Goal: Information Seeking & Learning: Learn about a topic

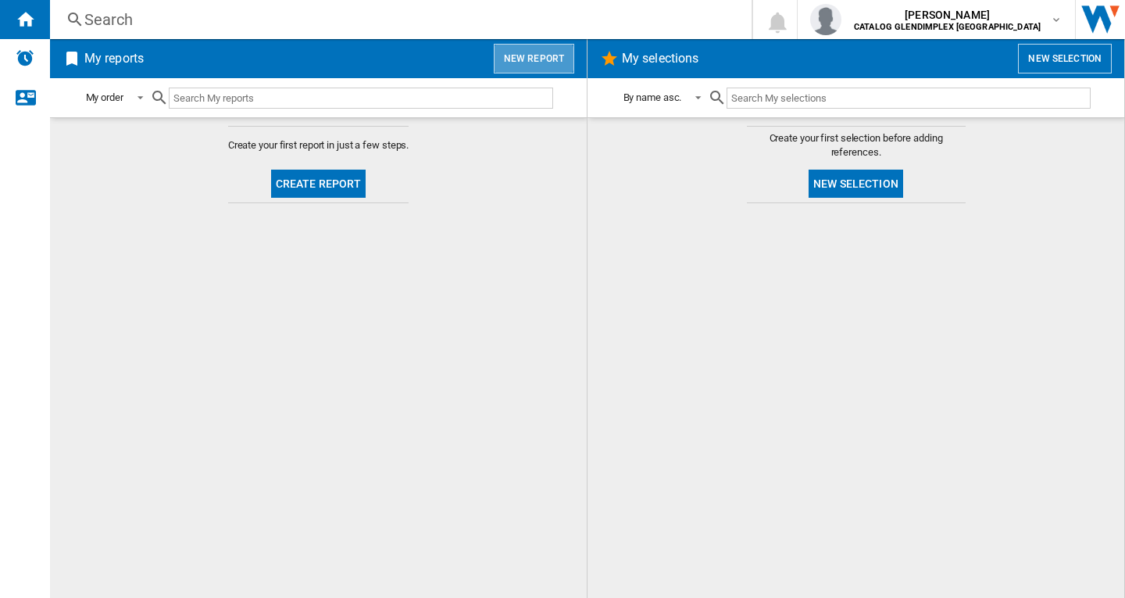
click at [535, 61] on button "New report" at bounding box center [534, 59] width 80 height 30
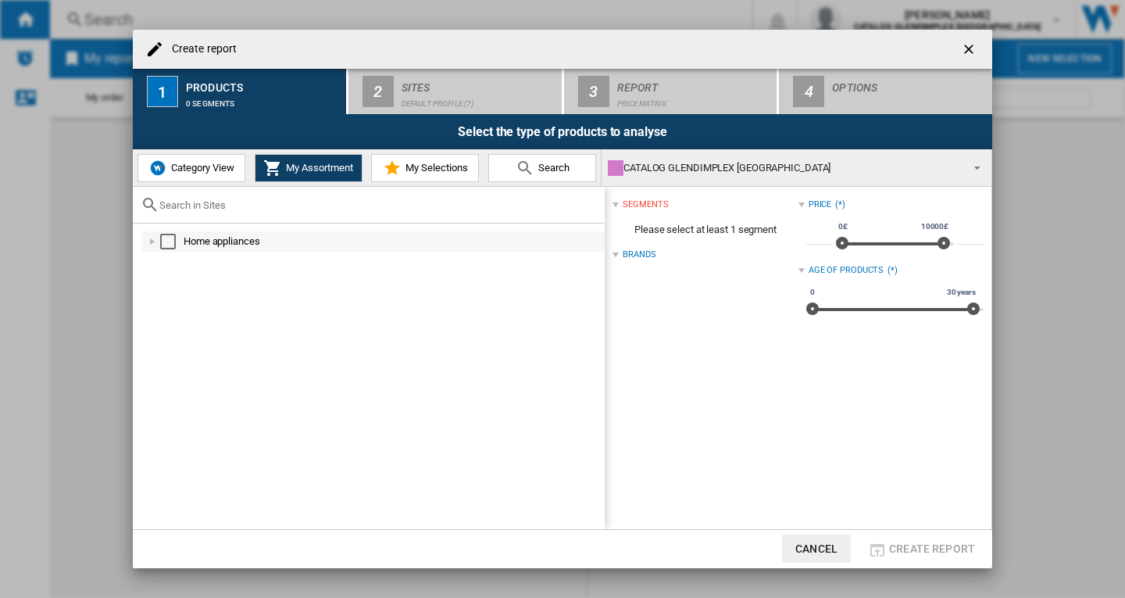
drag, startPoint x: 170, startPoint y: 238, endPoint x: 257, endPoint y: 191, distance: 98.6
click at [170, 238] on div "Select" at bounding box center [168, 242] width 16 height 16
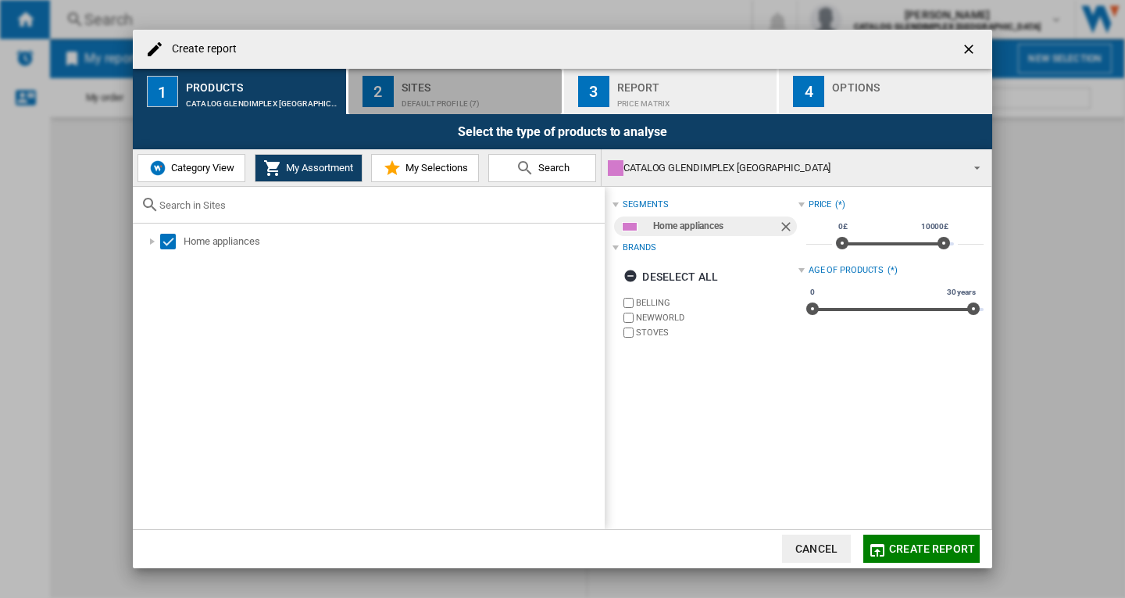
drag, startPoint x: 432, startPoint y: 105, endPoint x: 435, endPoint y: 114, distance: 9.7
click at [432, 106] on div "Default profile (7)" at bounding box center [479, 99] width 154 height 16
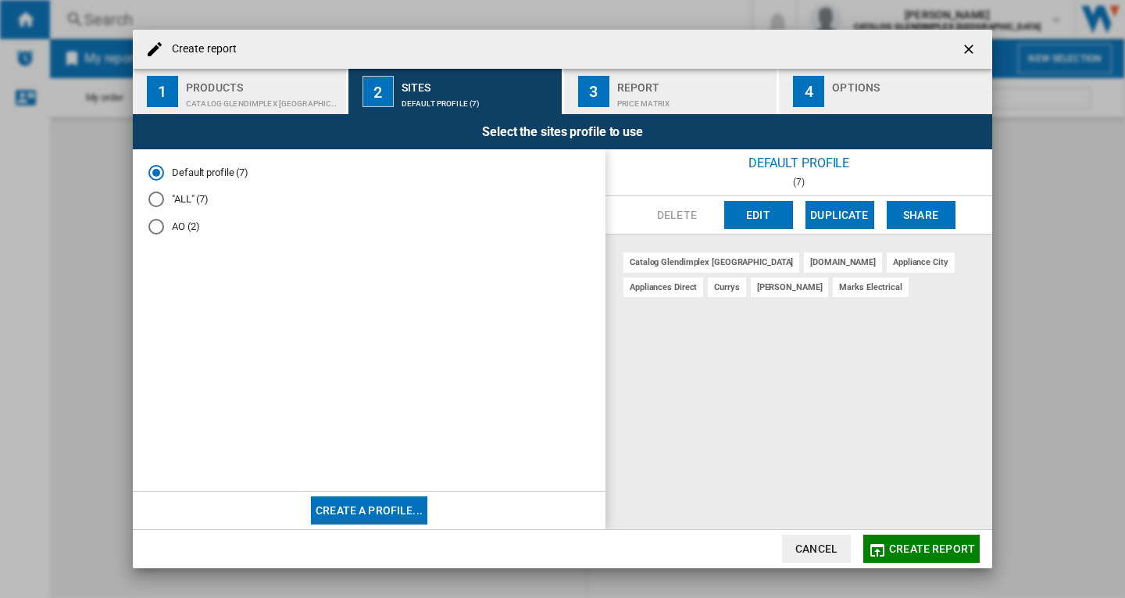
click at [924, 541] on button "Create report" at bounding box center [922, 549] width 116 height 28
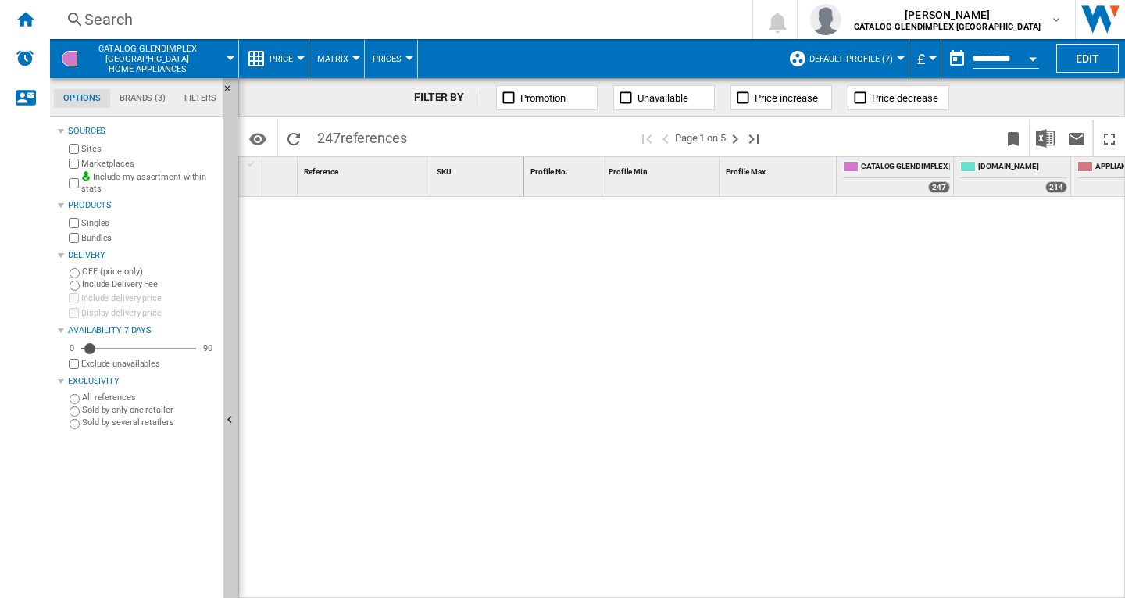
click at [299, 58] on div at bounding box center [301, 58] width 8 height 4
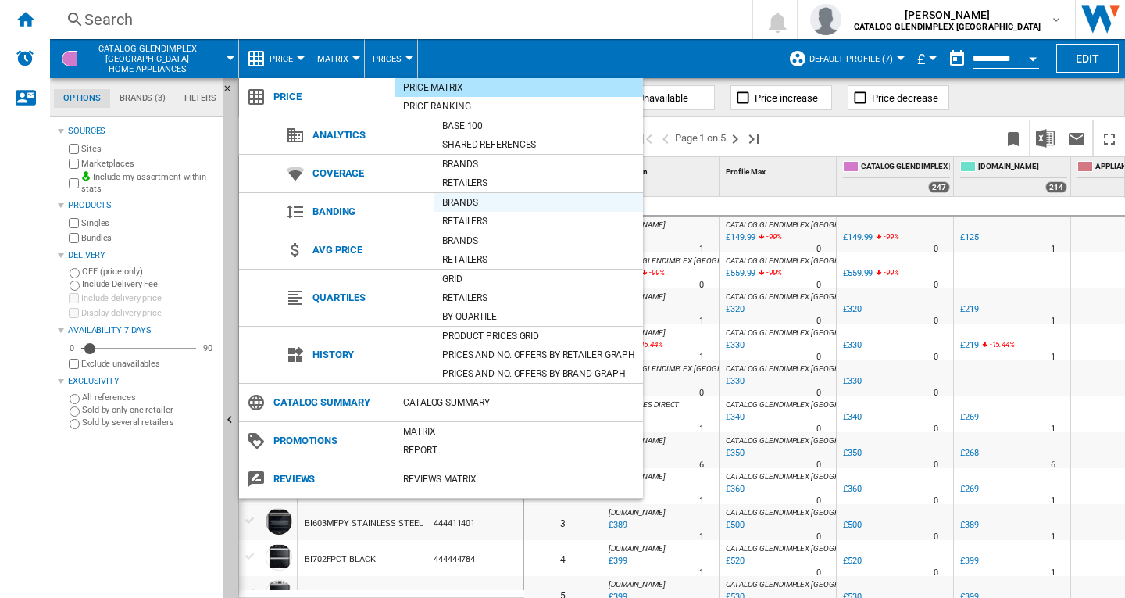
click at [470, 201] on div "Brands" at bounding box center [539, 203] width 209 height 16
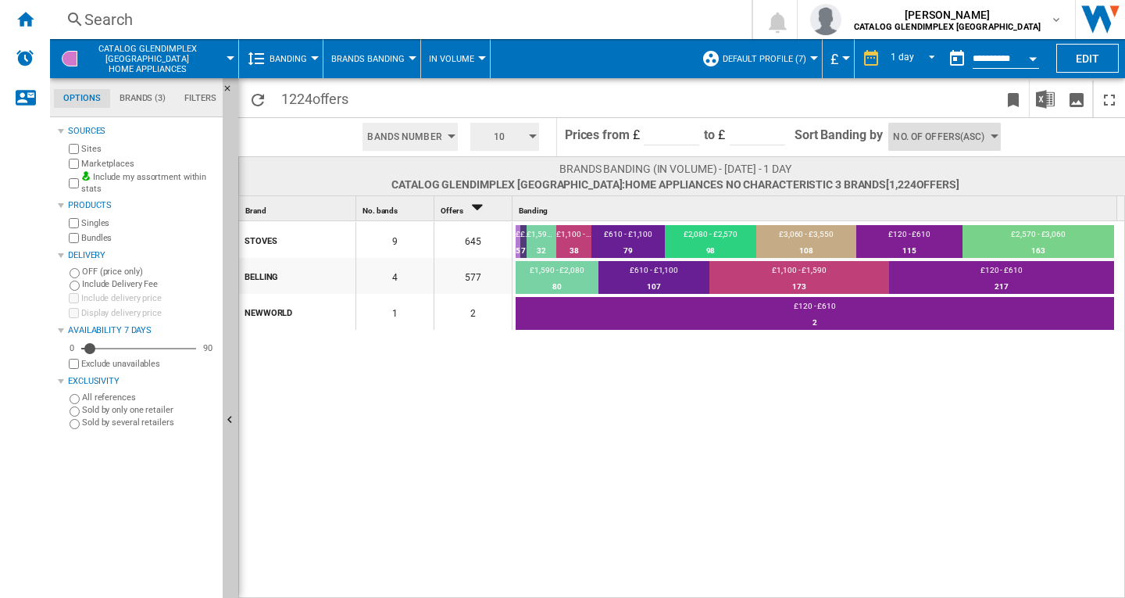
click at [950, 140] on span "No. of offers(Asc)" at bounding box center [938, 137] width 91 height 28
click at [535, 138] on md-backdrop at bounding box center [562, 299] width 1125 height 598
click at [532, 136] on div "button" at bounding box center [533, 136] width 8 height 4
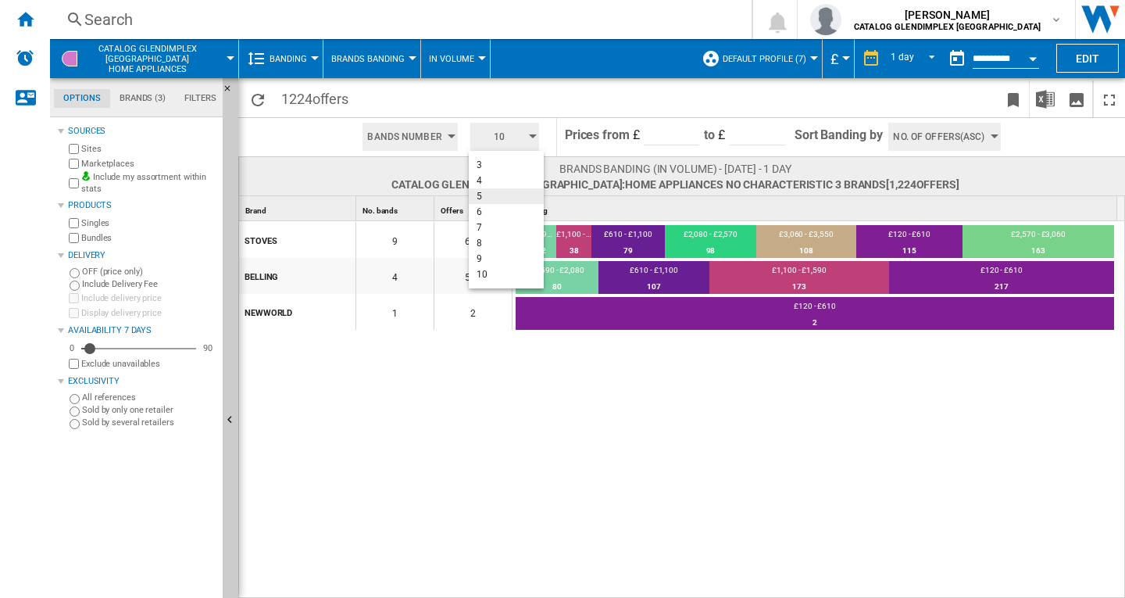
click at [487, 195] on button "5" at bounding box center [506, 196] width 75 height 16
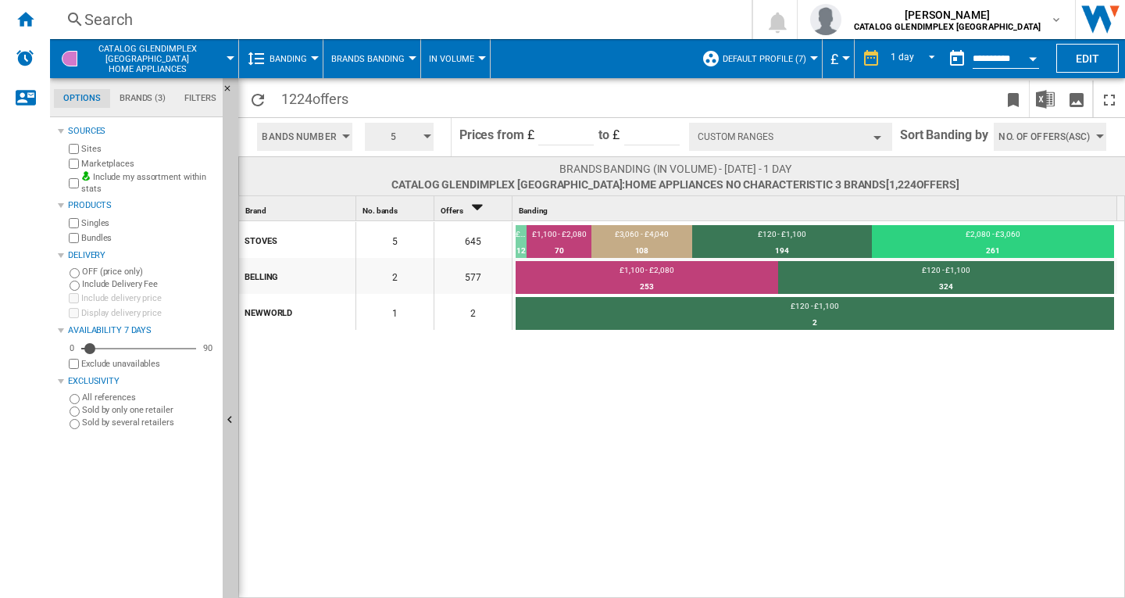
click at [766, 135] on button "Custom Ranges" at bounding box center [790, 137] width 203 height 28
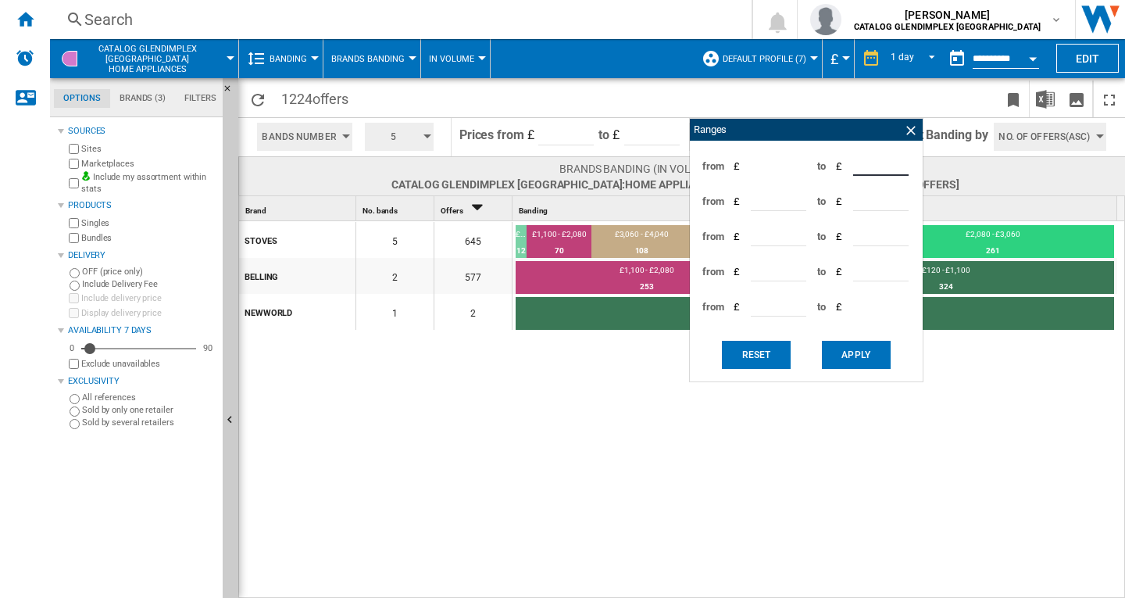
click at [897, 167] on input "****" at bounding box center [880, 163] width 55 height 23
click at [899, 159] on input "****" at bounding box center [880, 163] width 55 height 23
click at [899, 168] on input "****" at bounding box center [880, 163] width 55 height 23
click at [900, 156] on input "****" at bounding box center [880, 163] width 55 height 23
click at [898, 161] on input "****" at bounding box center [880, 163] width 55 height 23
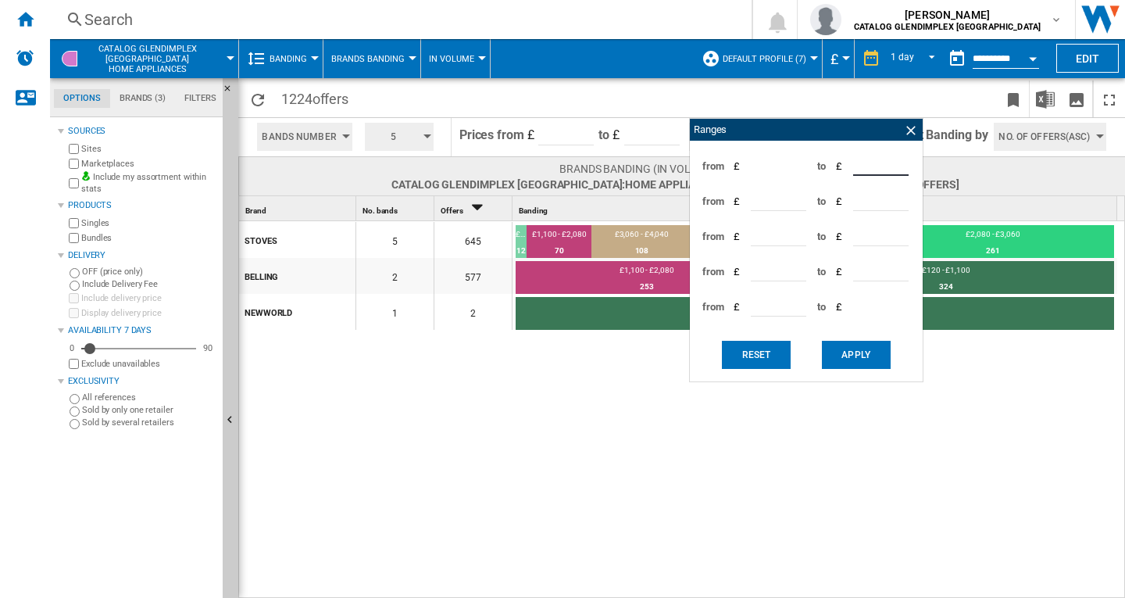
click at [898, 161] on input "****" at bounding box center [880, 163] width 55 height 23
click at [898, 159] on input "****" at bounding box center [880, 163] width 55 height 23
click at [898, 166] on input "****" at bounding box center [880, 163] width 55 height 23
type input "****"
click at [898, 166] on input "****" at bounding box center [880, 163] width 55 height 23
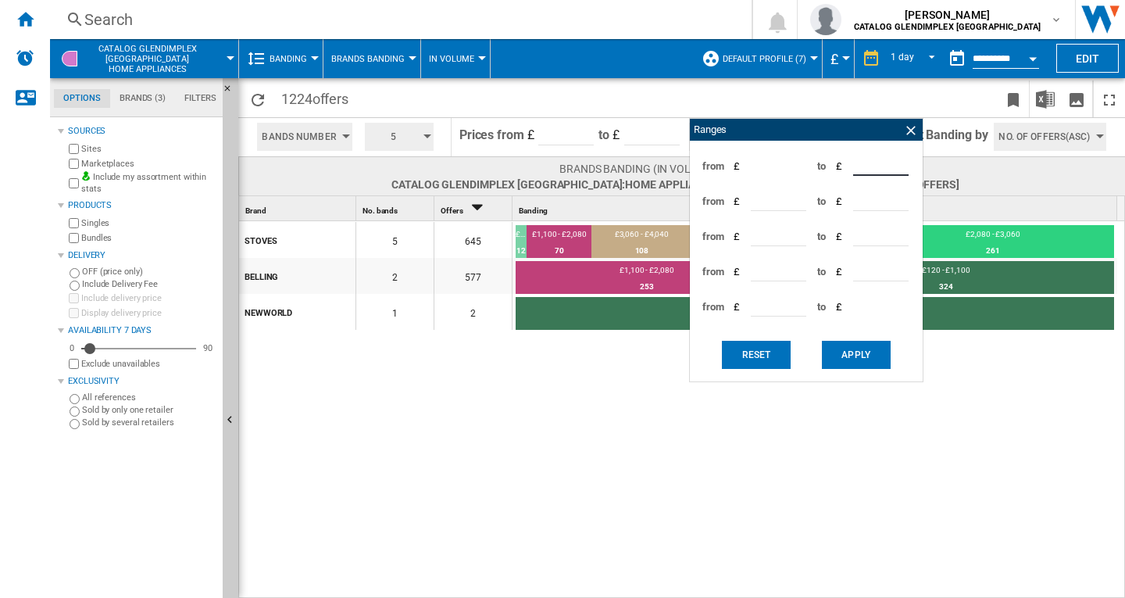
click at [995, 397] on div "STOVES 5 645 £4,040 - £5,020 12 1.86% £1,100 - £2,080 70 10.85% £3,060 - £4,040…" at bounding box center [682, 410] width 887 height 378
click at [908, 134] on ng-md-icon at bounding box center [911, 131] width 16 height 16
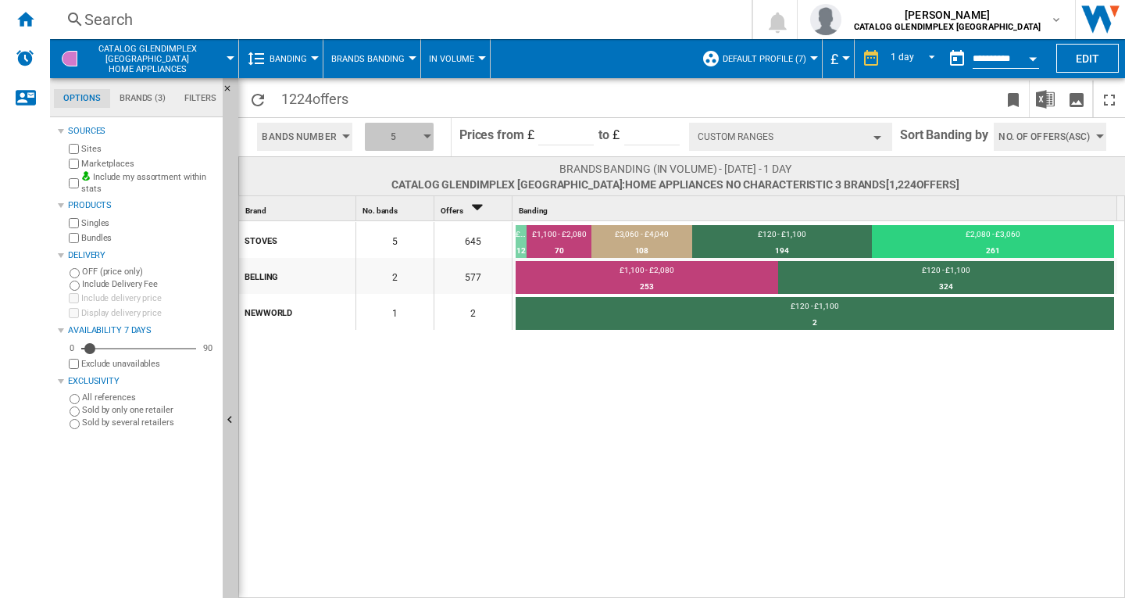
click at [428, 134] on div "button" at bounding box center [428, 136] width 8 height 4
click at [378, 209] on button "6" at bounding box center [400, 212] width 75 height 16
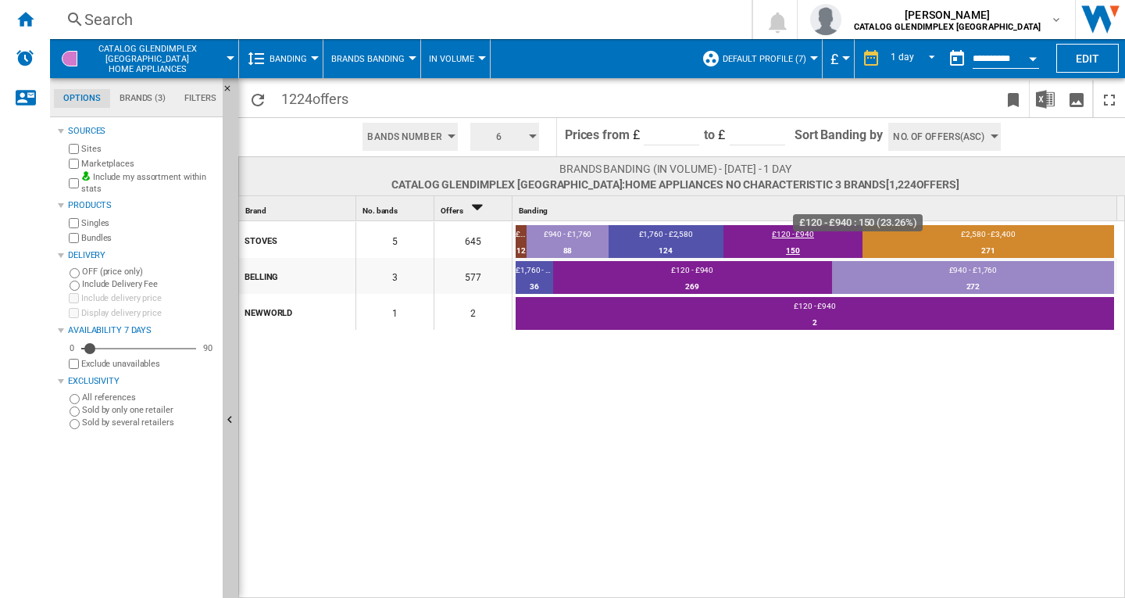
click at [792, 243] on div "150" at bounding box center [793, 251] width 139 height 16
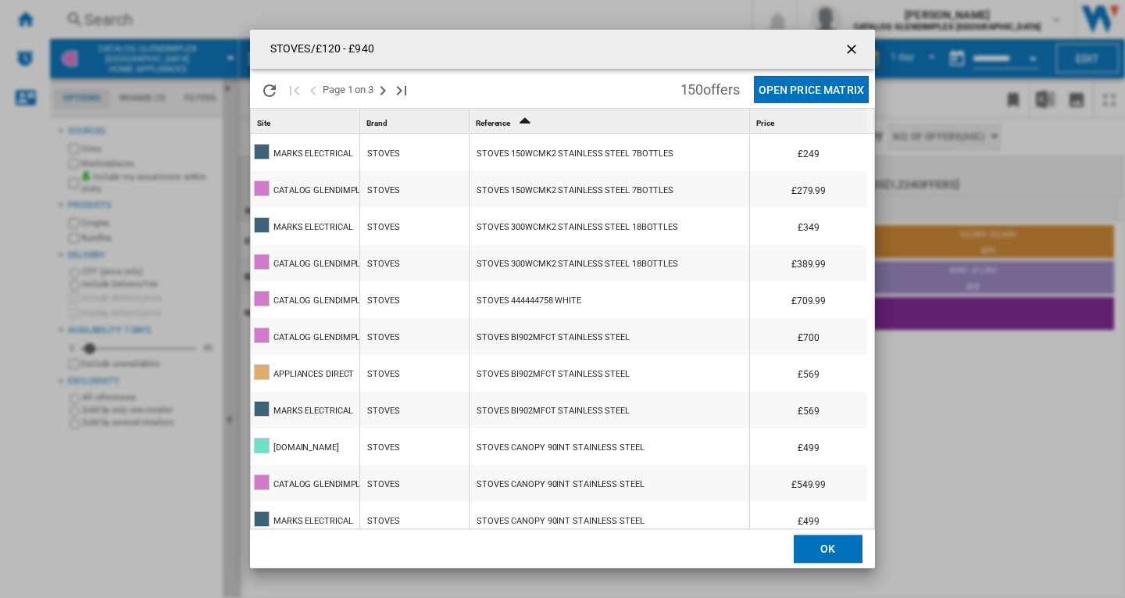
click at [848, 49] on ng-md-icon "getI18NText('BUTTONS.CLOSE_DIALOG')" at bounding box center [853, 50] width 19 height 19
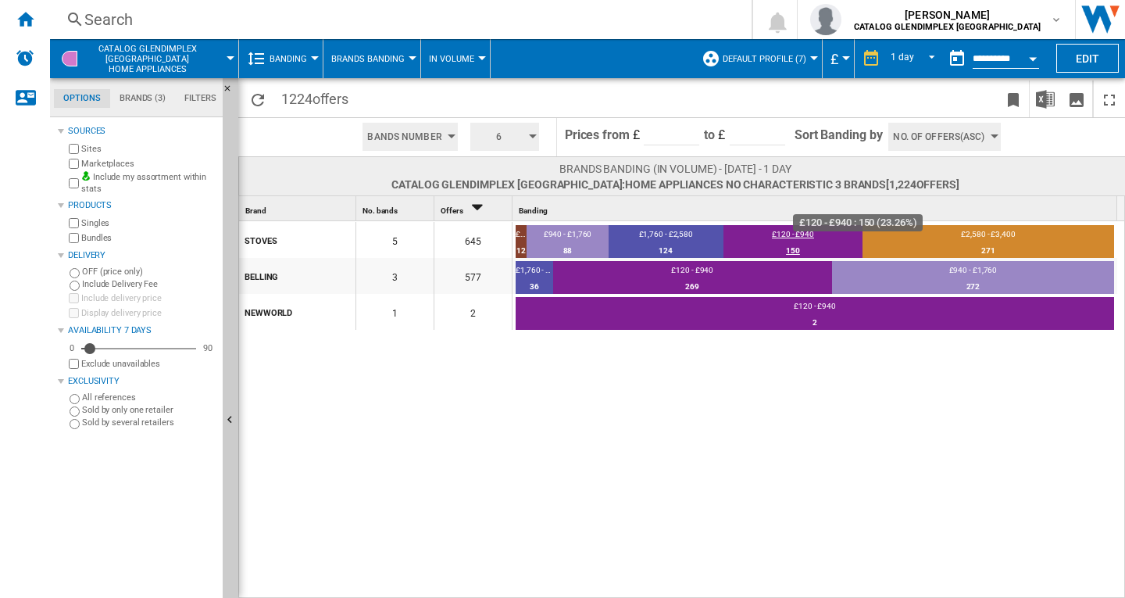
click at [794, 231] on div "£120 - £940" at bounding box center [793, 236] width 139 height 14
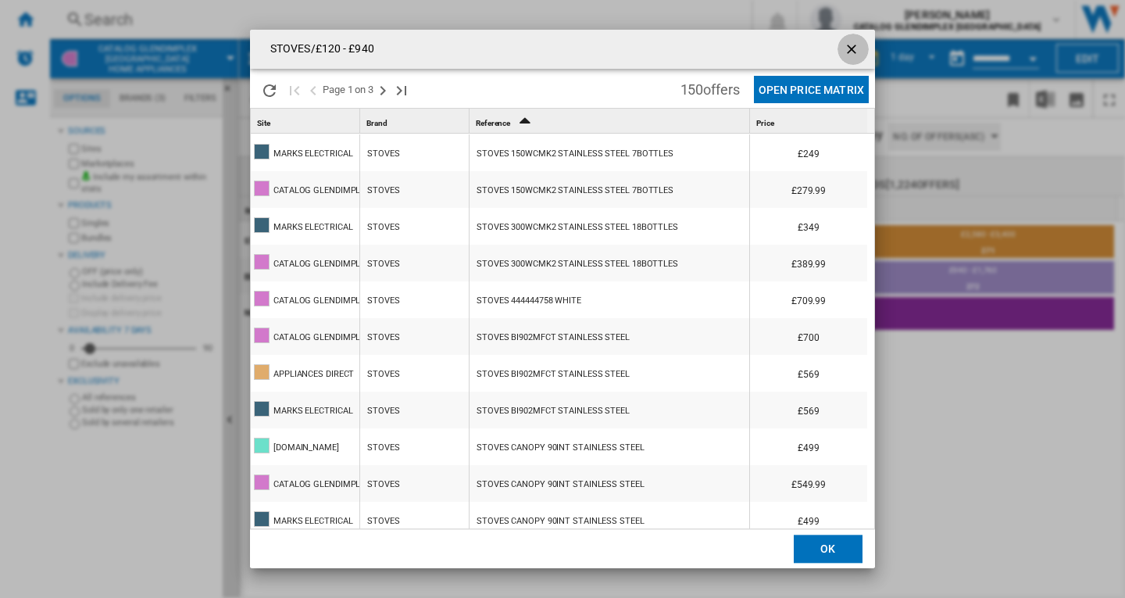
click at [853, 52] on ng-md-icon "getI18NText('BUTTONS.CLOSE_DIALOG')" at bounding box center [853, 50] width 19 height 19
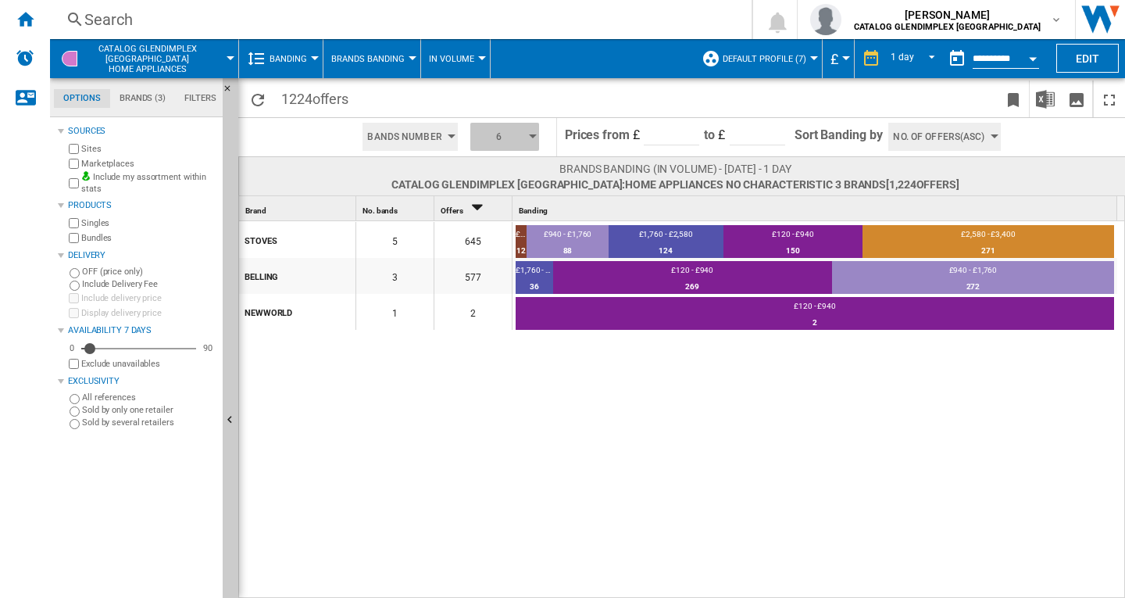
click at [524, 134] on button "6" at bounding box center [504, 137] width 69 height 28
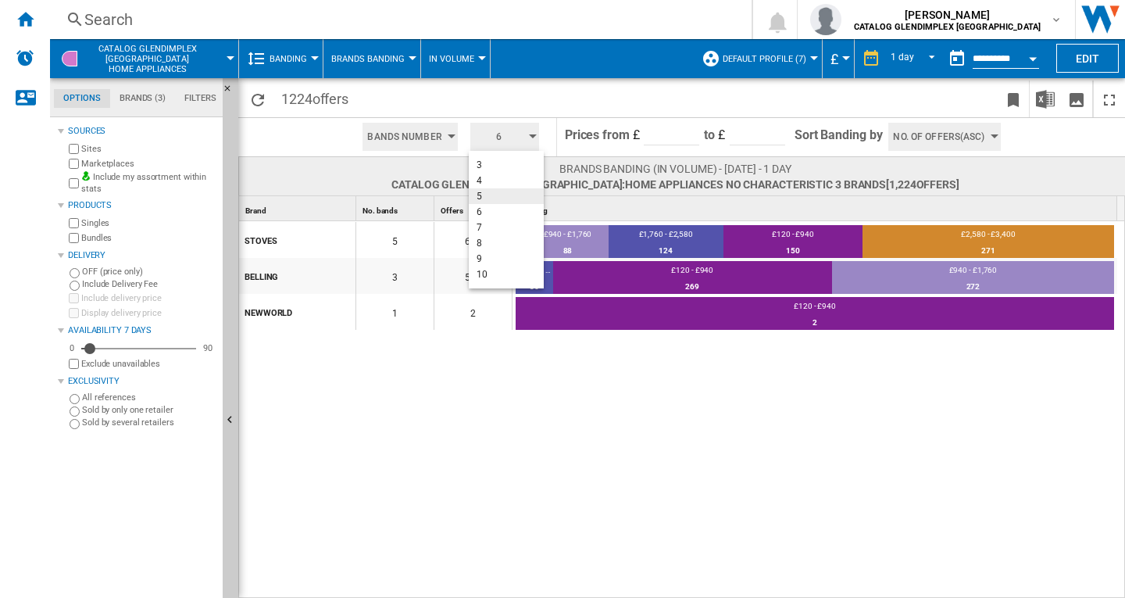
click at [492, 195] on button "5" at bounding box center [506, 196] width 75 height 16
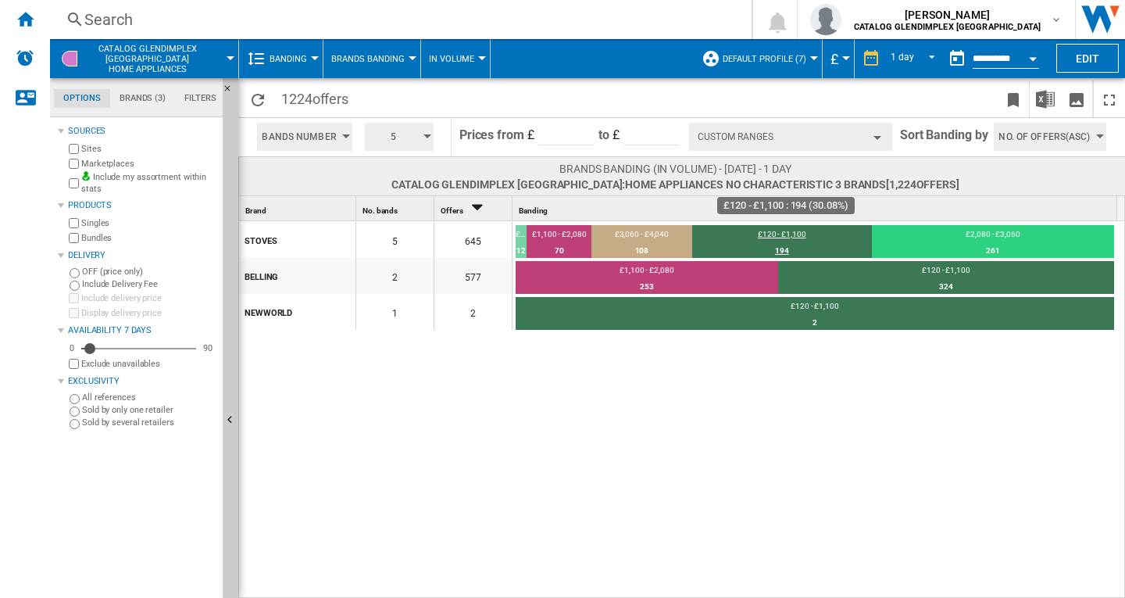
click at [785, 231] on div "£120 - £1,100" at bounding box center [782, 236] width 180 height 14
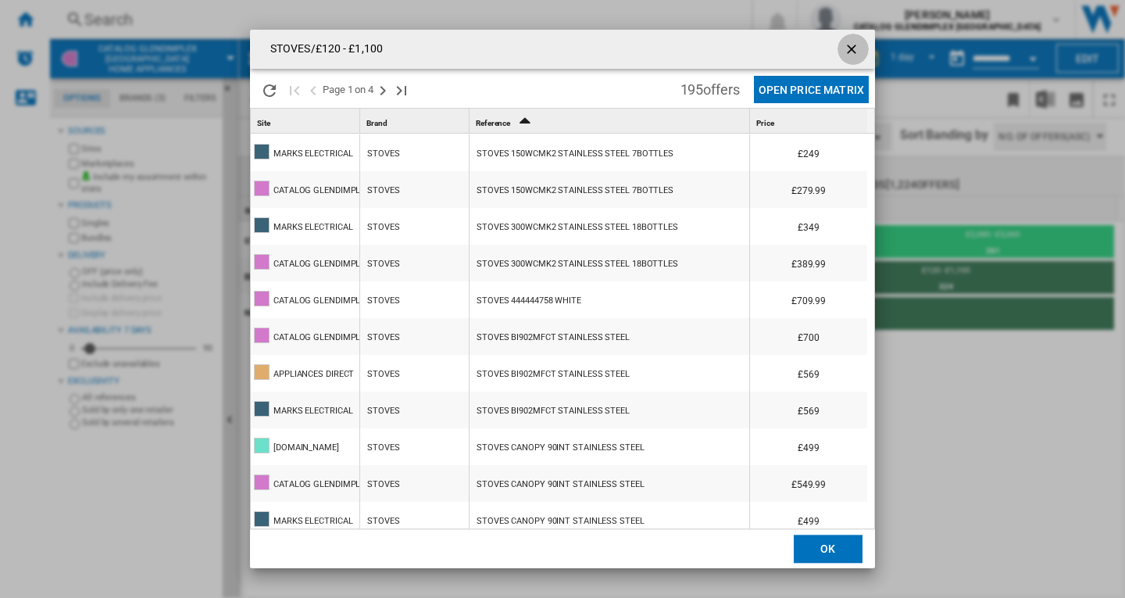
click at [852, 51] on ng-md-icon "getI18NText('BUTTONS.CLOSE_DIALOG')" at bounding box center [853, 50] width 19 height 19
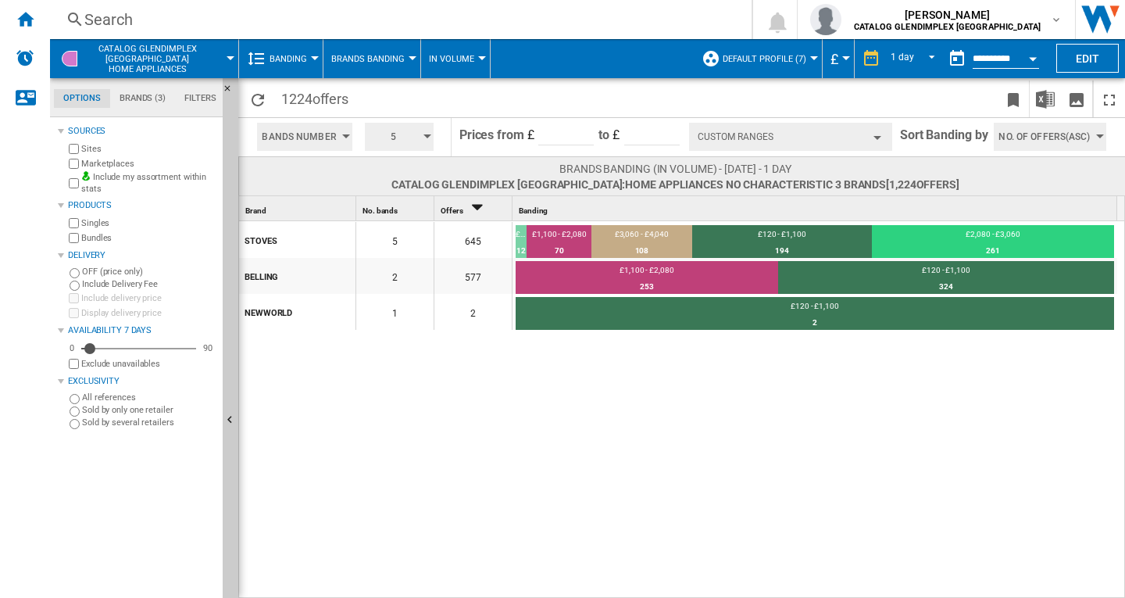
click at [405, 59] on button "Brands Banding" at bounding box center [371, 58] width 81 height 39
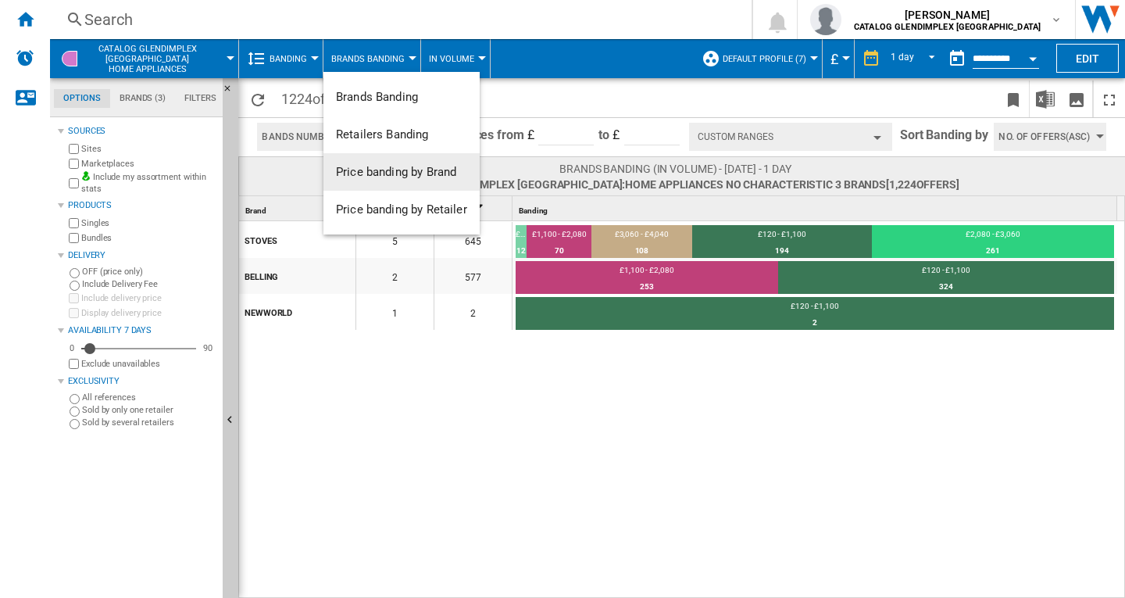
click at [399, 173] on span "Price banding by Brand" at bounding box center [396, 172] width 120 height 14
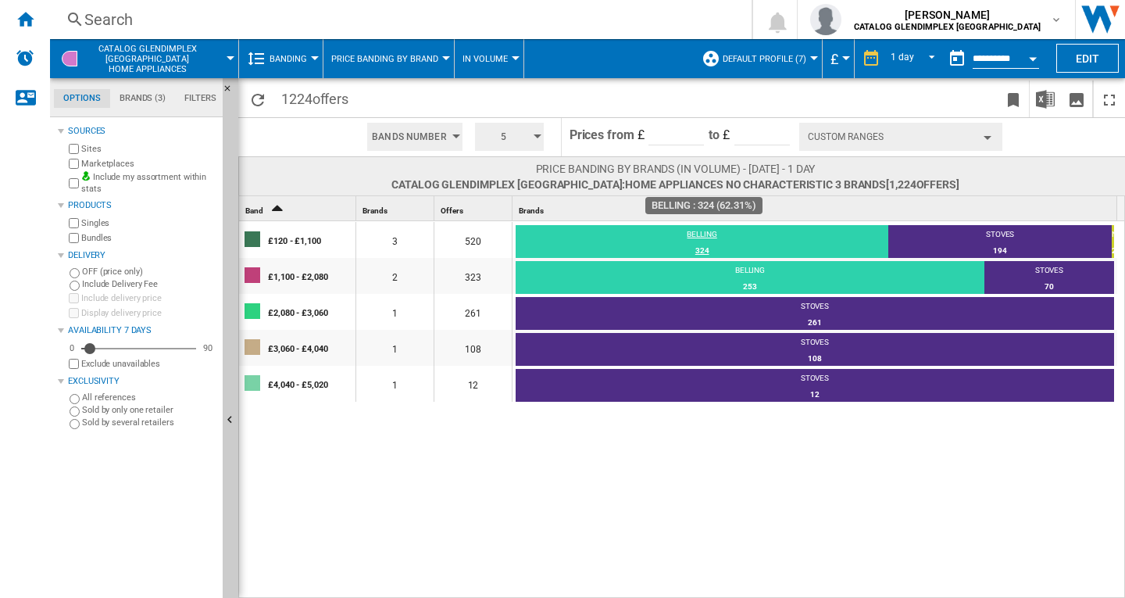
click at [701, 234] on div "BELLING" at bounding box center [702, 236] width 373 height 14
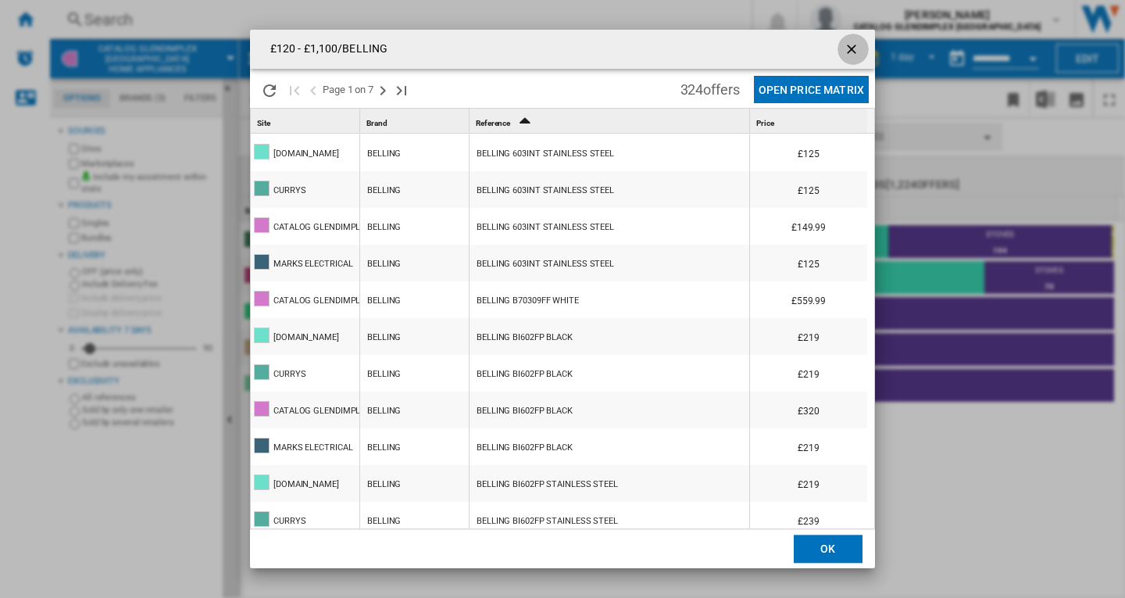
click at [853, 52] on ng-md-icon "getI18NText('BUTTONS.CLOSE_DIALOG')" at bounding box center [853, 50] width 19 height 19
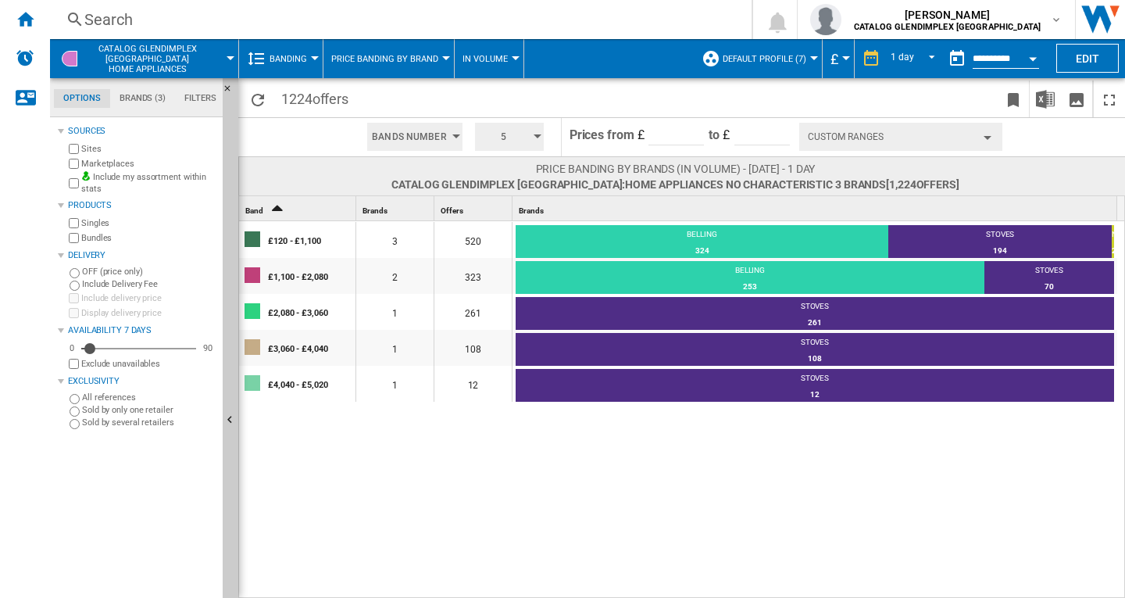
click at [444, 59] on div at bounding box center [446, 58] width 8 height 4
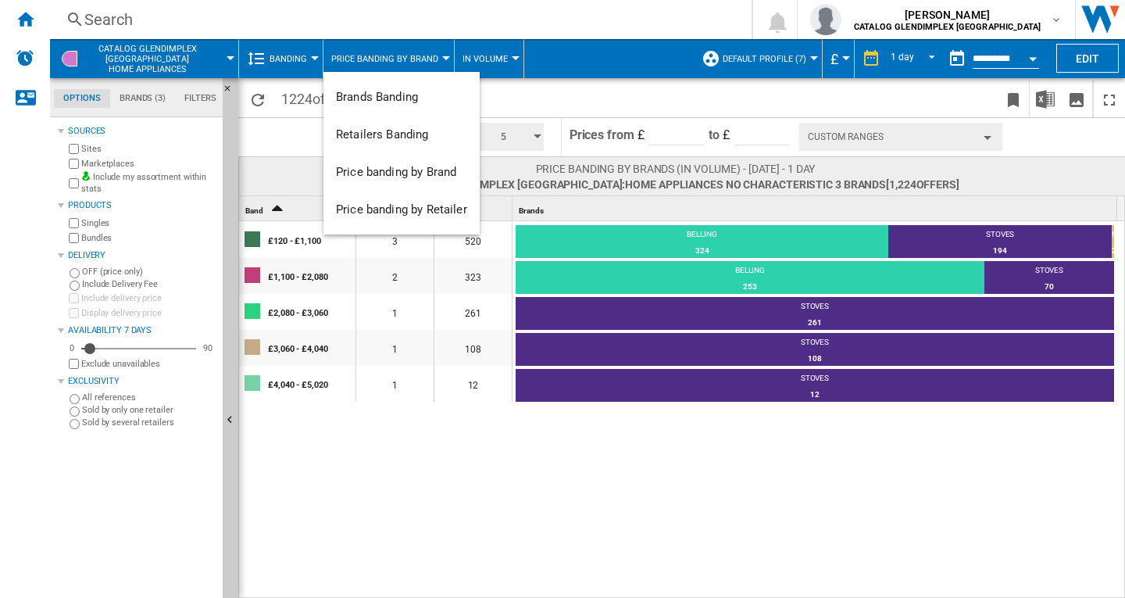
click at [752, 513] on md-backdrop at bounding box center [562, 299] width 1125 height 598
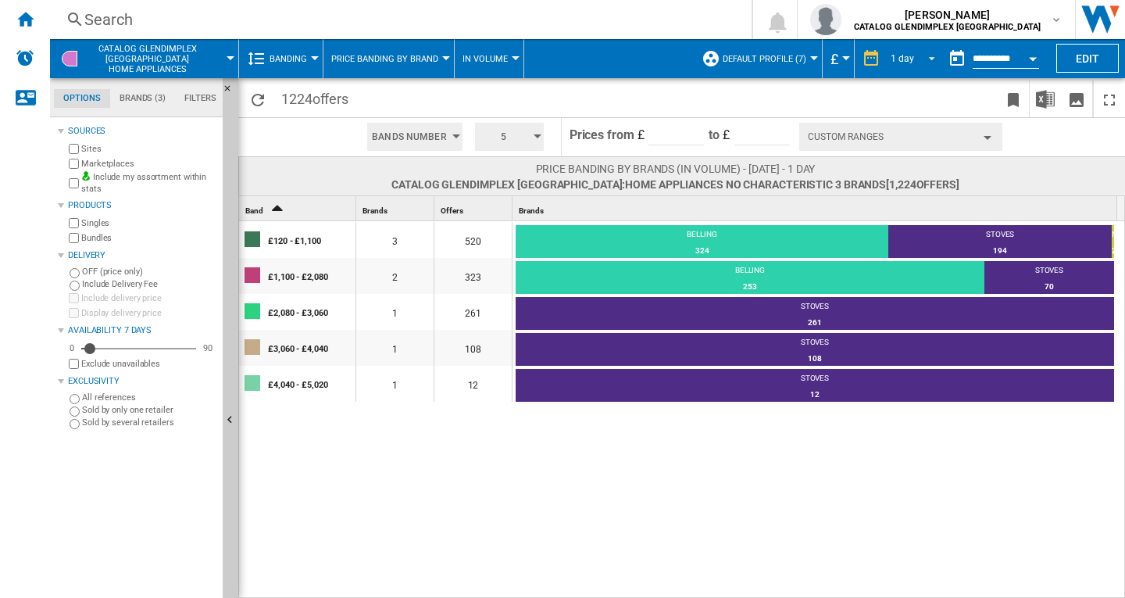
click at [929, 59] on span "REPORTS.WIZARD.STEPS.REPORT.STEPS.REPORT_OPTIONS.PERIOD: 1 day" at bounding box center [927, 57] width 19 height 14
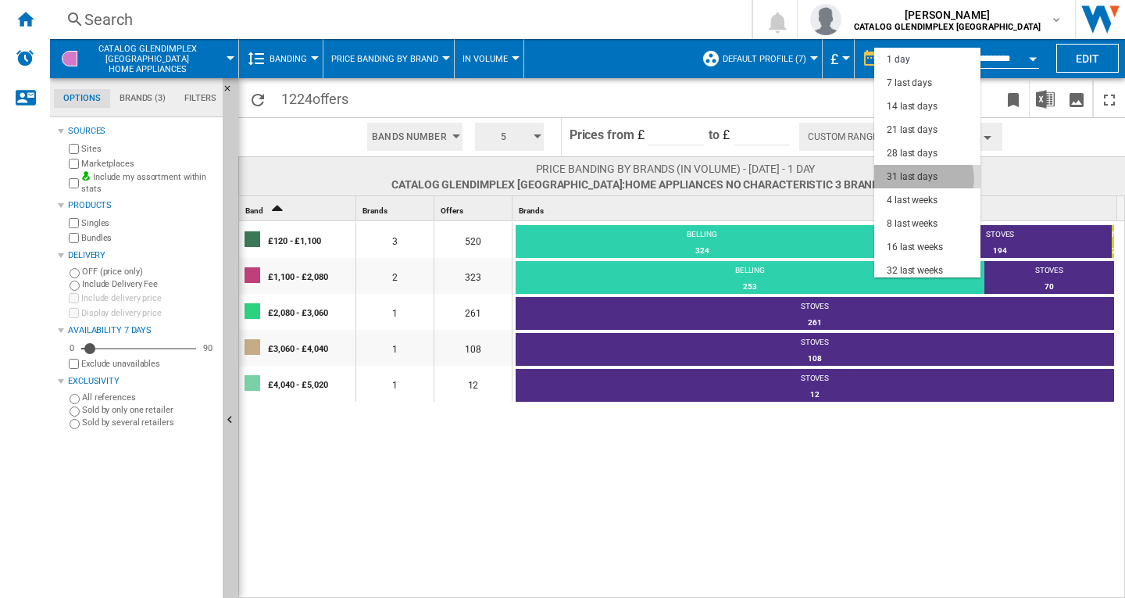
click at [923, 178] on div "31 last days" at bounding box center [912, 176] width 51 height 13
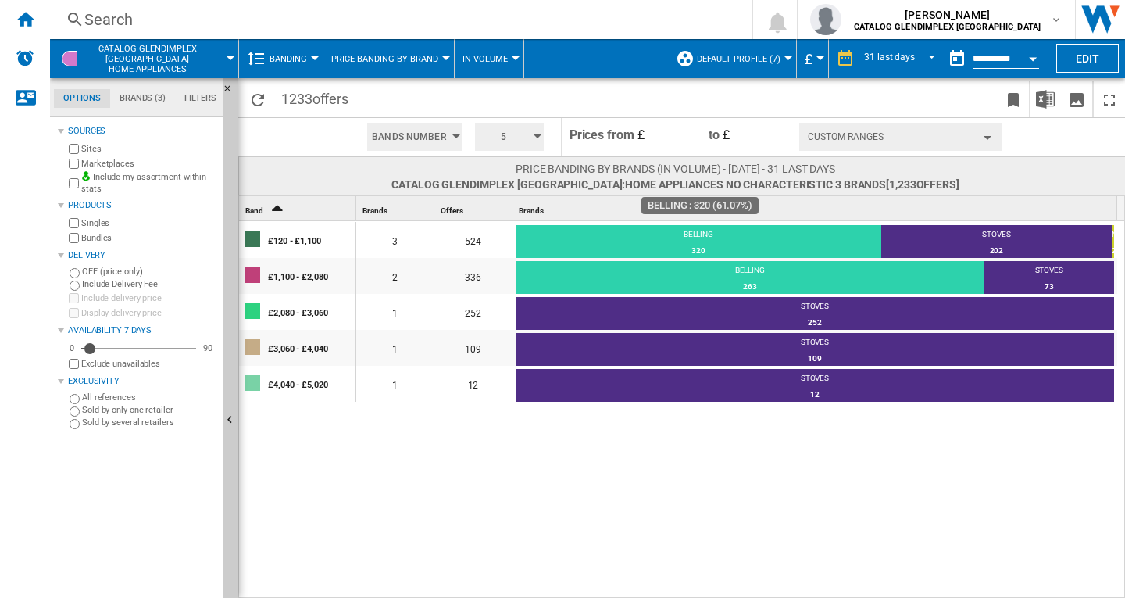
click at [703, 234] on div "BELLING" at bounding box center [699, 236] width 366 height 14
click at [698, 234] on div "BELLING" at bounding box center [699, 236] width 366 height 14
click at [289, 241] on div "£120 - £1,100" at bounding box center [311, 240] width 87 height 33
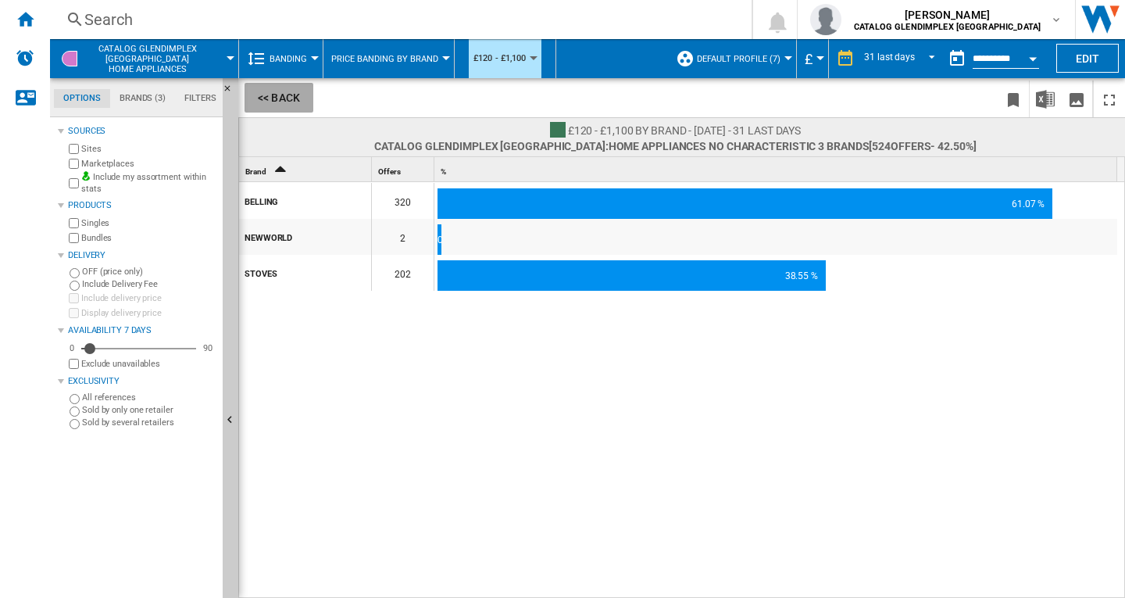
click at [261, 95] on button "<< Back" at bounding box center [279, 98] width 69 height 30
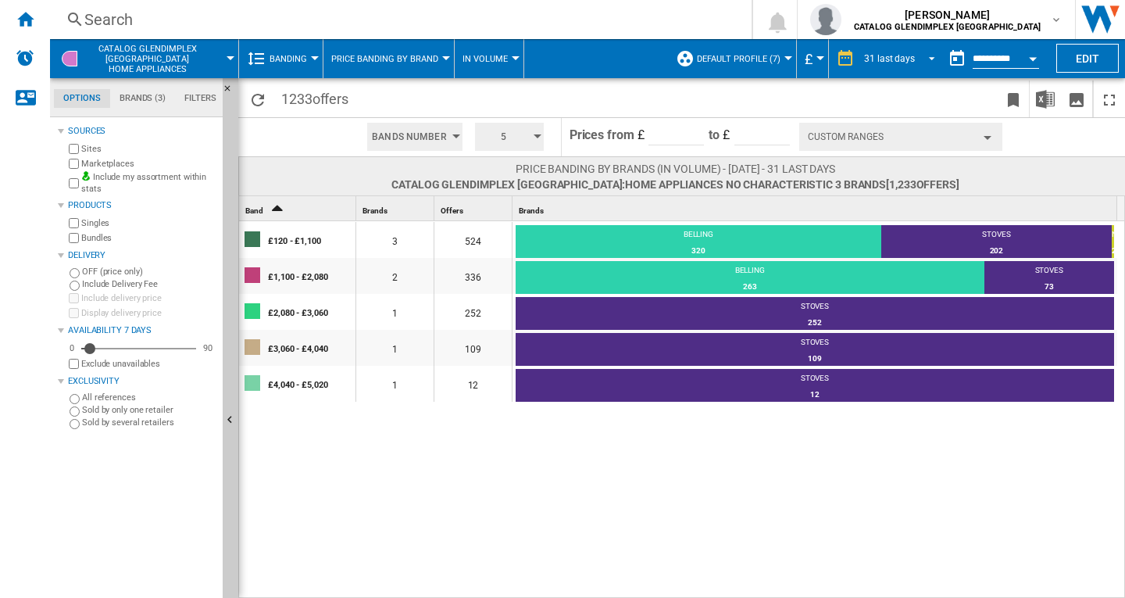
click at [929, 59] on span "REPORTS.WIZARD.STEPS.REPORT.STEPS.REPORT_OPTIONS.PERIOD: 31 last days" at bounding box center [927, 57] width 19 height 14
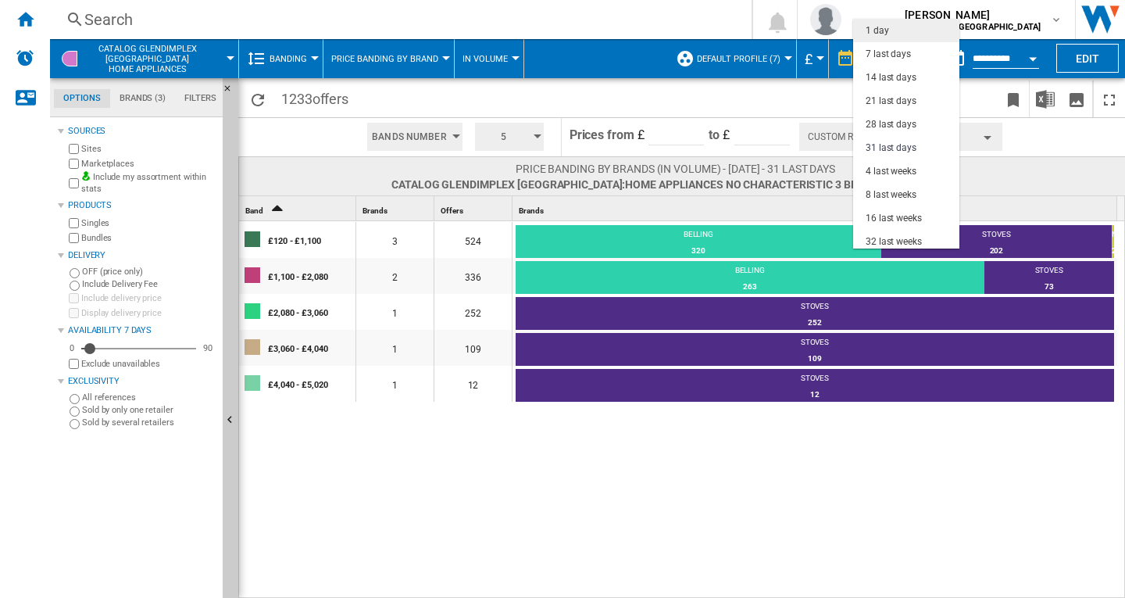
click at [889, 34] on md-option "1 day" at bounding box center [906, 30] width 106 height 23
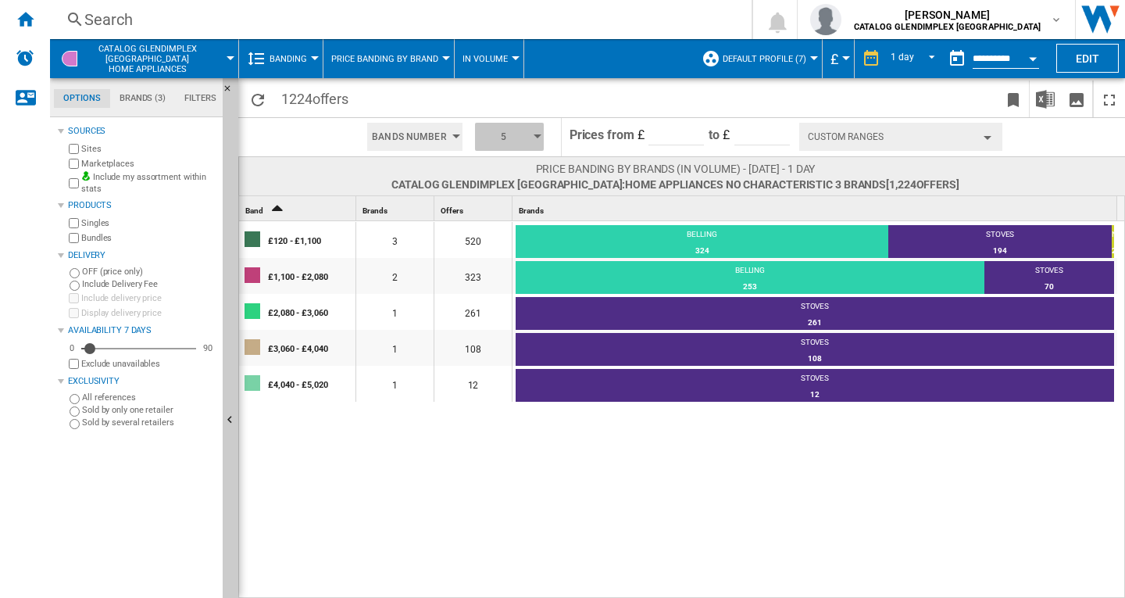
click at [537, 140] on button "5" at bounding box center [509, 137] width 69 height 28
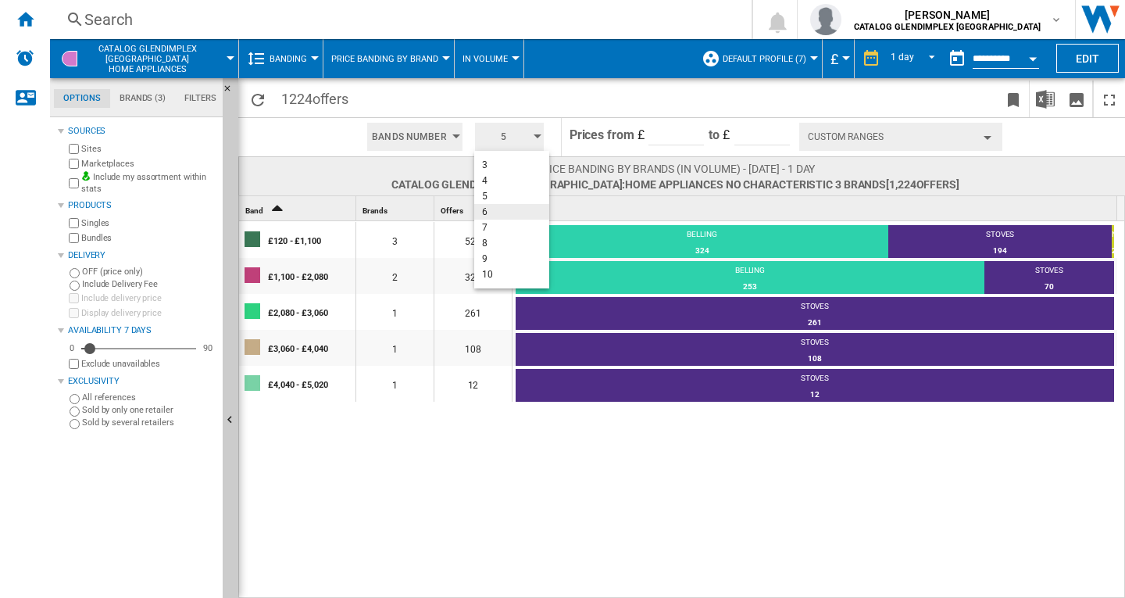
click at [493, 207] on button "6" at bounding box center [511, 212] width 75 height 16
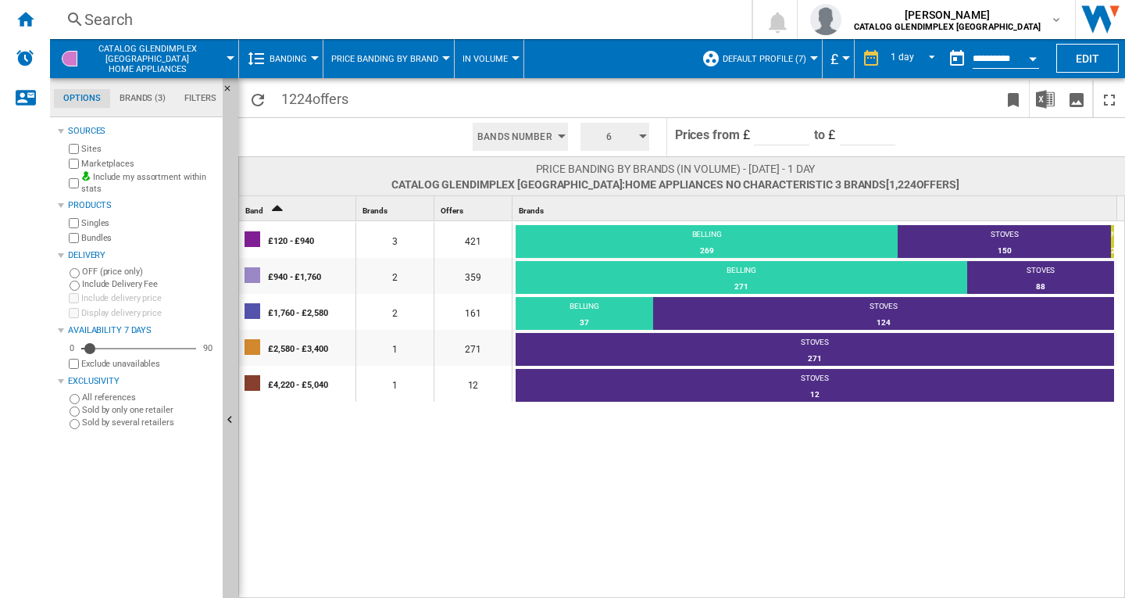
click at [400, 62] on span "Price banding by Brand" at bounding box center [384, 59] width 107 height 10
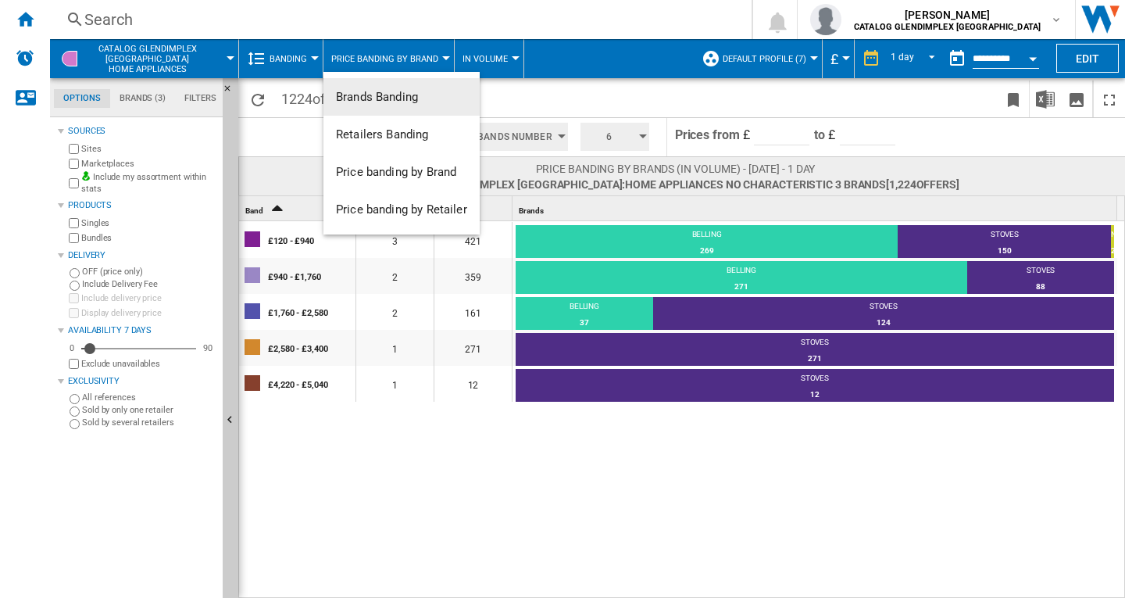
drag, startPoint x: 392, startPoint y: 102, endPoint x: 787, endPoint y: 188, distance: 403.9
click at [392, 101] on span "Brands Banding" at bounding box center [377, 97] width 82 height 14
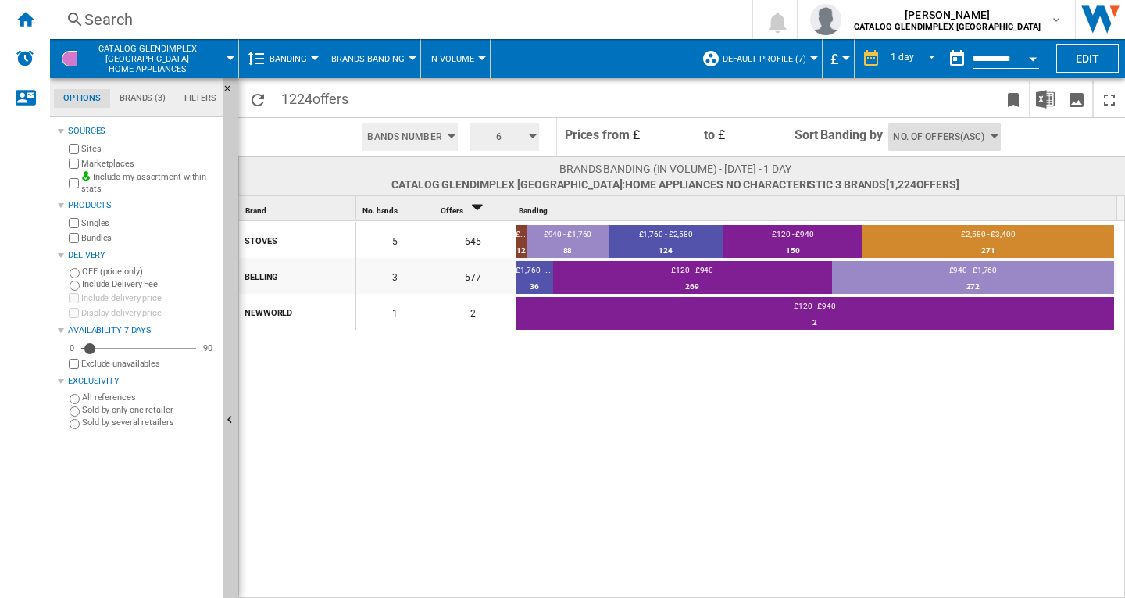
click at [937, 142] on span "No. of offers(Asc)" at bounding box center [938, 137] width 91 height 28
click at [941, 166] on span "No. of offers(Asc)" at bounding box center [934, 164] width 76 height 11
click at [946, 147] on span "No. of offers(Asc)" at bounding box center [938, 137] width 91 height 28
click at [942, 181] on span "No. of offers(Desc)" at bounding box center [936, 180] width 80 height 11
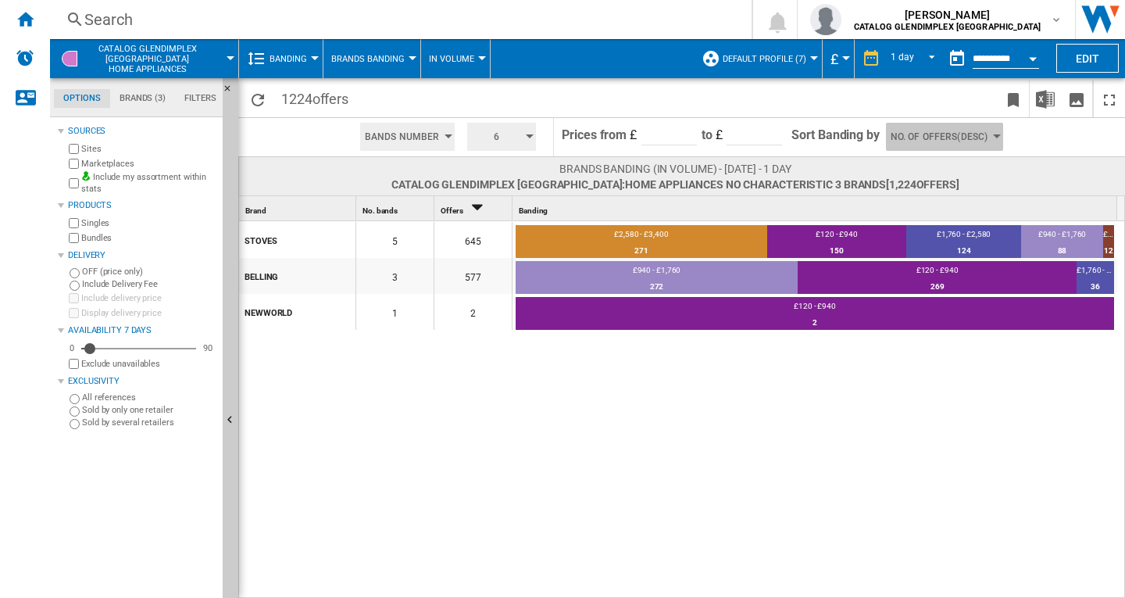
click at [935, 146] on span "No. of offers(Desc)" at bounding box center [939, 137] width 97 height 28
click at [909, 196] on span "Price(Asc)" at bounding box center [914, 196] width 44 height 11
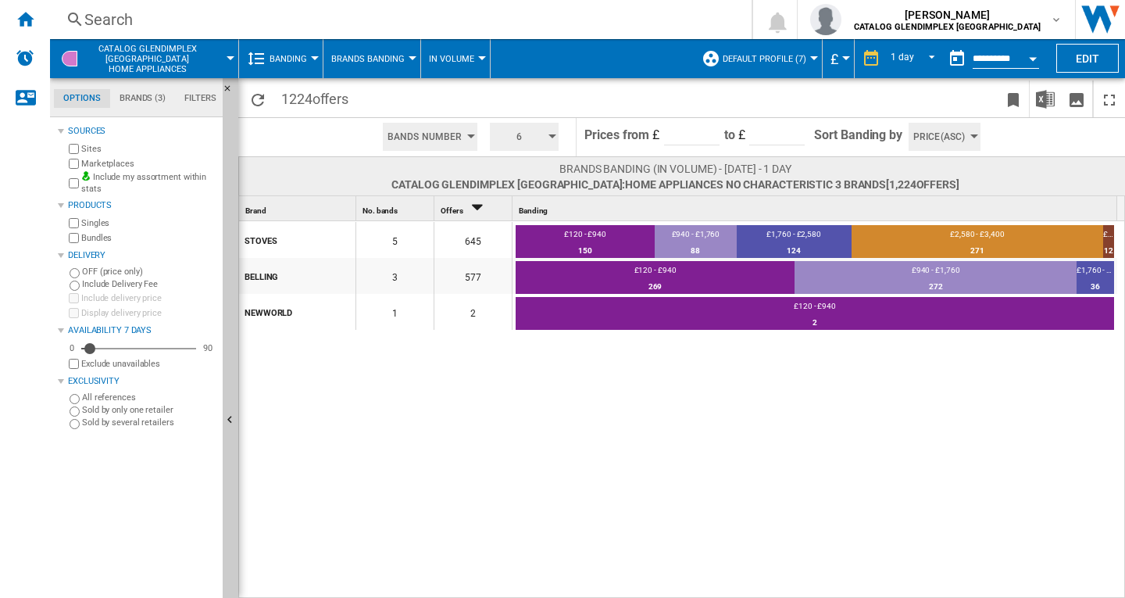
click at [936, 145] on span "Price(Asc)" at bounding box center [940, 137] width 52 height 28
click at [930, 210] on span "Price(Desc)" at bounding box center [941, 211] width 48 height 11
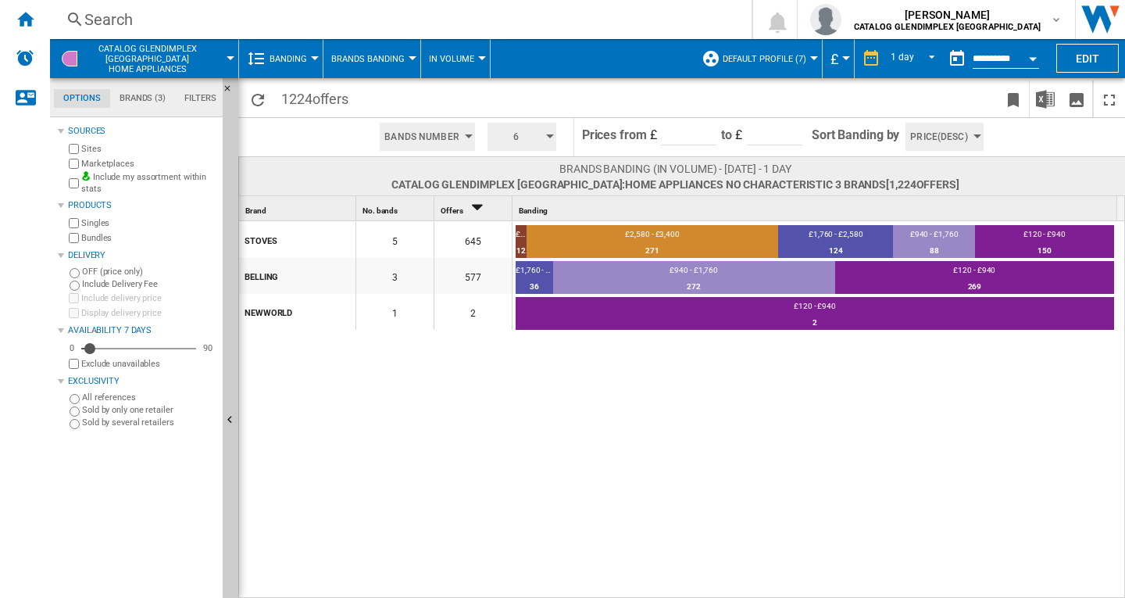
click at [927, 142] on span "Price(Desc)" at bounding box center [938, 137] width 57 height 28
click at [929, 196] on span "Price(Asc)" at bounding box center [936, 196] width 44 height 11
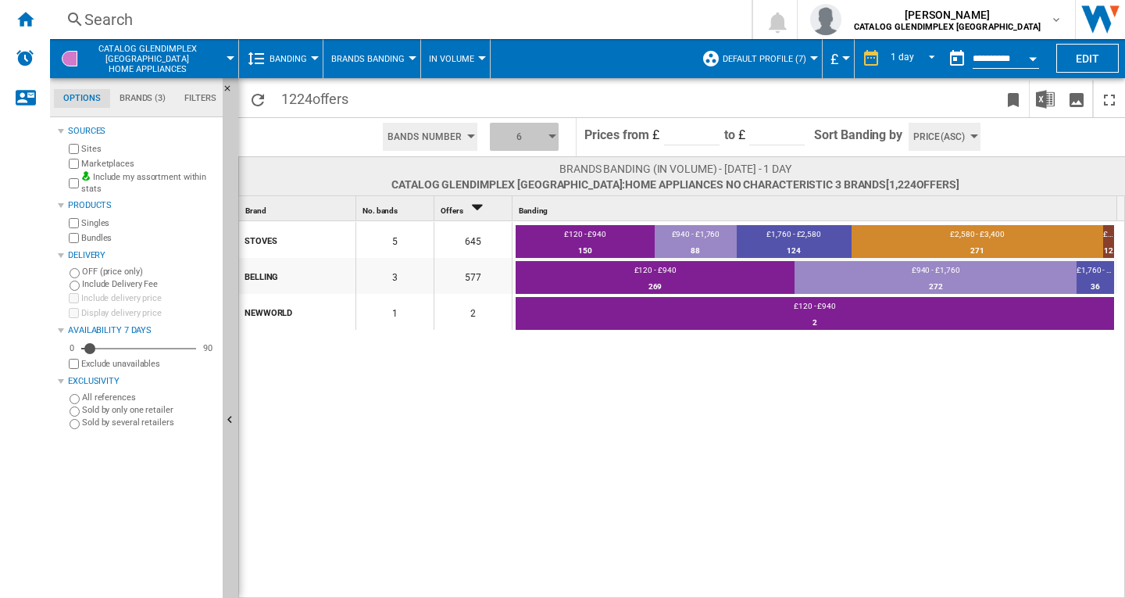
click at [553, 139] on button "6" at bounding box center [524, 137] width 69 height 28
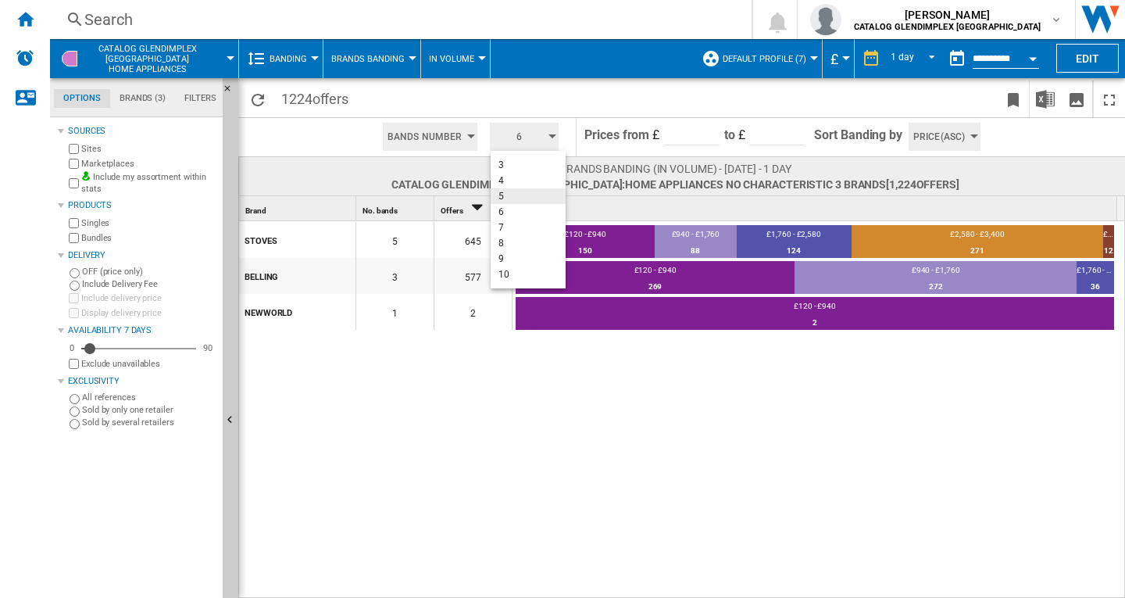
click at [509, 193] on button "5" at bounding box center [528, 196] width 75 height 16
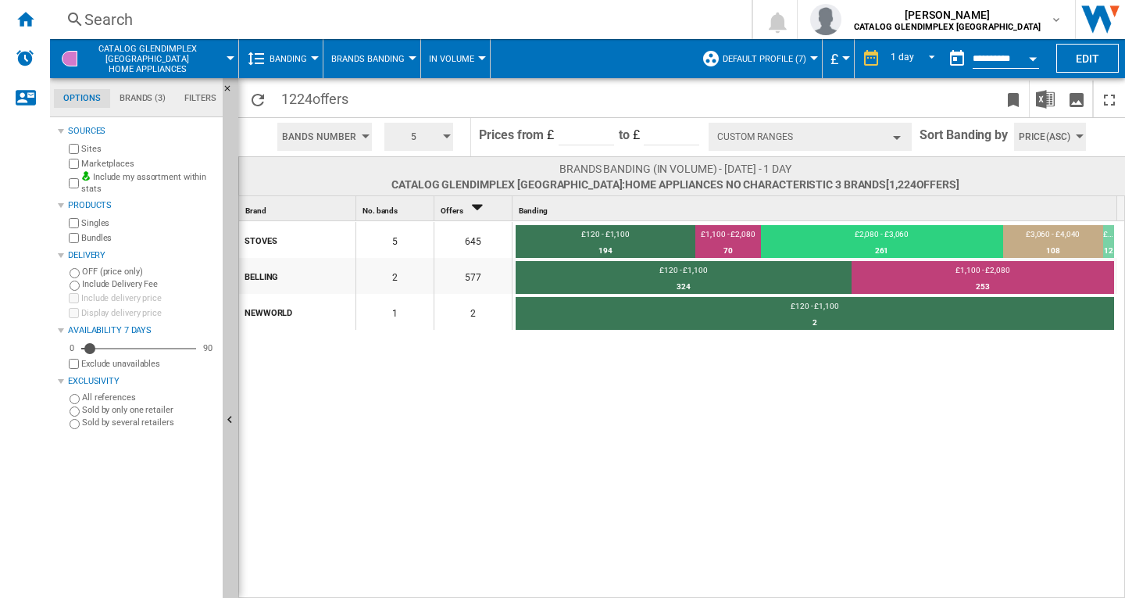
click at [836, 143] on button "Custom Ranges" at bounding box center [810, 137] width 203 height 28
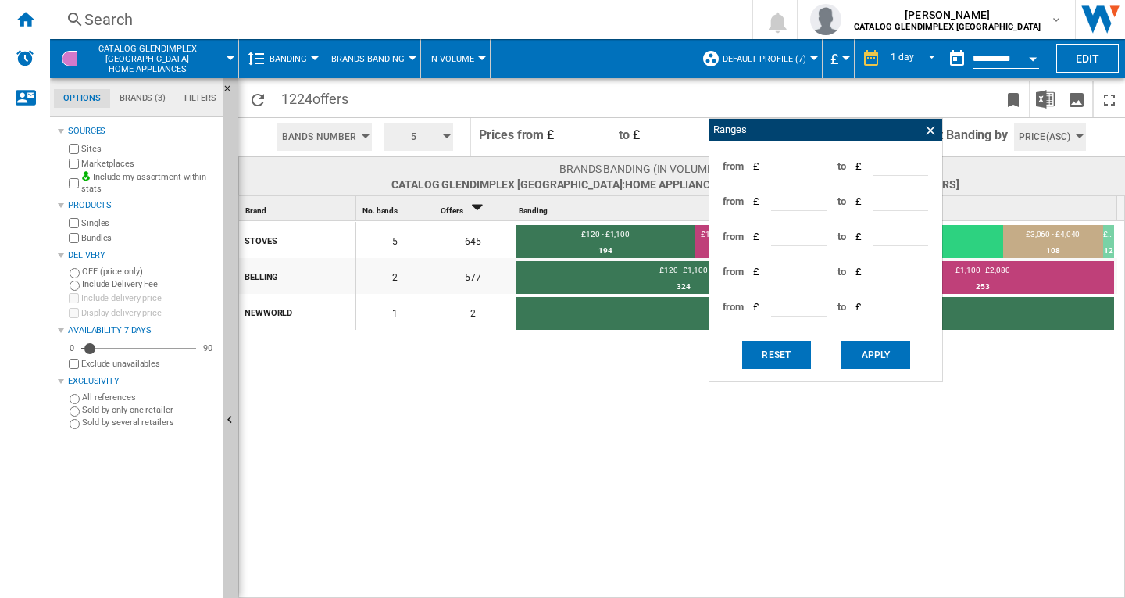
click at [871, 354] on button "Apply" at bounding box center [876, 355] width 69 height 28
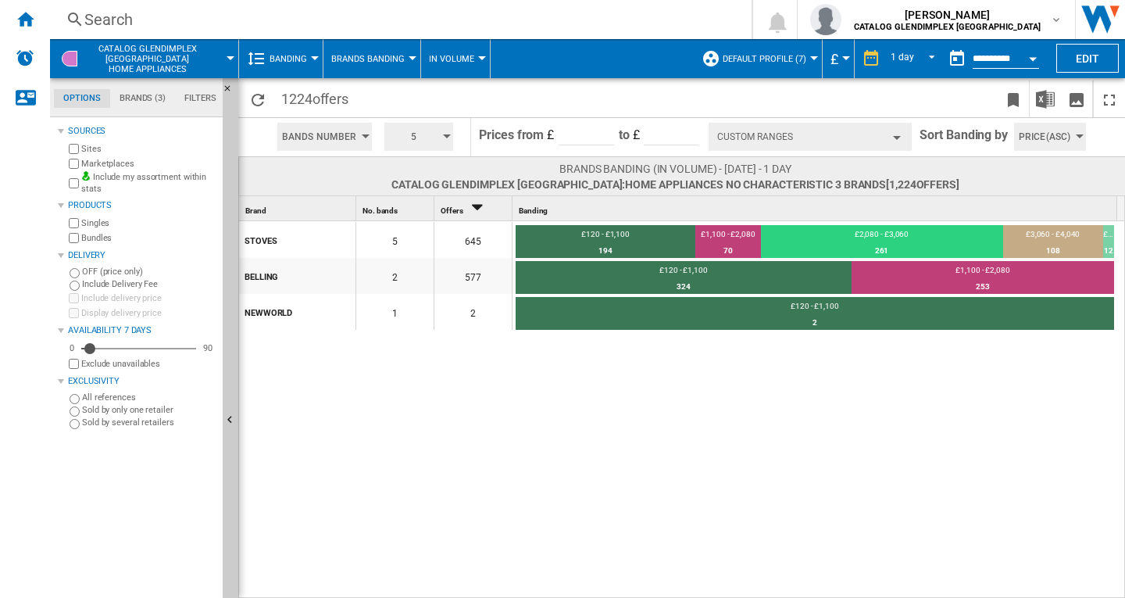
click at [829, 132] on button "Custom Ranges" at bounding box center [810, 137] width 203 height 28
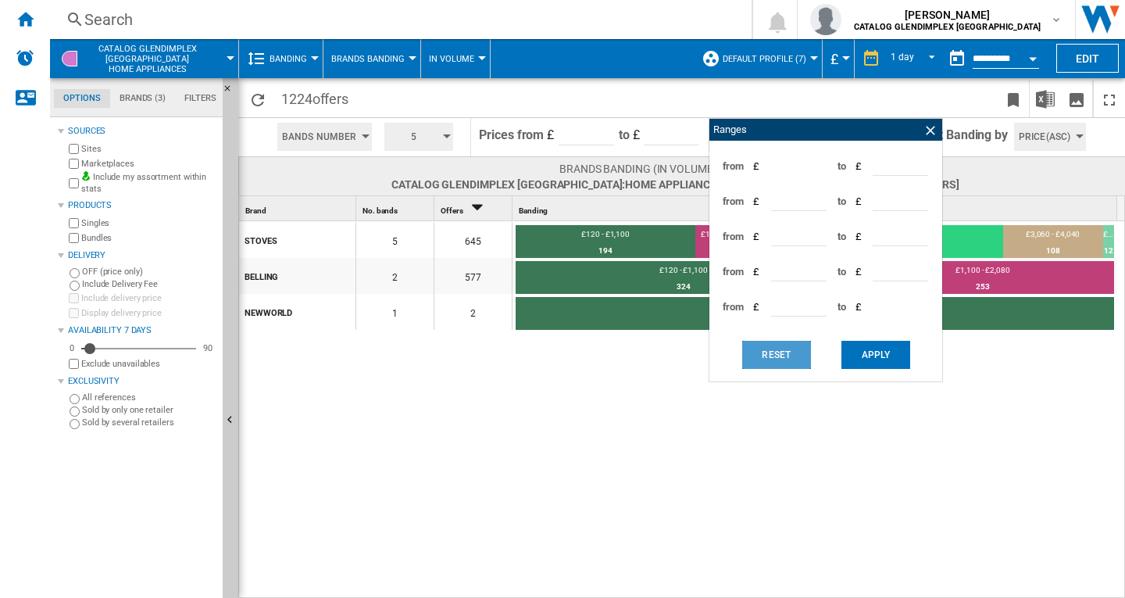
click at [782, 352] on button "Reset" at bounding box center [776, 355] width 69 height 28
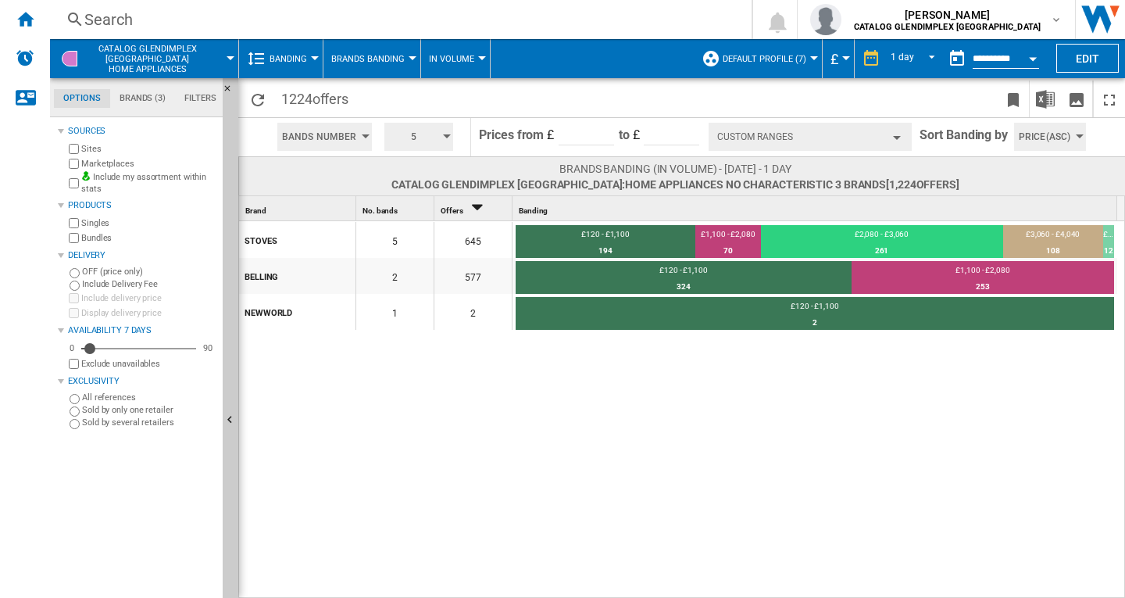
click at [788, 136] on button "Custom Ranges" at bounding box center [810, 137] width 203 height 28
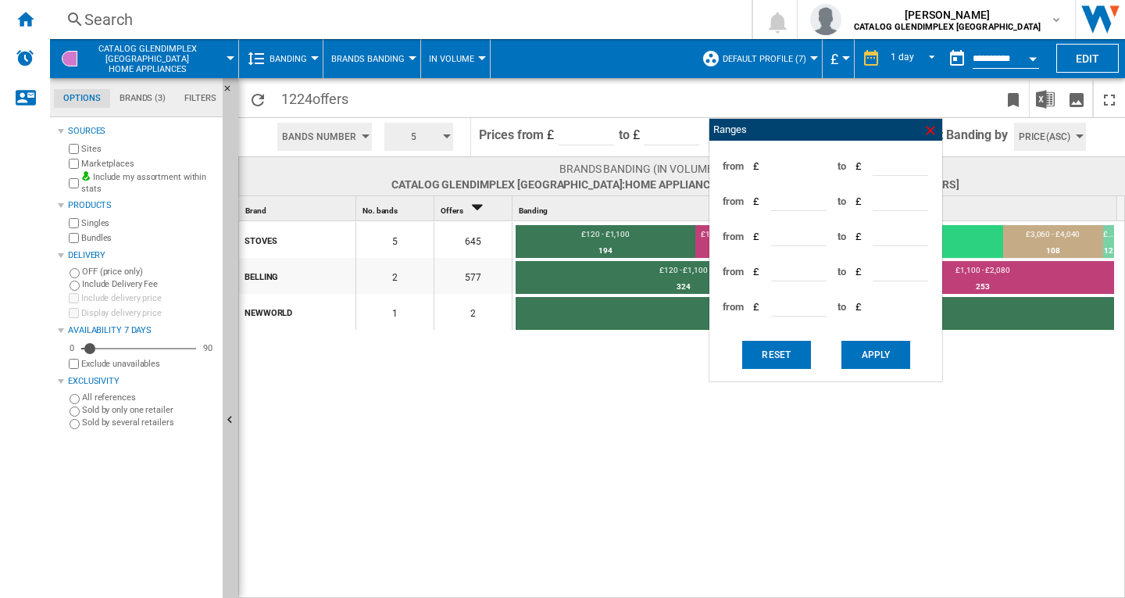
click at [933, 131] on ng-md-icon at bounding box center [931, 131] width 16 height 16
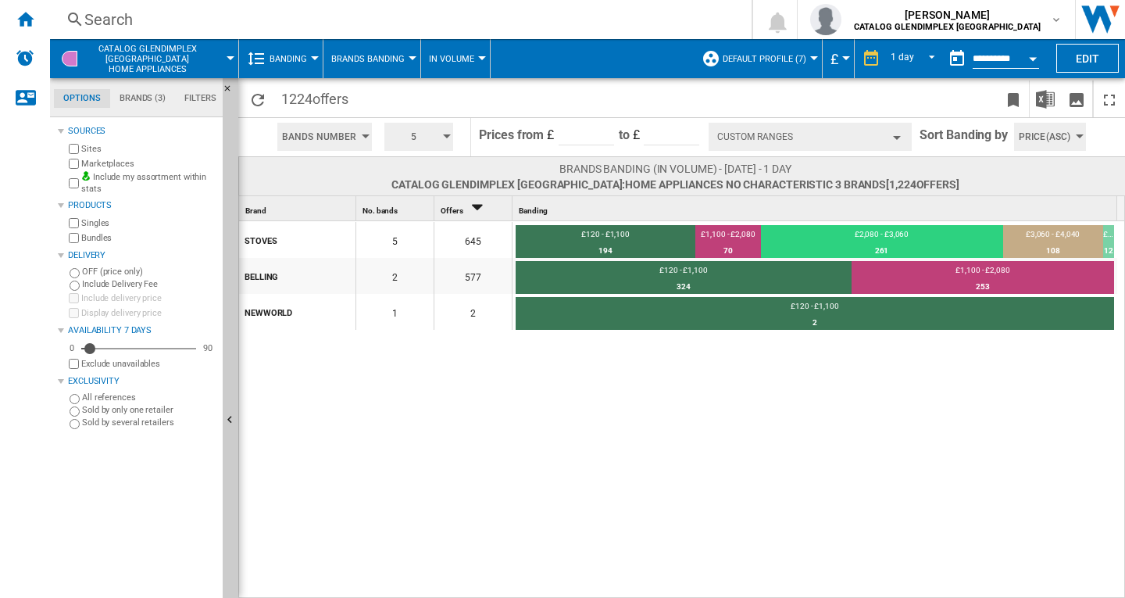
click at [447, 137] on div "button" at bounding box center [447, 136] width 8 height 4
click at [405, 207] on button "6" at bounding box center [422, 212] width 75 height 16
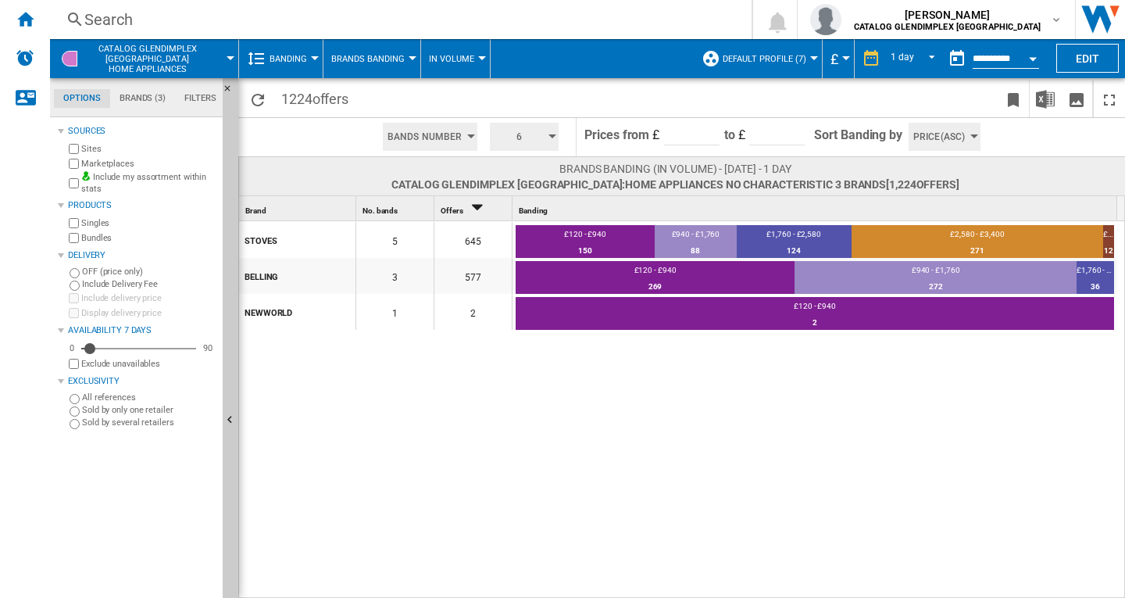
click at [553, 135] on div "button" at bounding box center [553, 136] width 8 height 4
click at [503, 198] on span "5" at bounding box center [501, 196] width 5 height 11
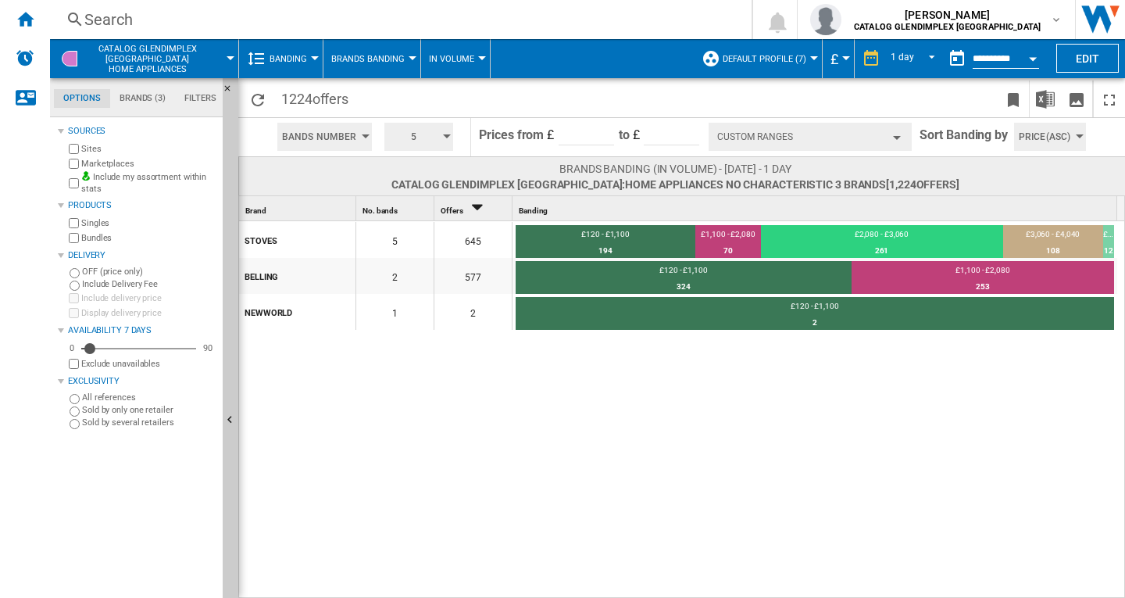
click at [449, 138] on div "button" at bounding box center [447, 136] width 8 height 4
click at [407, 211] on button "6" at bounding box center [422, 212] width 75 height 16
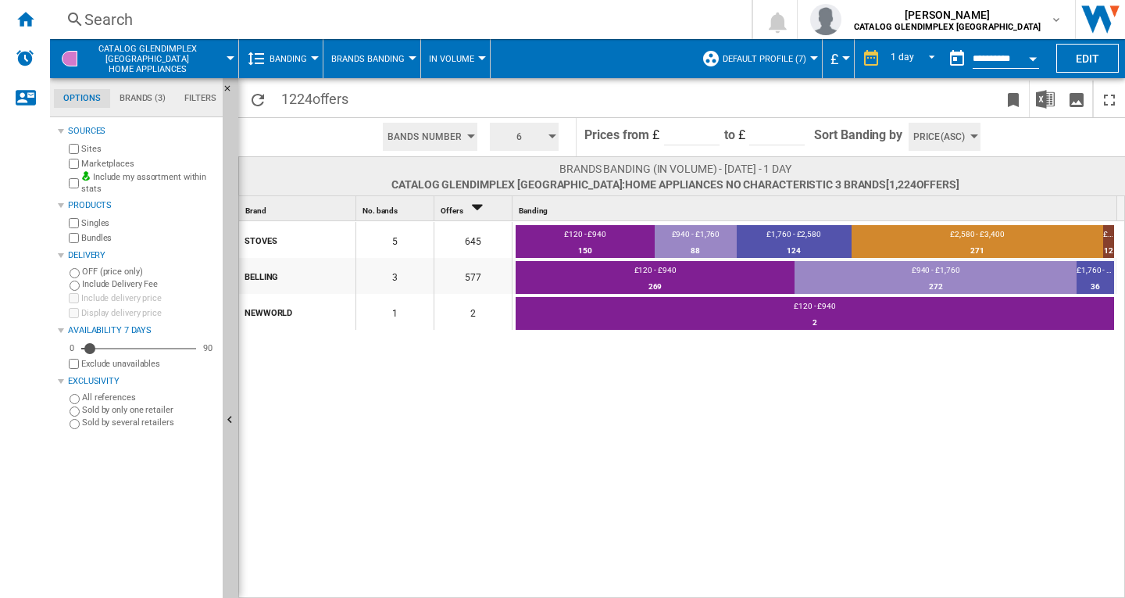
click at [395, 243] on div "5" at bounding box center [394, 240] width 77 height 36
click at [589, 236] on div "£120 - £940" at bounding box center [585, 236] width 139 height 14
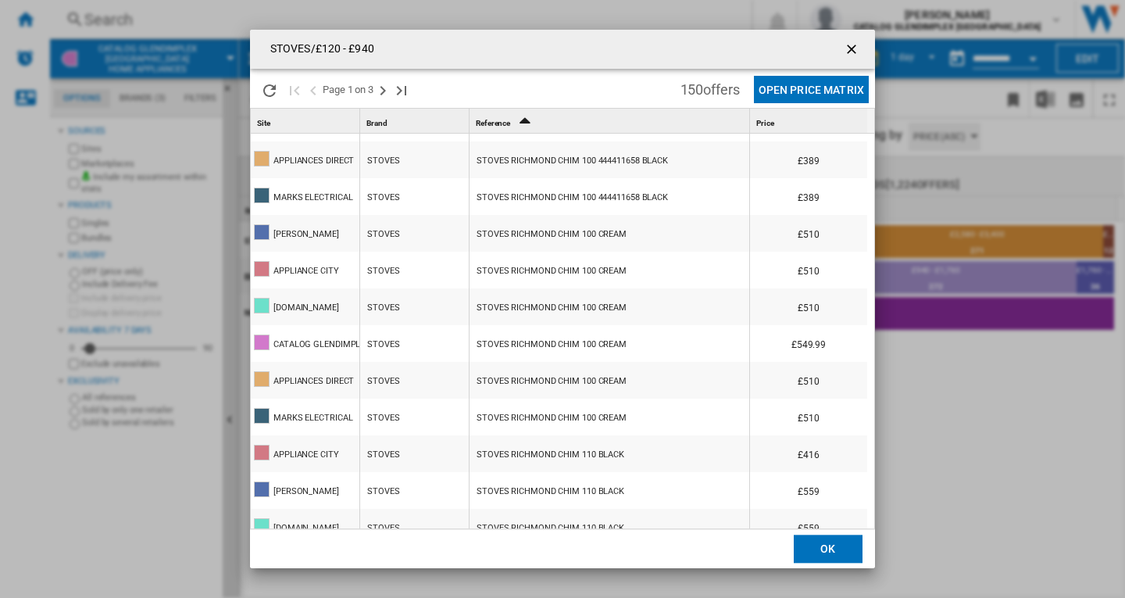
scroll to position [1494, 0]
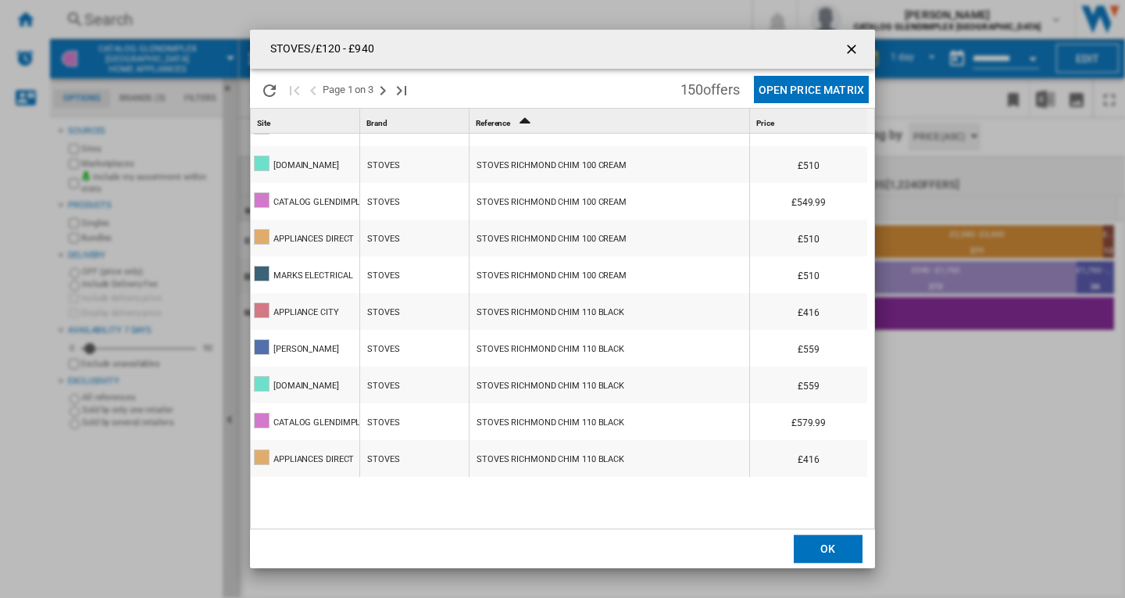
click at [849, 53] on ng-md-icon "getI18NText('BUTTONS.CLOSE_DIALOG')" at bounding box center [853, 50] width 19 height 19
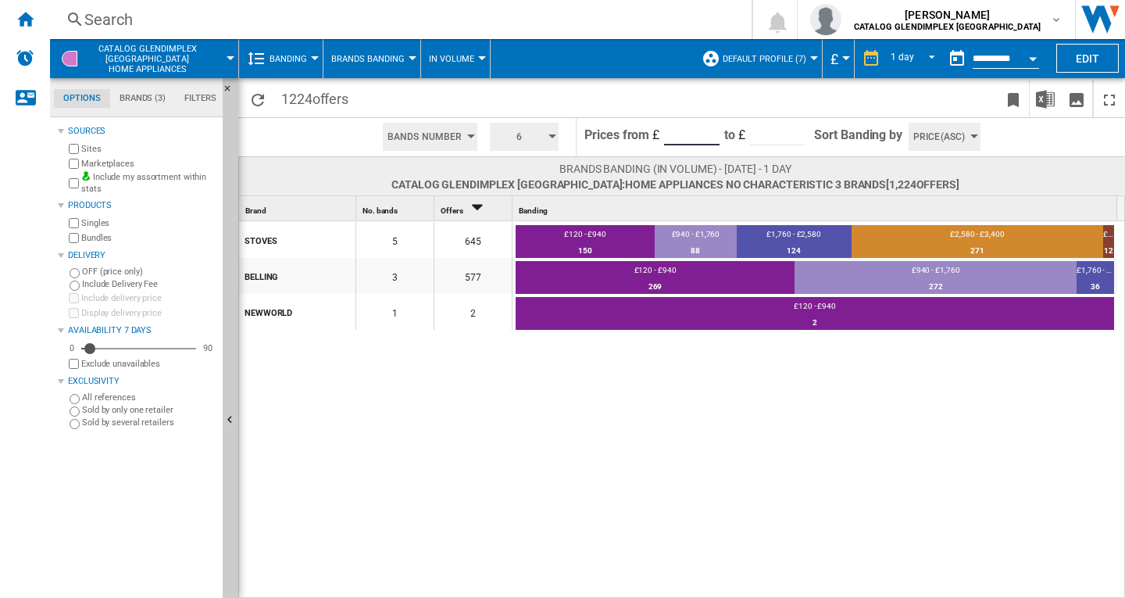
click at [711, 138] on input "***" at bounding box center [691, 133] width 55 height 23
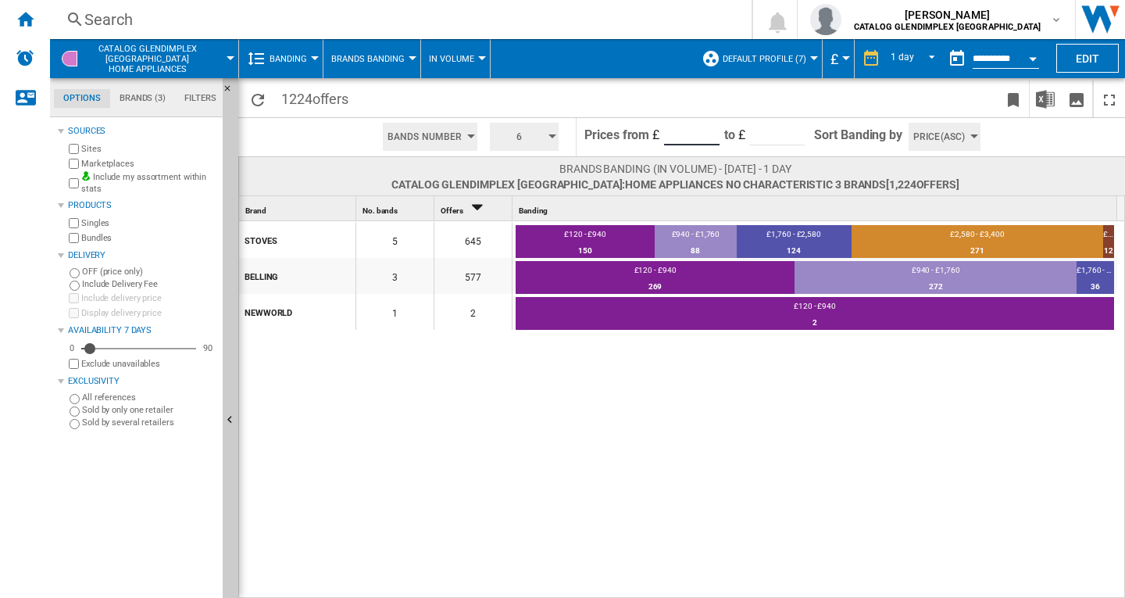
click at [710, 130] on input "***" at bounding box center [691, 133] width 55 height 23
type input "***"
click at [710, 140] on input "***" at bounding box center [691, 133] width 55 height 23
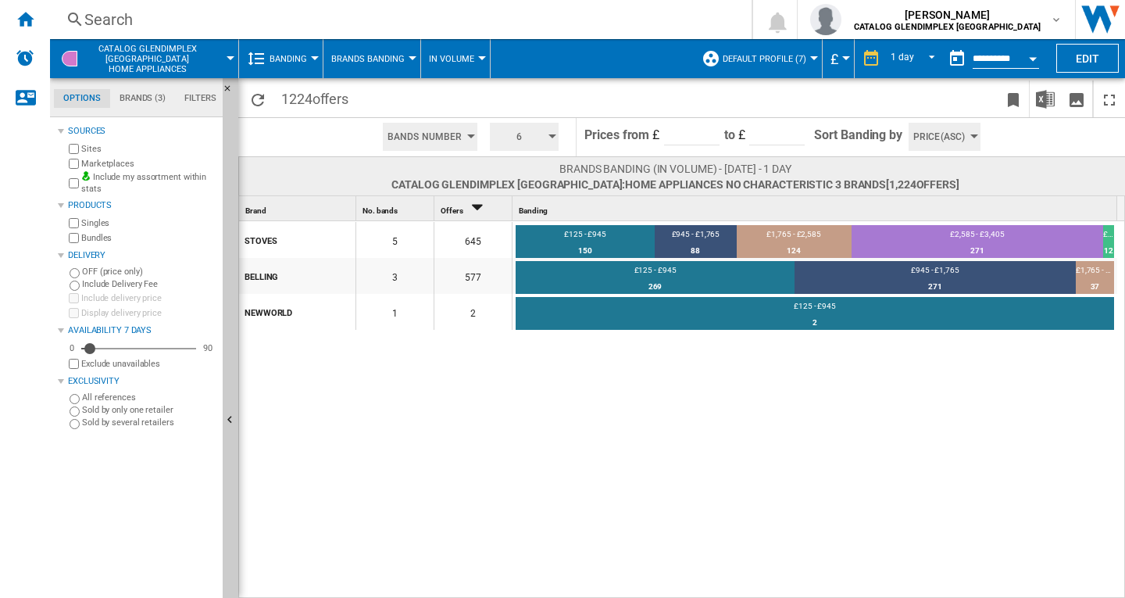
click at [971, 138] on button "Price(Asc)" at bounding box center [945, 137] width 72 height 28
click at [971, 138] on md-backdrop at bounding box center [562, 299] width 1125 height 598
click at [691, 140] on input "***" at bounding box center [691, 133] width 55 height 23
click at [713, 139] on input "***" at bounding box center [691, 133] width 55 height 23
type input "***"
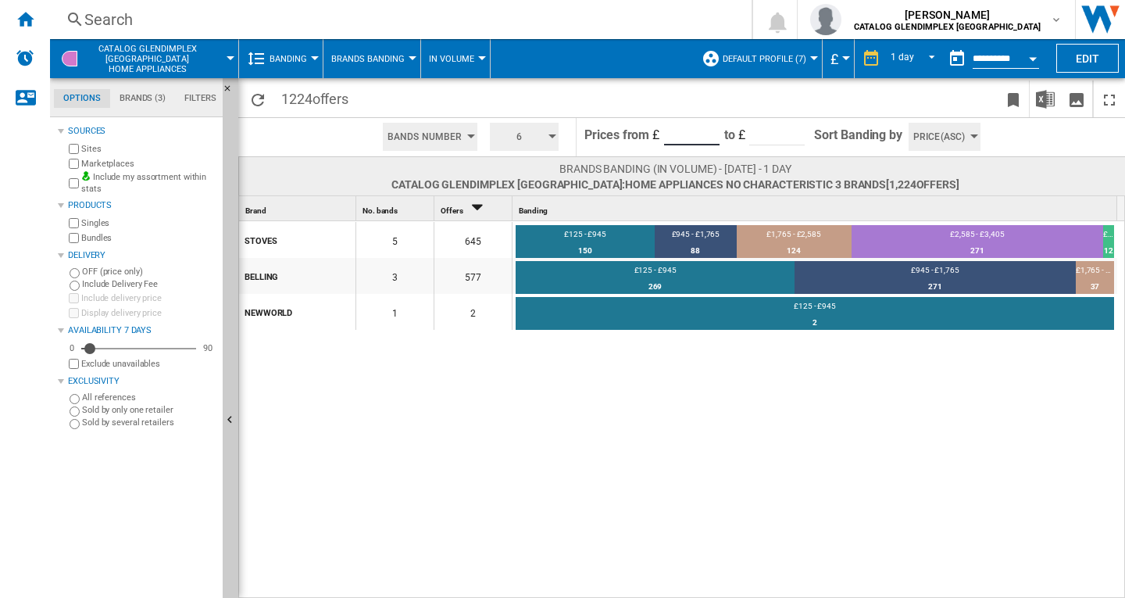
click at [711, 130] on input "***" at bounding box center [691, 133] width 55 height 23
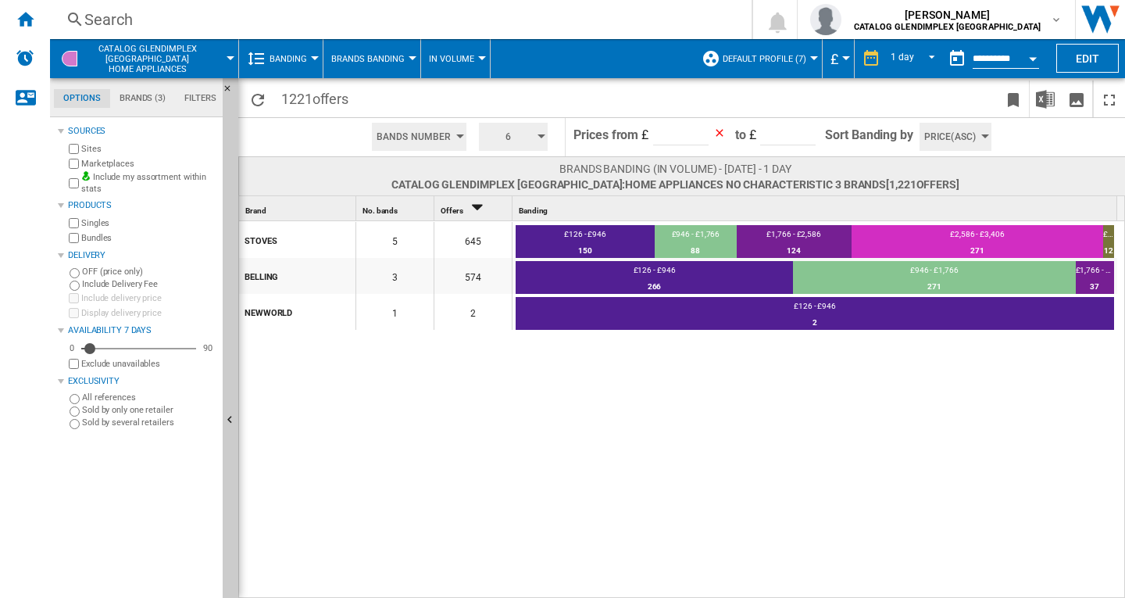
click at [719, 133] on ng-md-icon at bounding box center [722, 136] width 19 height 19
type input "***"
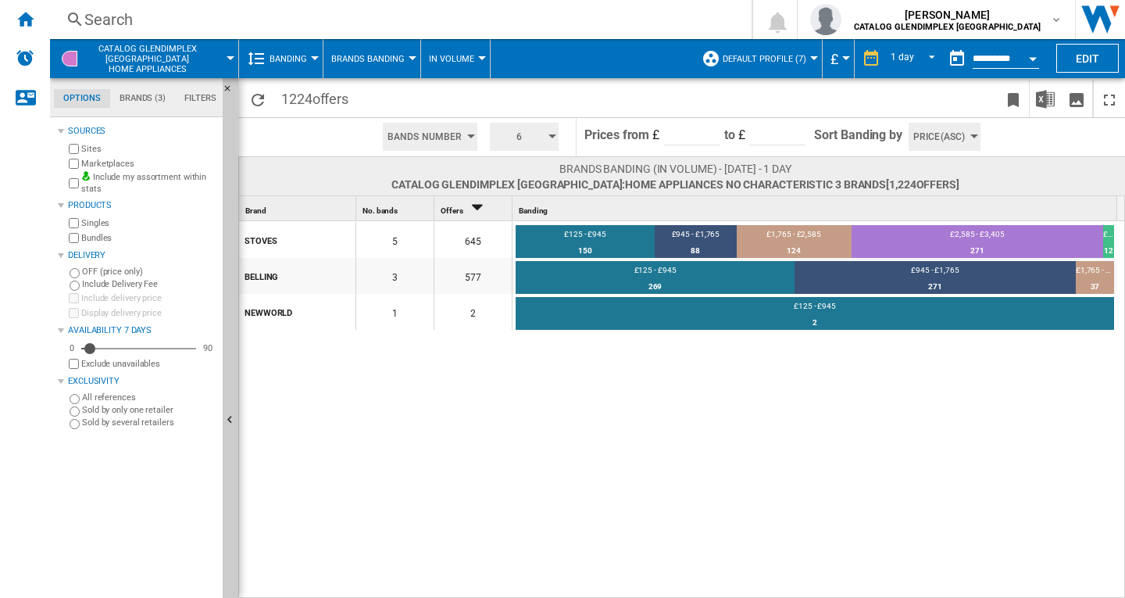
click at [712, 136] on input "***" at bounding box center [691, 133] width 55 height 23
type input "***"
click at [710, 129] on input "***" at bounding box center [691, 133] width 55 height 23
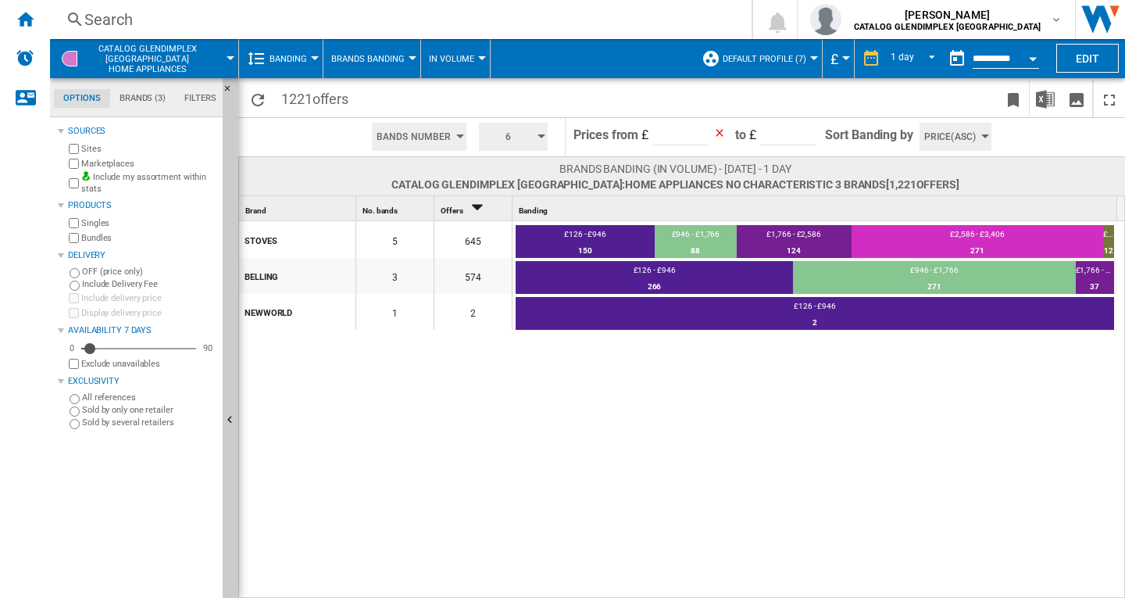
click at [720, 130] on ng-md-icon at bounding box center [722, 136] width 19 height 19
type input "***"
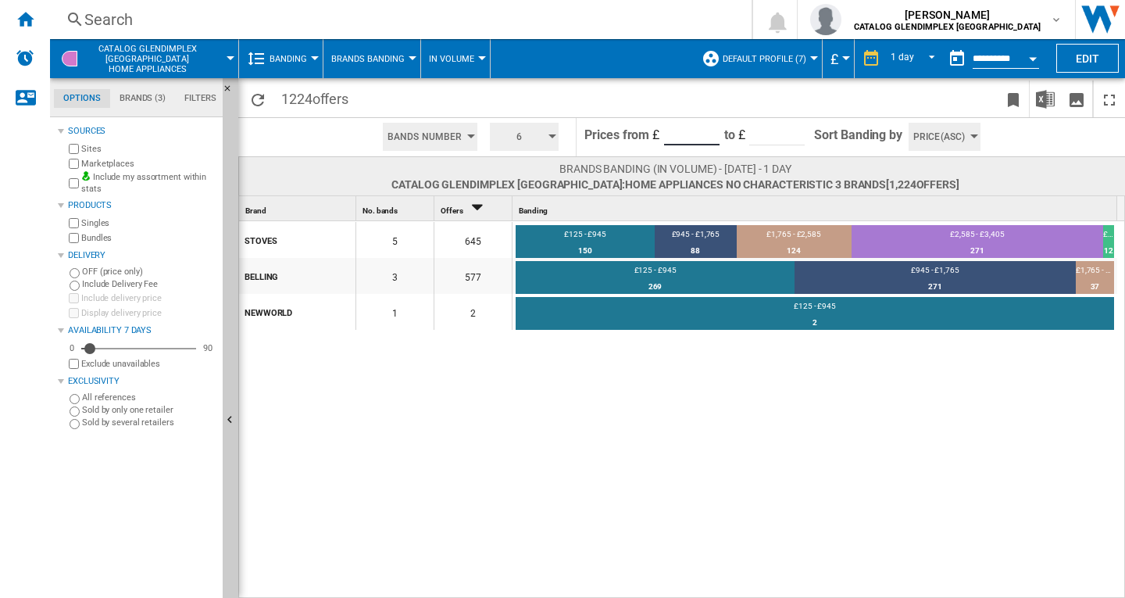
click at [711, 128] on input "***" at bounding box center [691, 133] width 55 height 23
type input "***"
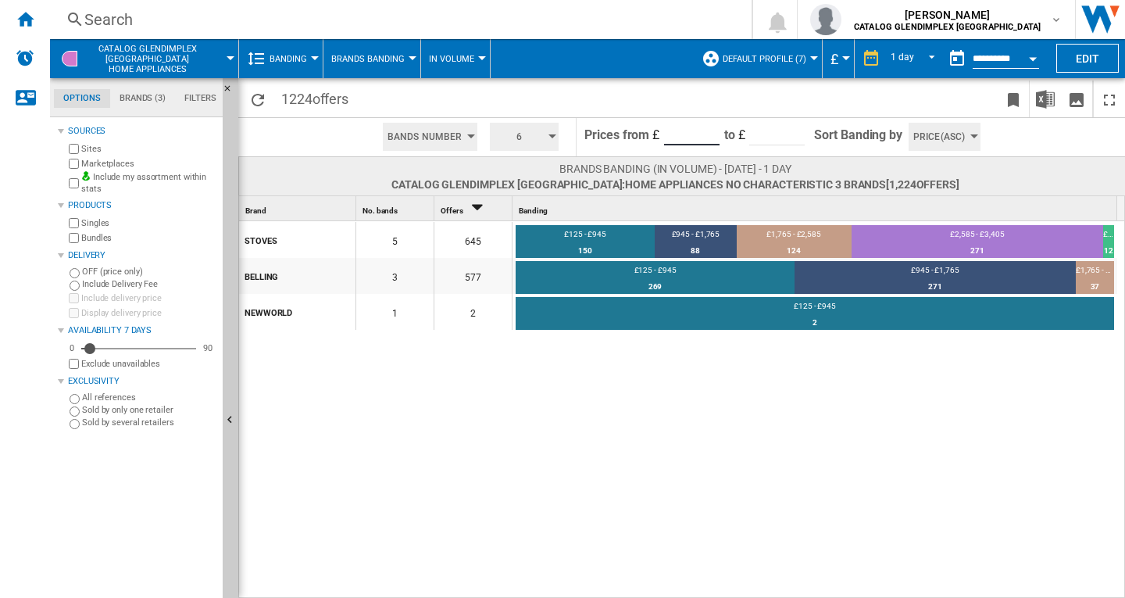
click at [711, 128] on input "***" at bounding box center [691, 133] width 55 height 23
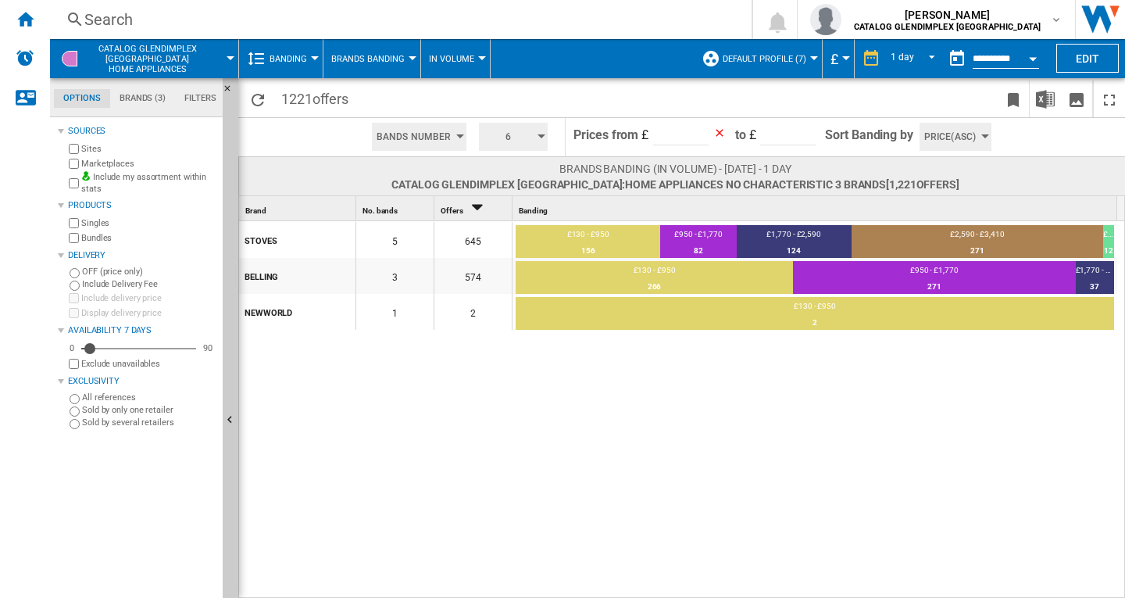
click at [718, 135] on ng-md-icon at bounding box center [722, 136] width 19 height 19
type input "***"
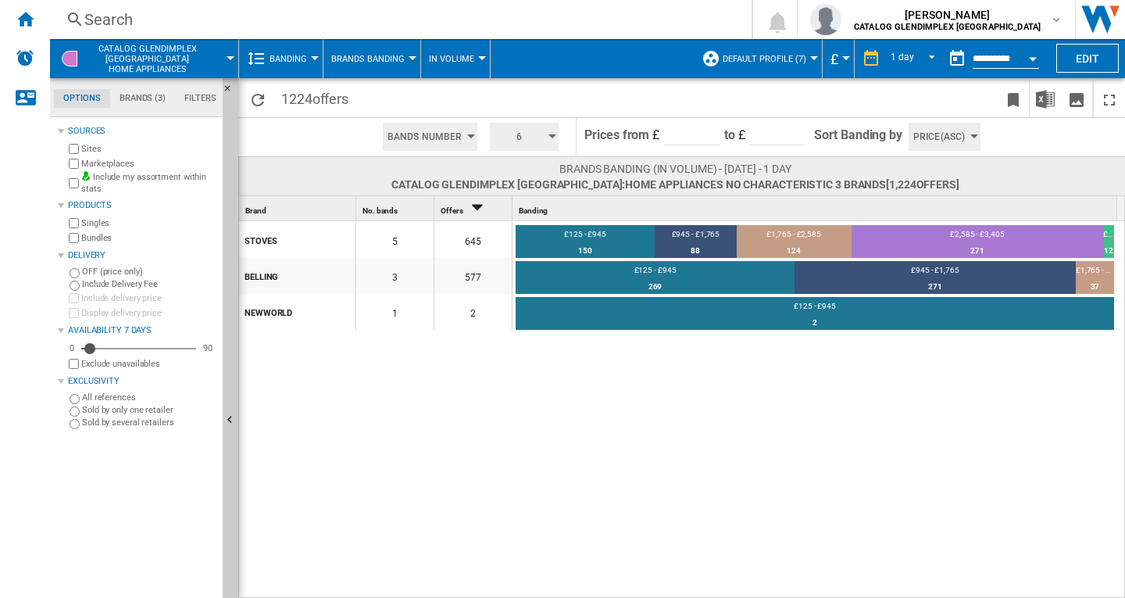
click at [549, 138] on button "6" at bounding box center [524, 137] width 69 height 28
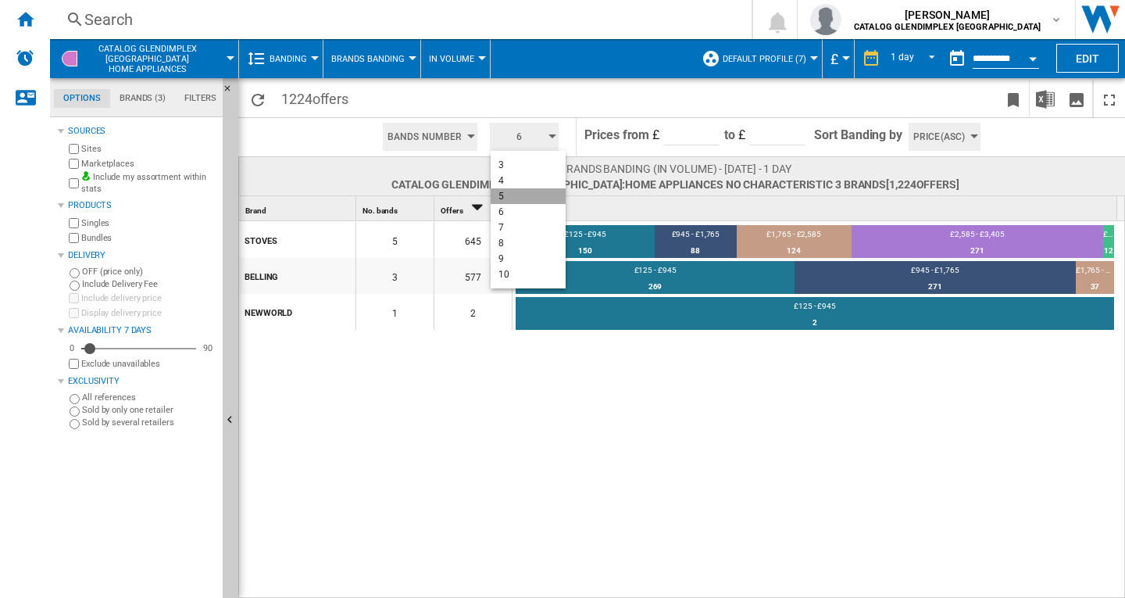
click at [505, 198] on button "5" at bounding box center [528, 196] width 75 height 16
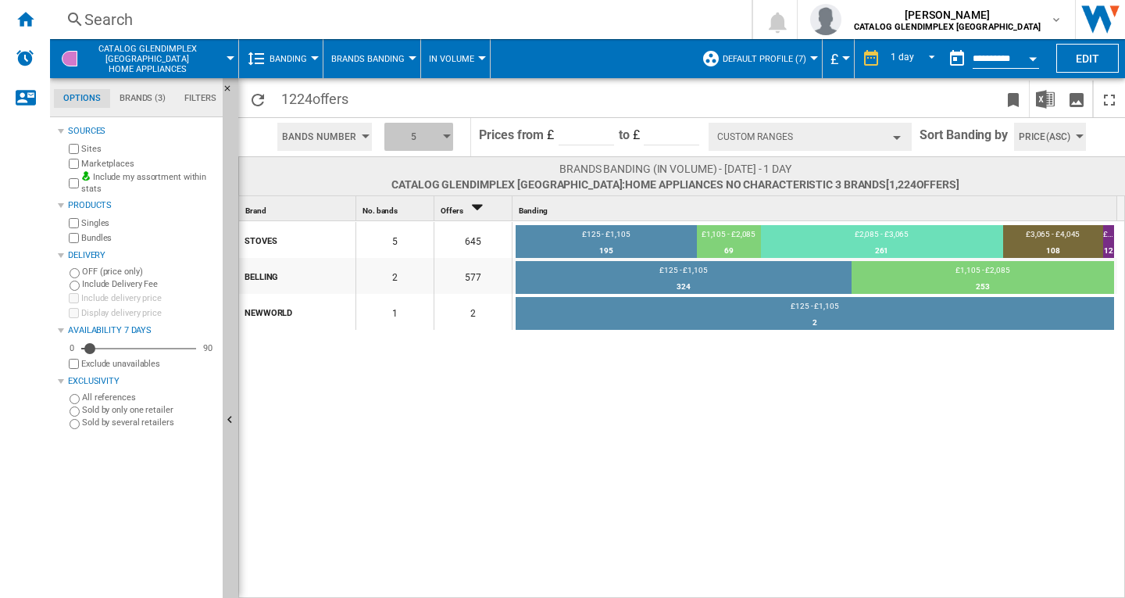
click at [447, 136] on div "button" at bounding box center [447, 136] width 8 height 4
click at [399, 212] on button "6" at bounding box center [422, 212] width 75 height 16
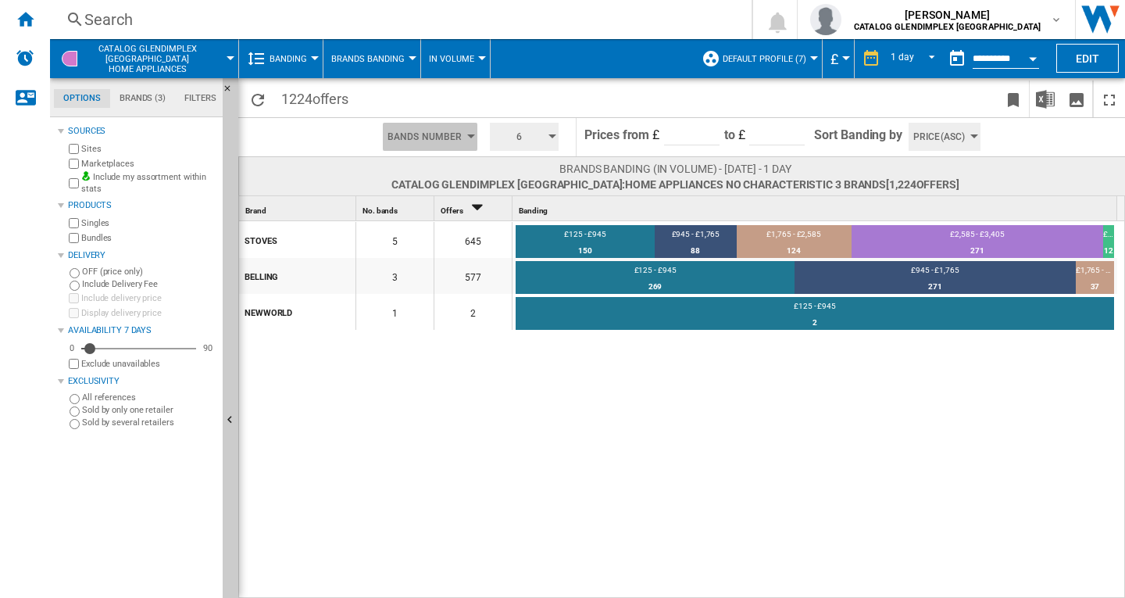
click at [471, 138] on button "Bands Number" at bounding box center [430, 137] width 95 height 28
click at [447, 181] on span "Bands Amount" at bounding box center [425, 180] width 64 height 11
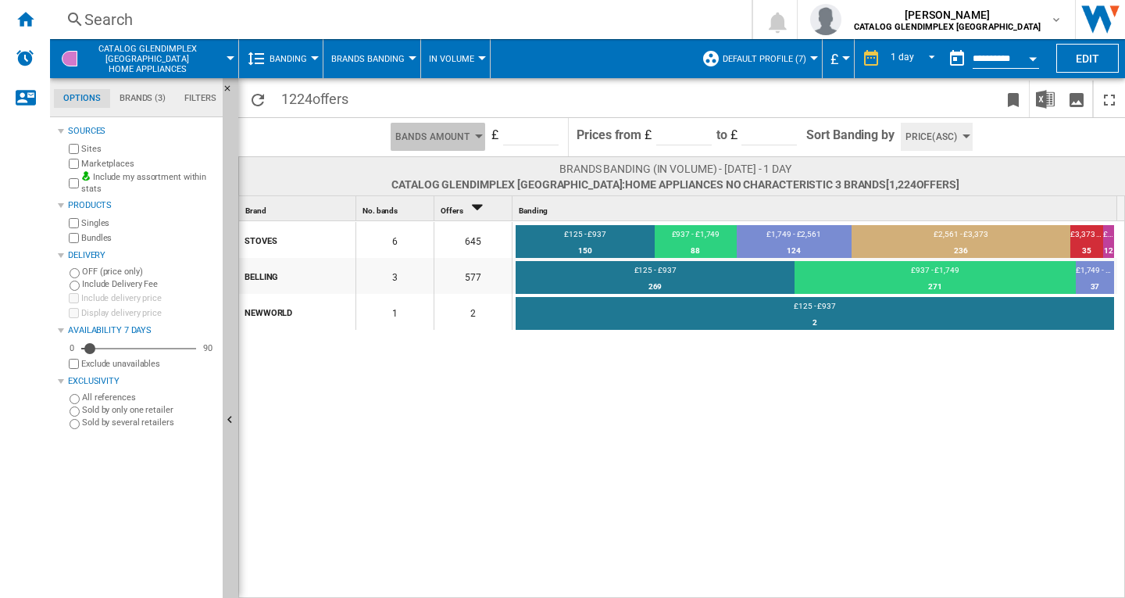
click at [482, 139] on button "Bands Amount" at bounding box center [438, 137] width 95 height 28
click at [438, 167] on span "Bands Number" at bounding box center [433, 164] width 64 height 11
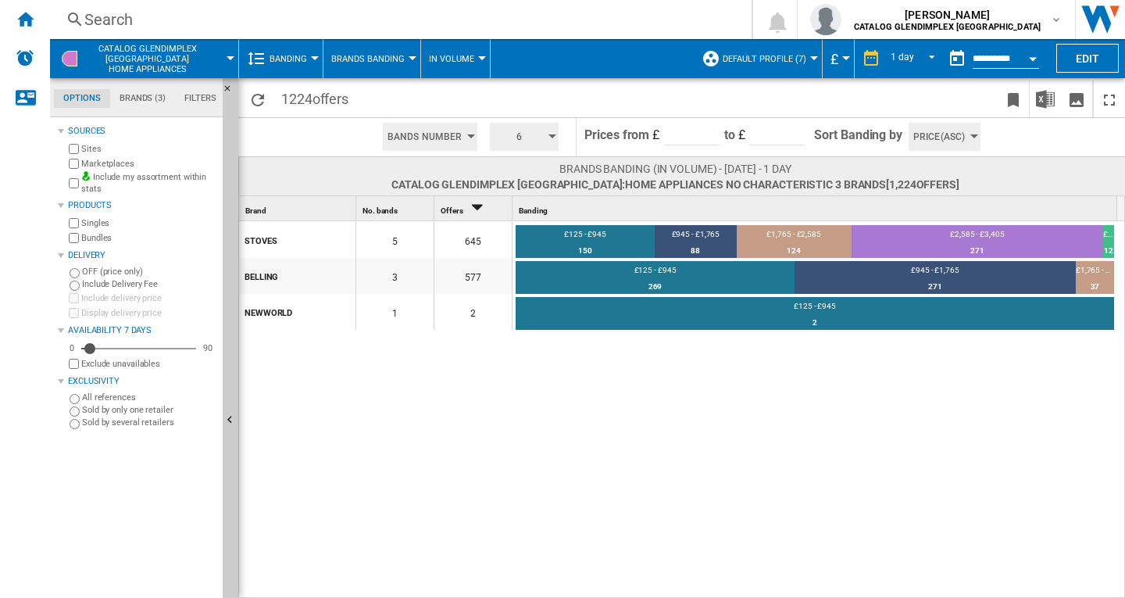
click at [413, 59] on div at bounding box center [413, 58] width 8 height 4
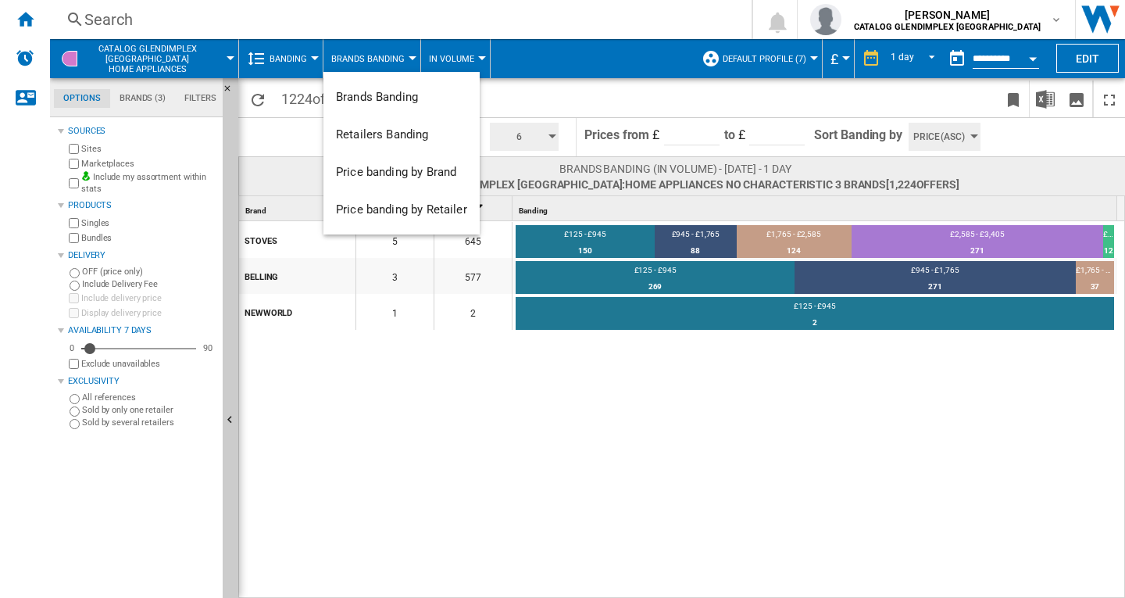
click at [484, 59] on md-backdrop at bounding box center [562, 299] width 1125 height 598
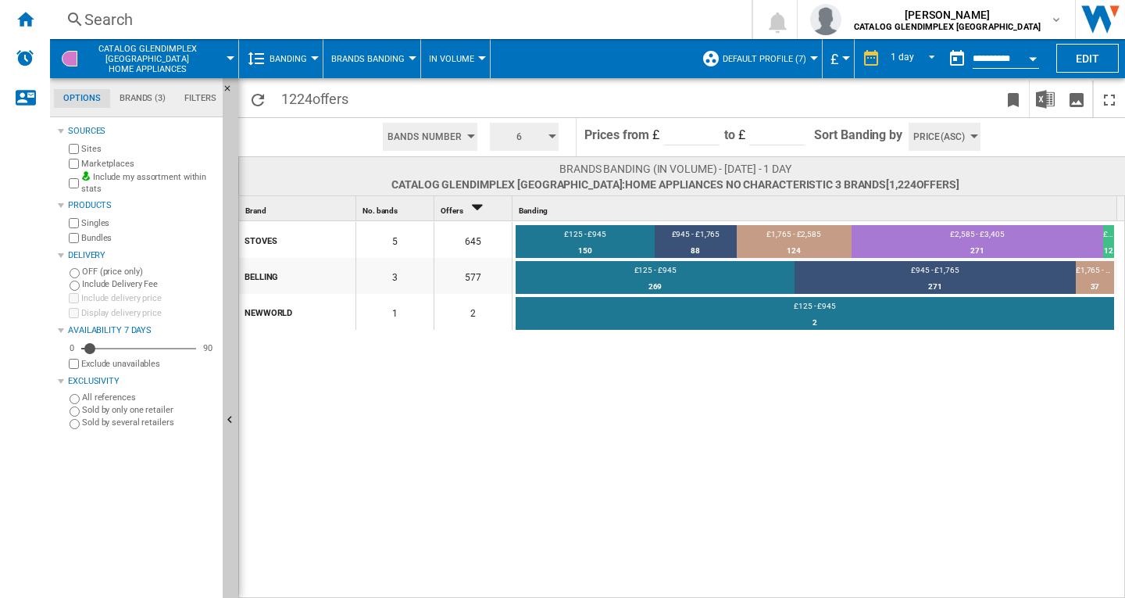
click at [483, 58] on div at bounding box center [482, 58] width 8 height 4
click at [483, 58] on md-backdrop at bounding box center [562, 299] width 1125 height 598
click at [317, 56] on div at bounding box center [315, 58] width 8 height 4
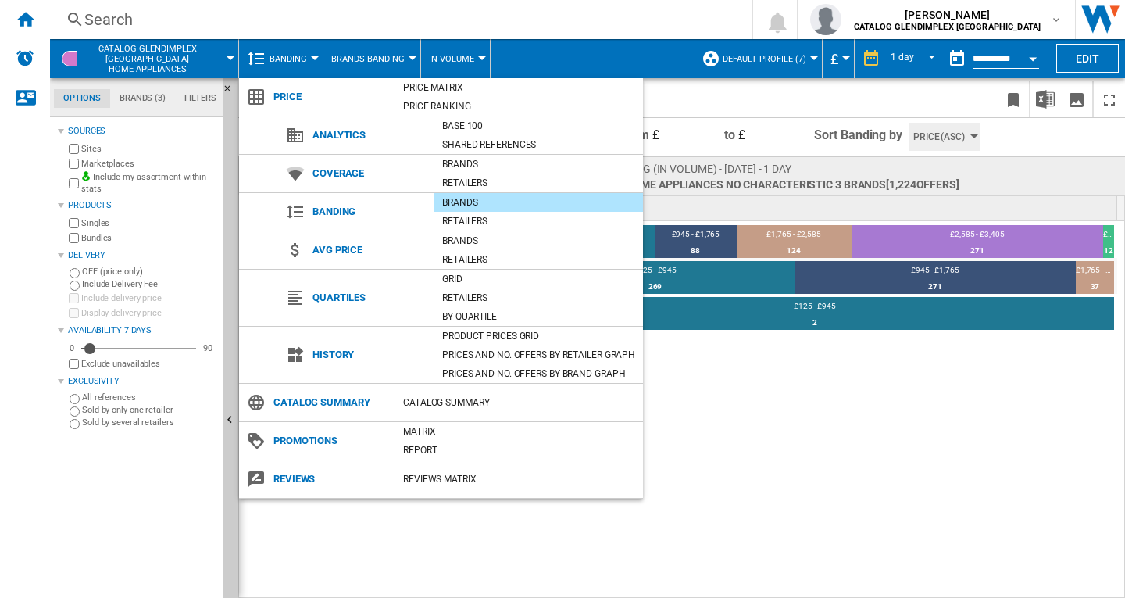
click at [317, 56] on md-backdrop at bounding box center [562, 299] width 1125 height 598
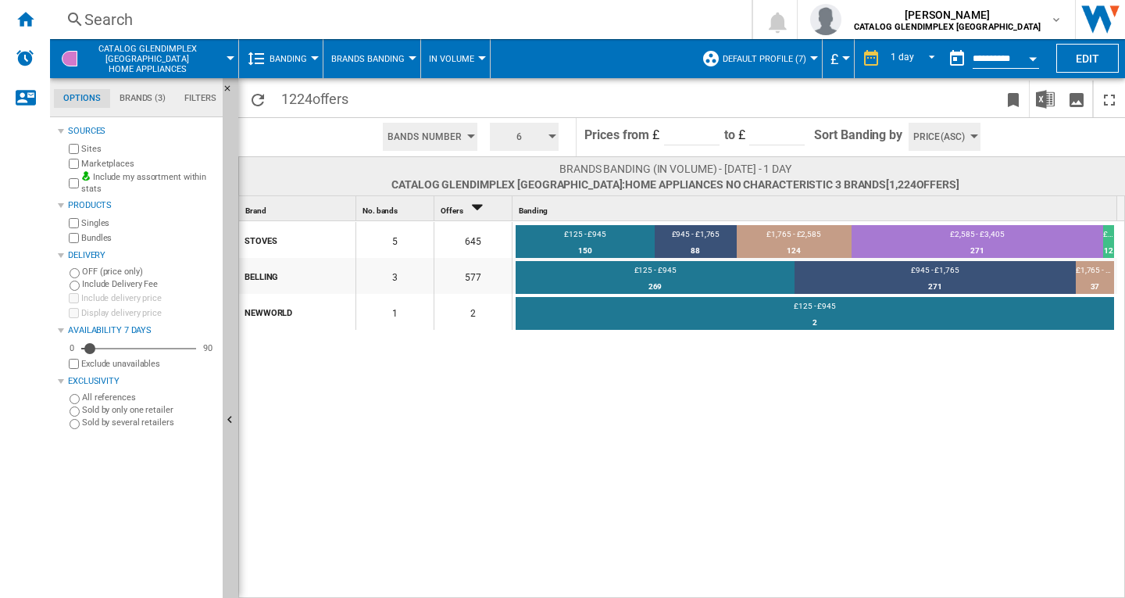
click at [471, 137] on div "button" at bounding box center [471, 136] width 8 height 4
click at [471, 137] on md-backdrop at bounding box center [562, 299] width 1125 height 598
click at [551, 140] on button "6" at bounding box center [524, 137] width 69 height 28
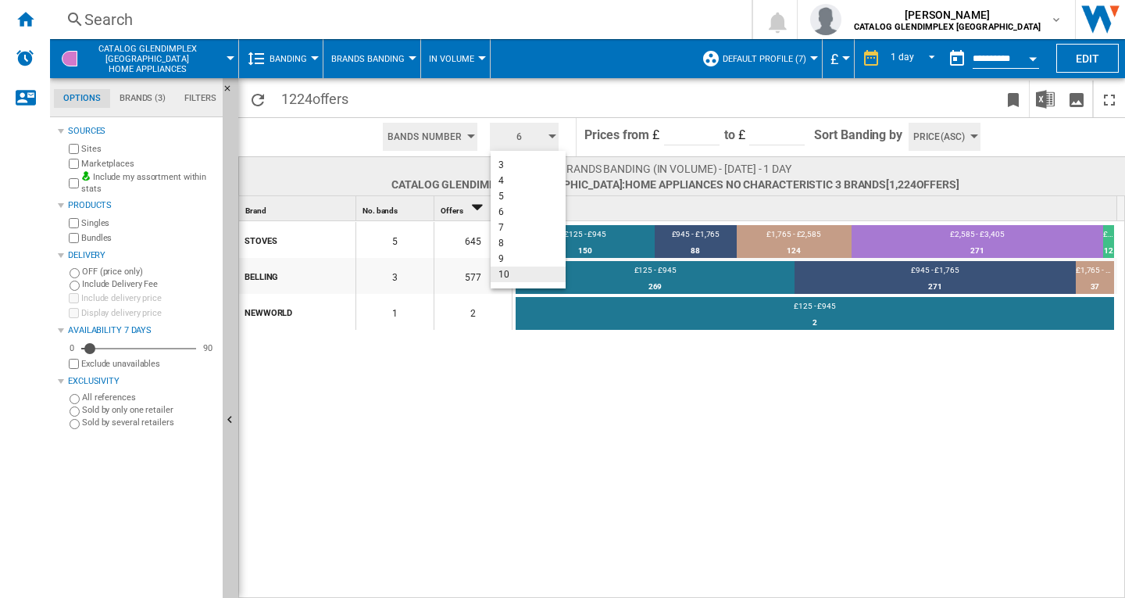
click at [501, 277] on span "10" at bounding box center [504, 274] width 11 height 11
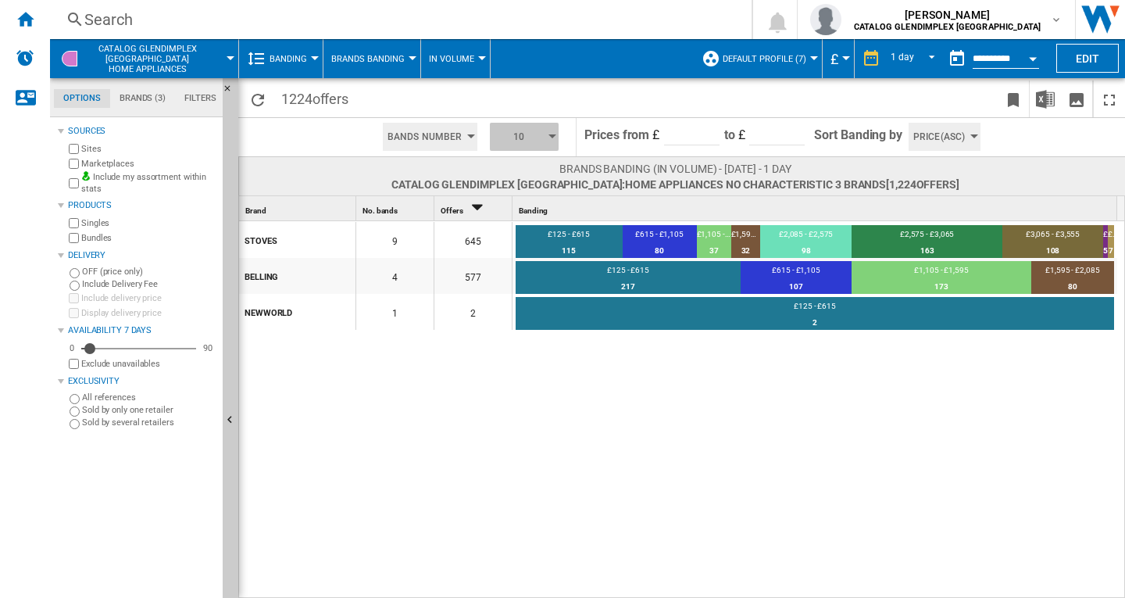
click at [552, 140] on button "10" at bounding box center [524, 137] width 69 height 28
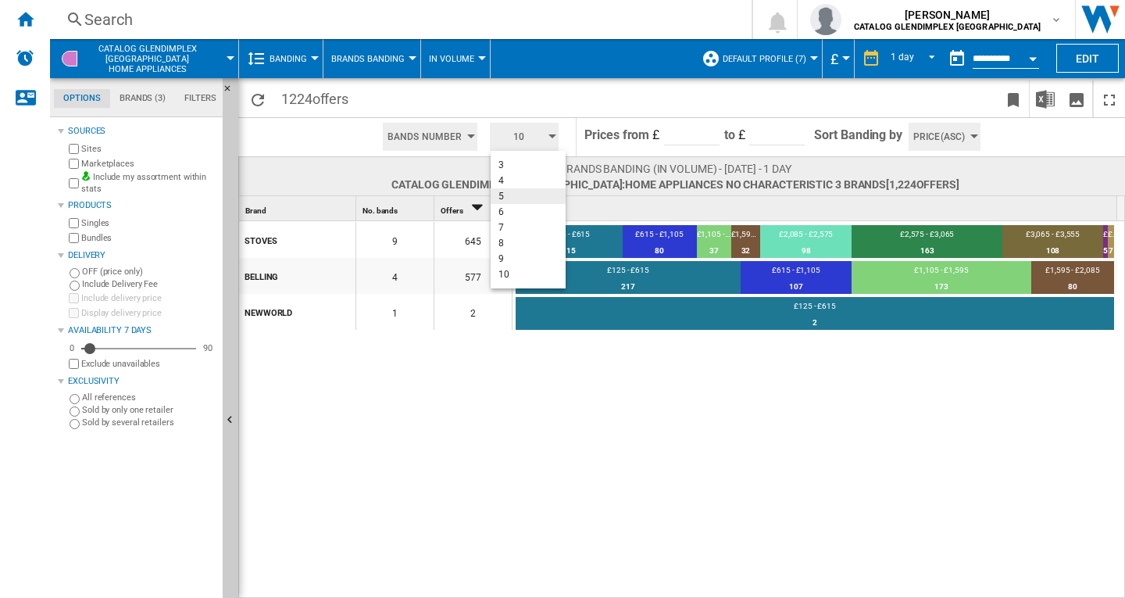
click at [501, 198] on span "5" at bounding box center [501, 196] width 5 height 11
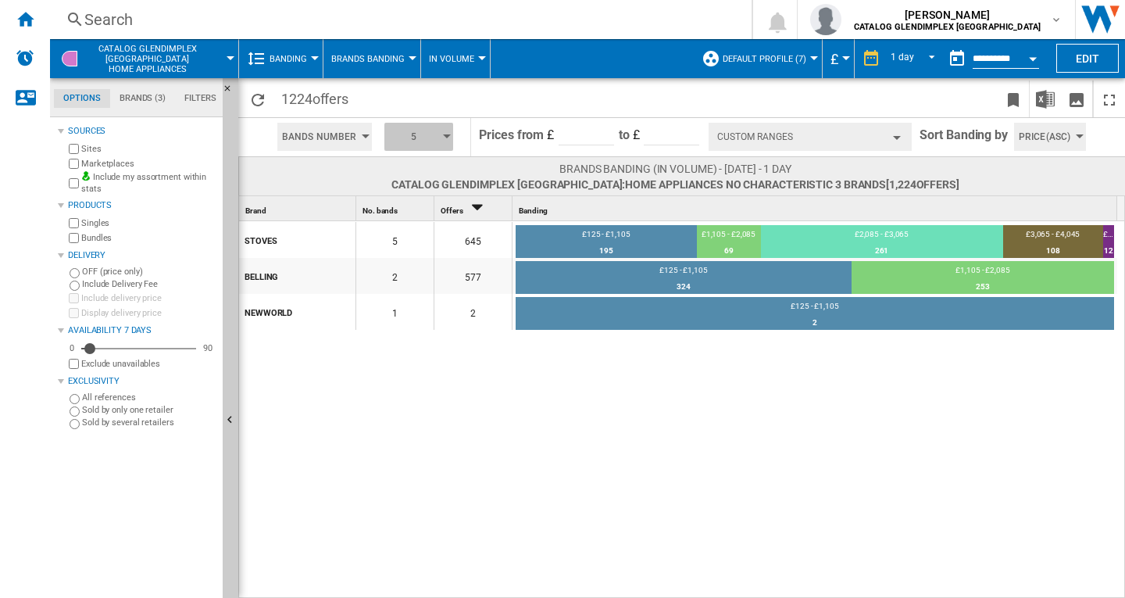
click at [445, 138] on div "button" at bounding box center [447, 136] width 8 height 4
click at [407, 193] on button "5" at bounding box center [422, 196] width 75 height 16
click at [452, 139] on button "5" at bounding box center [418, 137] width 69 height 28
click at [399, 207] on button "6" at bounding box center [422, 212] width 75 height 16
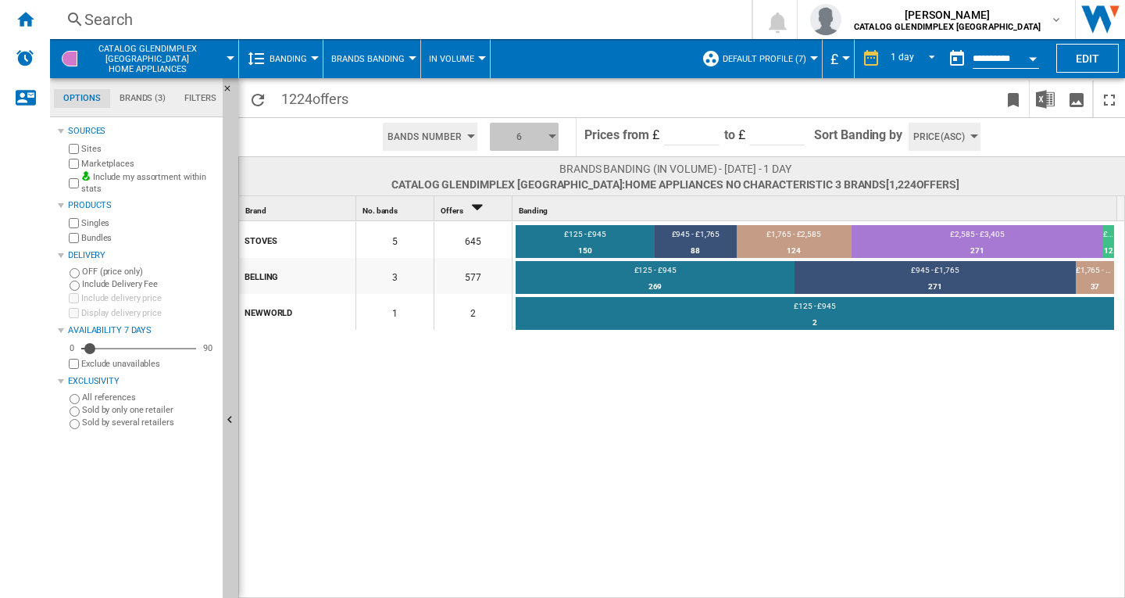
click at [552, 138] on div "button" at bounding box center [553, 136] width 8 height 4
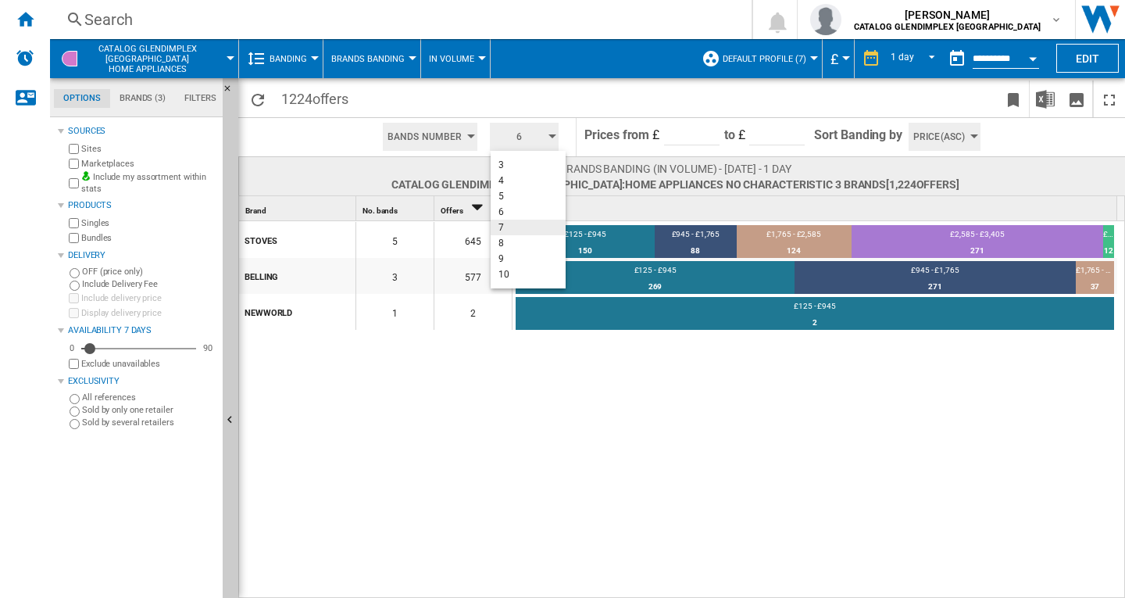
click at [504, 229] on button "7" at bounding box center [528, 228] width 75 height 16
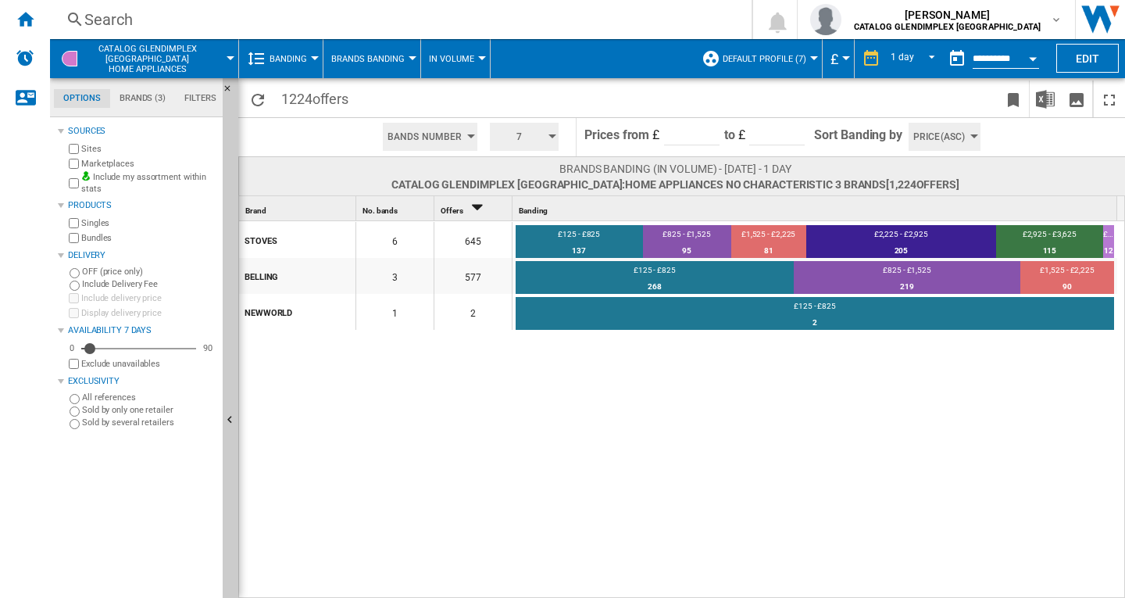
click at [797, 131] on input "****" at bounding box center [776, 133] width 55 height 23
click at [710, 138] on input "***" at bounding box center [691, 133] width 55 height 23
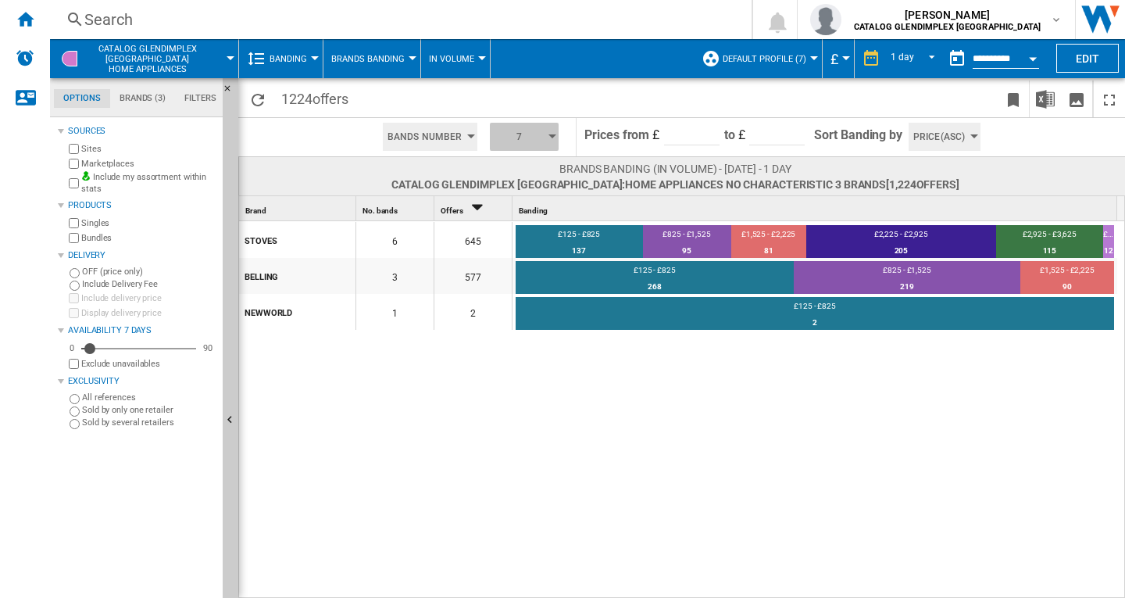
click at [555, 137] on div "button" at bounding box center [553, 136] width 8 height 4
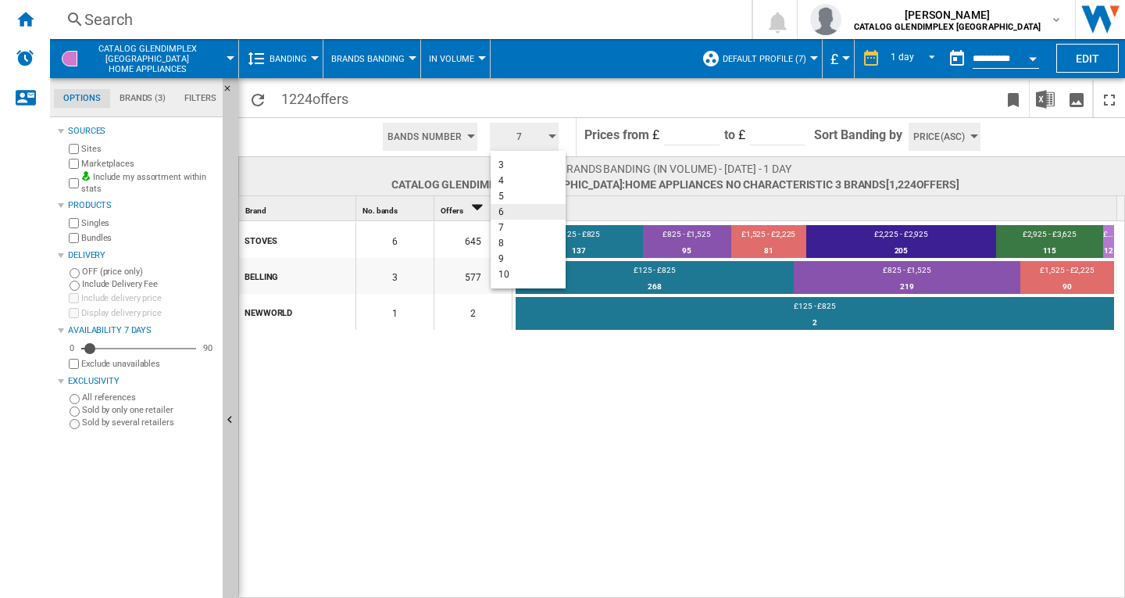
click at [503, 213] on span "6" at bounding box center [501, 211] width 5 height 11
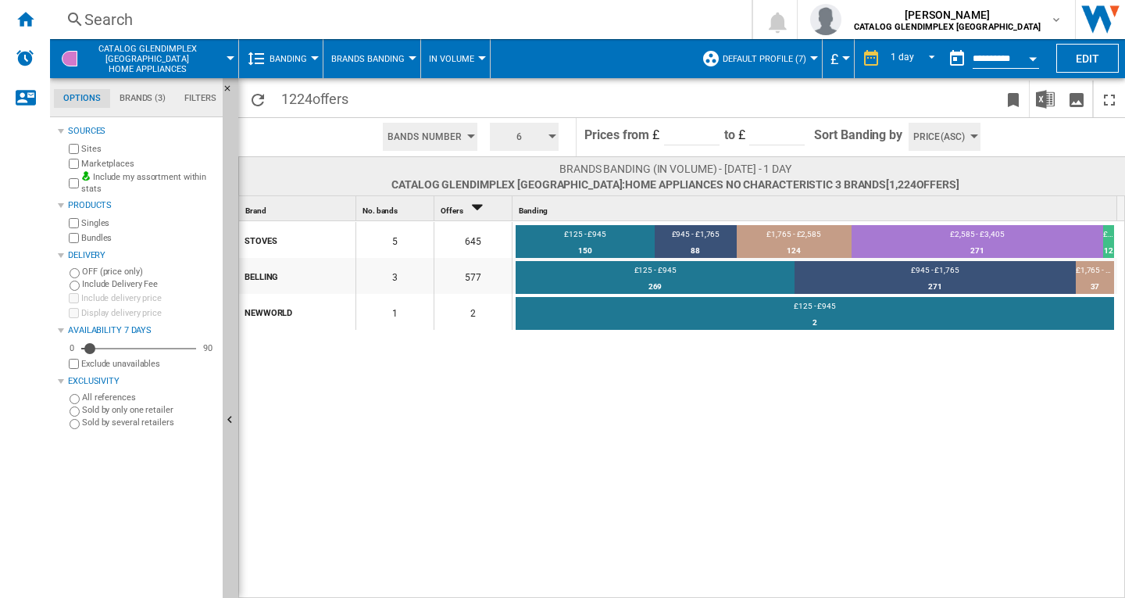
click at [555, 134] on div "button" at bounding box center [553, 136] width 8 height 4
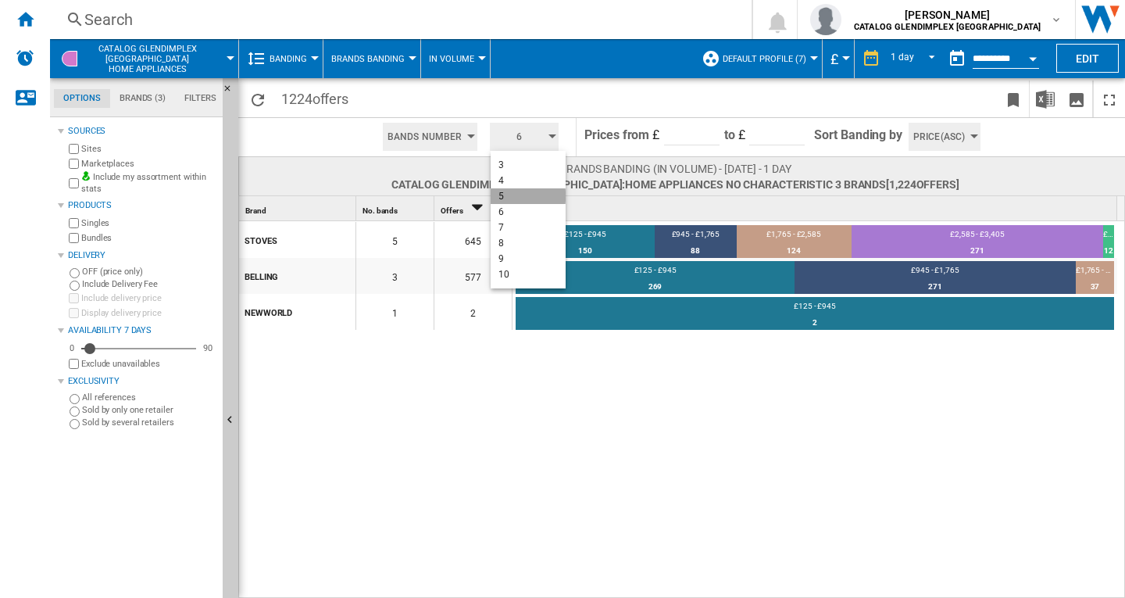
click at [513, 196] on button "5" at bounding box center [528, 196] width 75 height 16
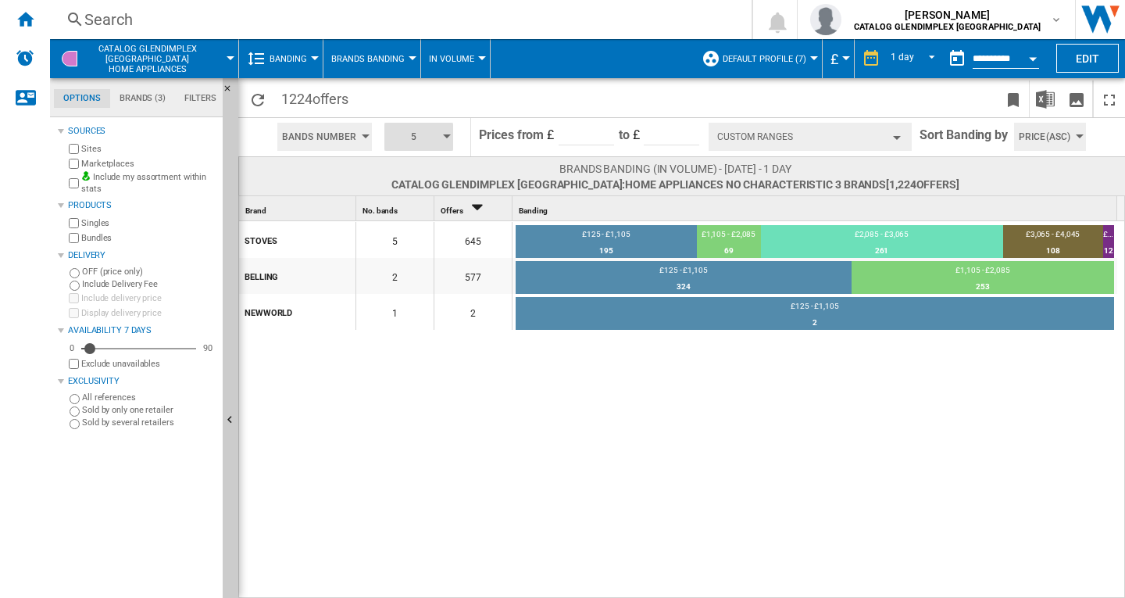
click at [447, 138] on div "button" at bounding box center [447, 136] width 8 height 4
click at [402, 185] on button "4" at bounding box center [422, 181] width 75 height 16
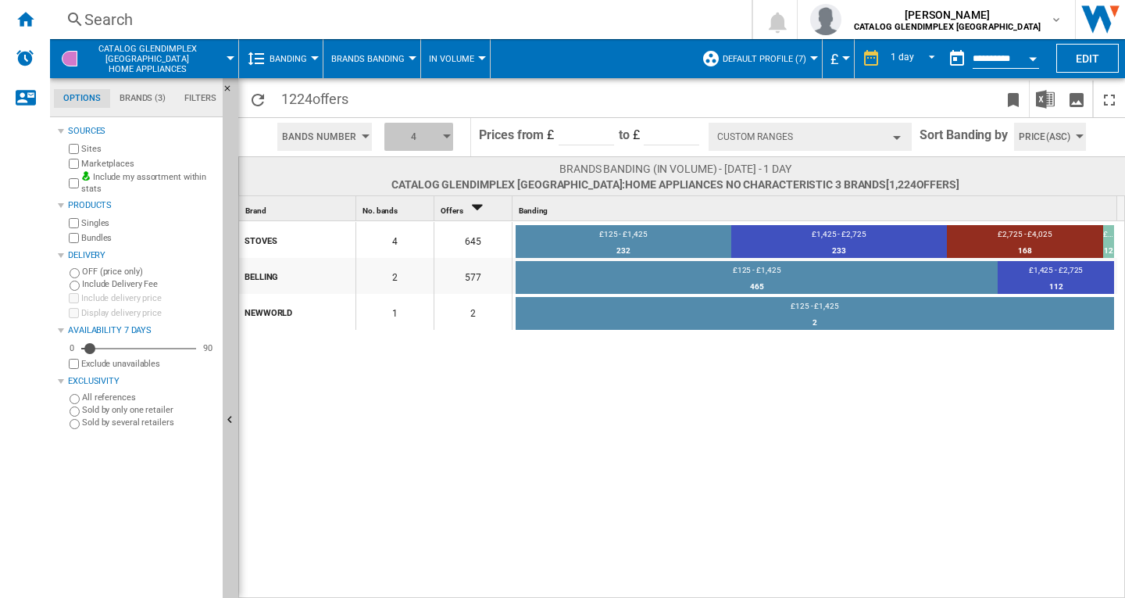
click at [446, 139] on button "4" at bounding box center [418, 137] width 69 height 28
click at [397, 199] on span "5" at bounding box center [395, 196] width 5 height 11
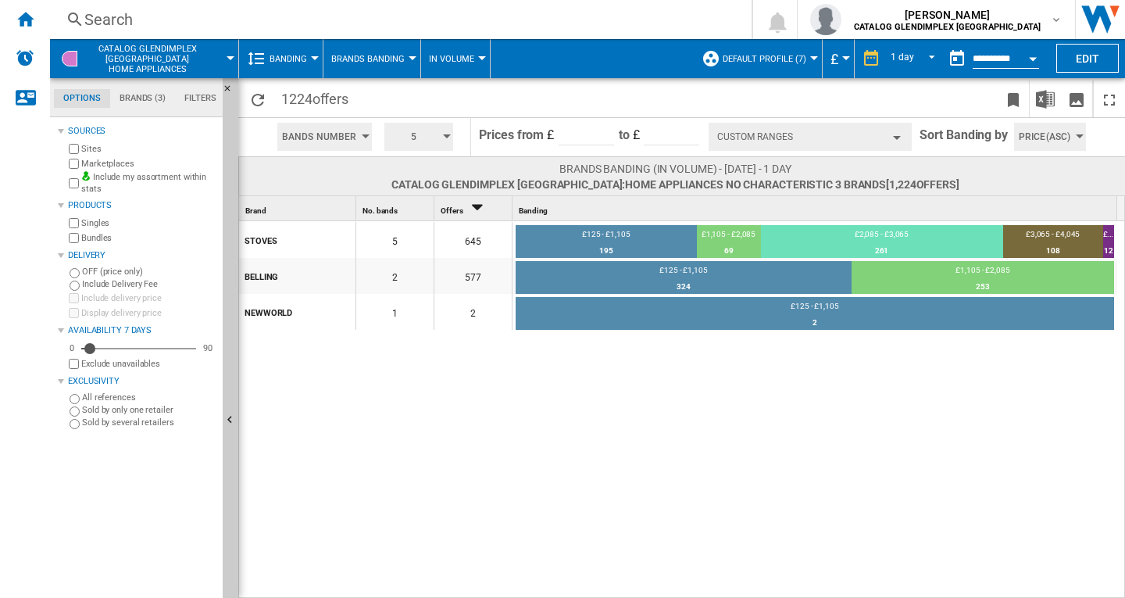
click at [445, 138] on div "button" at bounding box center [447, 136] width 8 height 4
click at [399, 215] on button "6" at bounding box center [422, 212] width 75 height 16
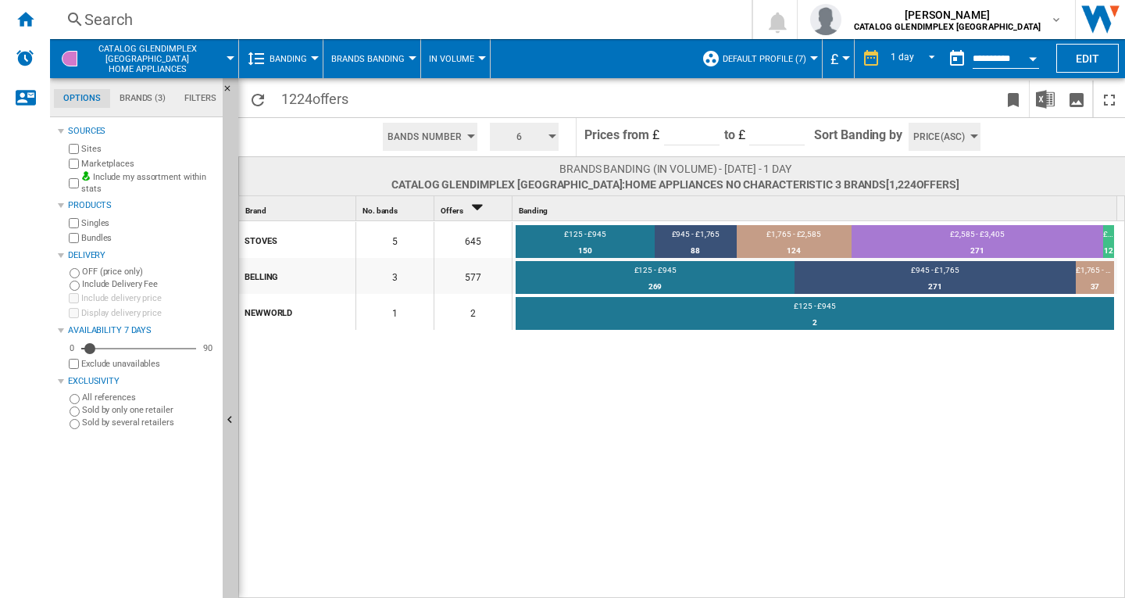
click at [551, 137] on div "button" at bounding box center [553, 136] width 8 height 4
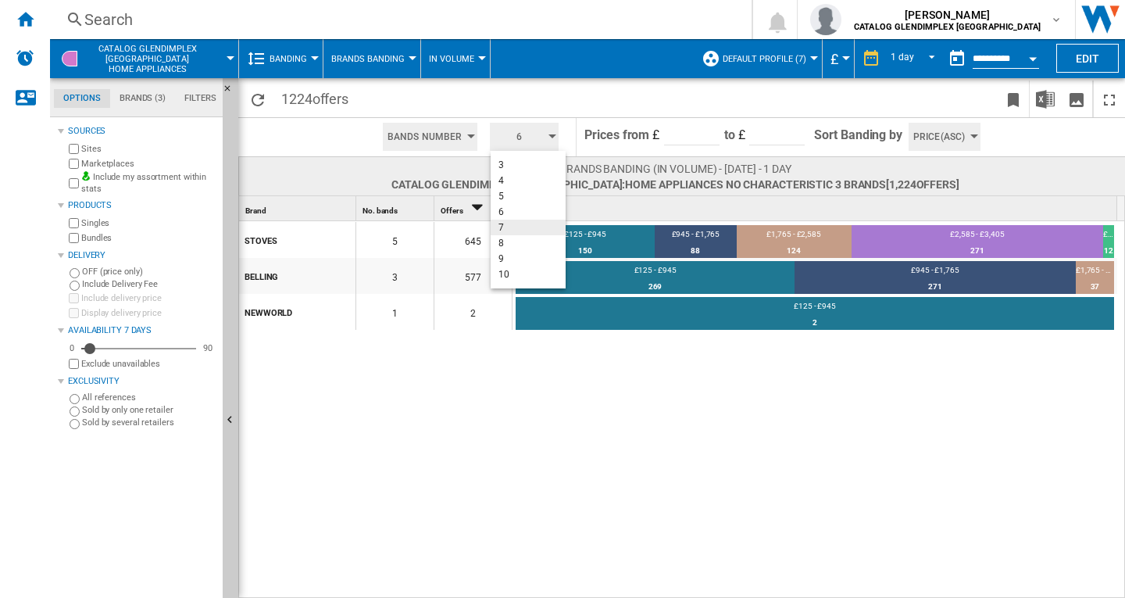
click at [503, 227] on button "7" at bounding box center [528, 228] width 75 height 16
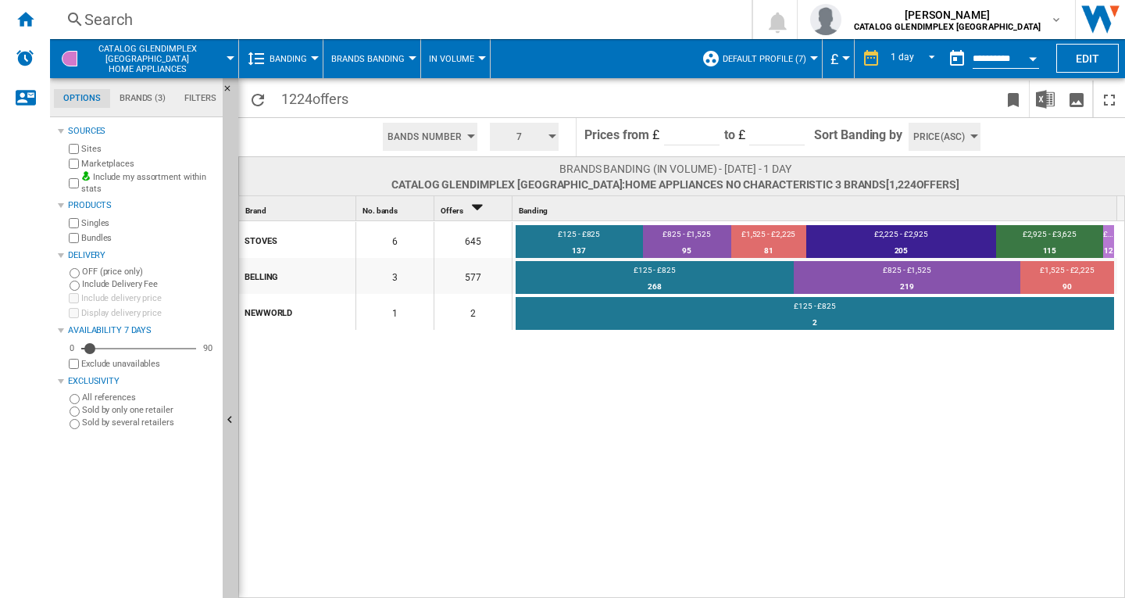
click at [553, 137] on div "button" at bounding box center [553, 136] width 8 height 4
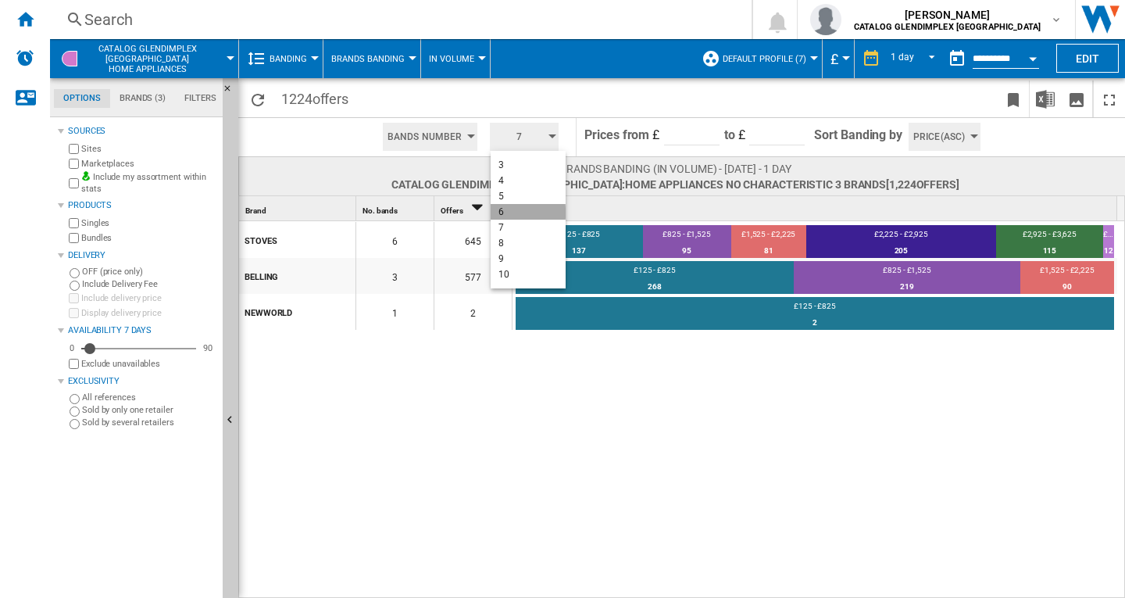
drag, startPoint x: 502, startPoint y: 213, endPoint x: 546, endPoint y: 294, distance: 92.3
click at [502, 213] on span "6" at bounding box center [501, 211] width 5 height 11
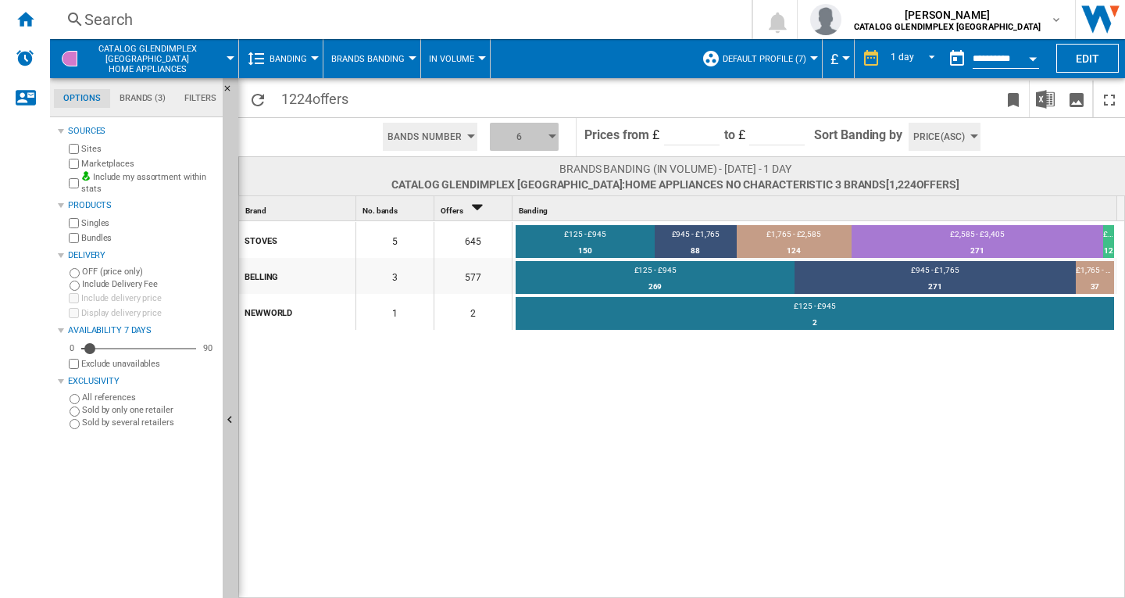
click at [552, 133] on button "6" at bounding box center [524, 137] width 69 height 28
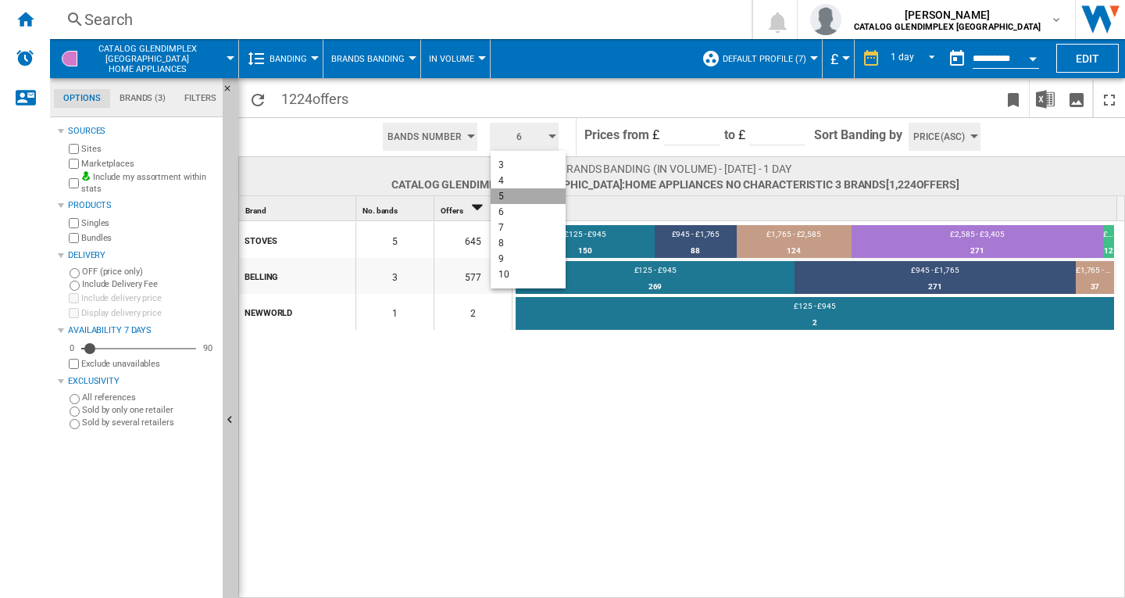
click at [510, 195] on button "5" at bounding box center [528, 196] width 75 height 16
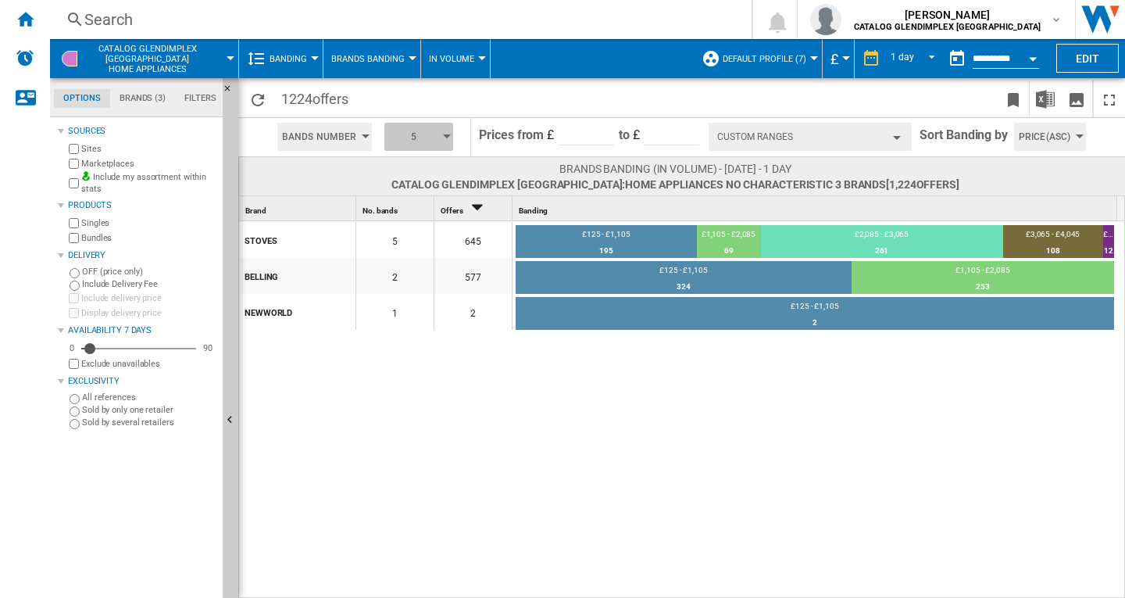
click at [449, 138] on div "button" at bounding box center [447, 136] width 8 height 4
drag, startPoint x: 406, startPoint y: 208, endPoint x: 827, endPoint y: 135, distance: 427.4
click at [406, 209] on button "6" at bounding box center [422, 212] width 75 height 16
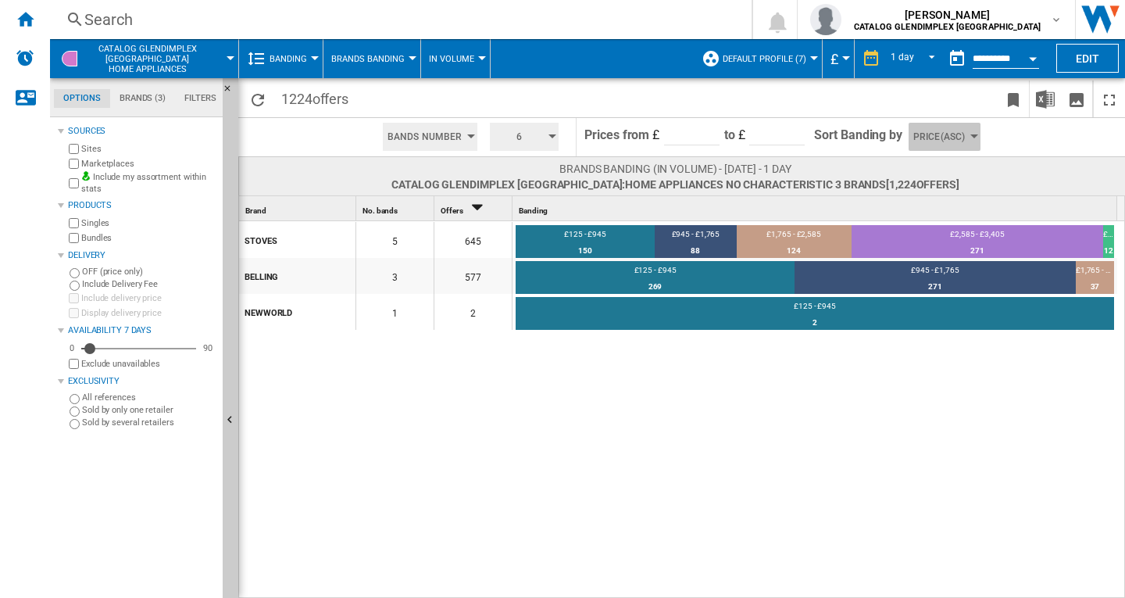
click at [972, 133] on button "Price(Asc)" at bounding box center [945, 137] width 72 height 28
click at [552, 138] on md-backdrop at bounding box center [562, 299] width 1125 height 598
click at [556, 135] on div "button" at bounding box center [553, 136] width 8 height 4
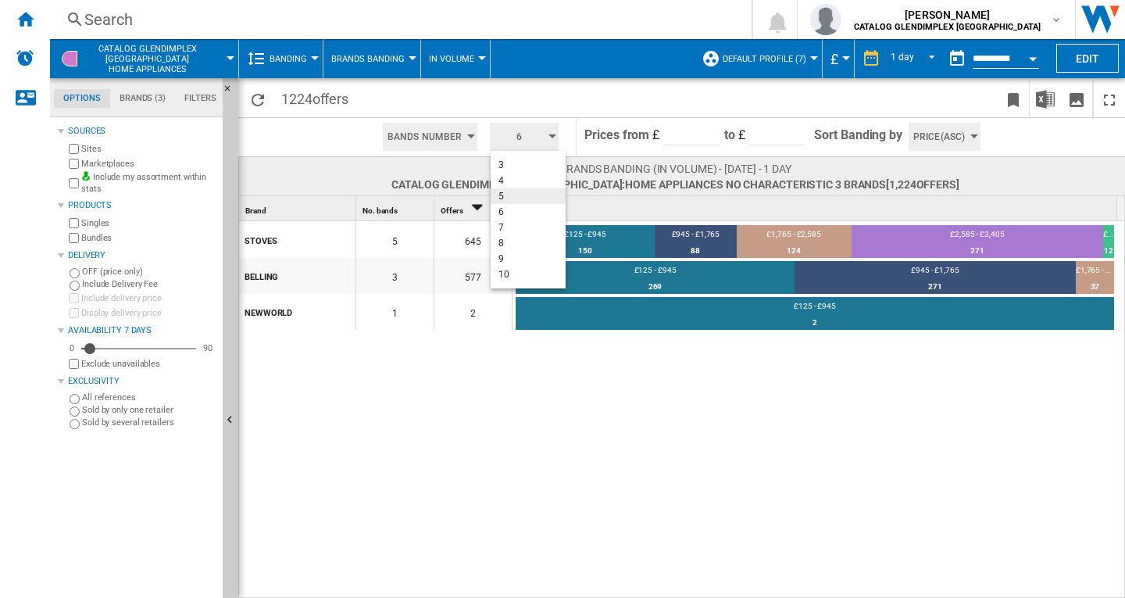
click at [503, 194] on span "5" at bounding box center [501, 196] width 5 height 11
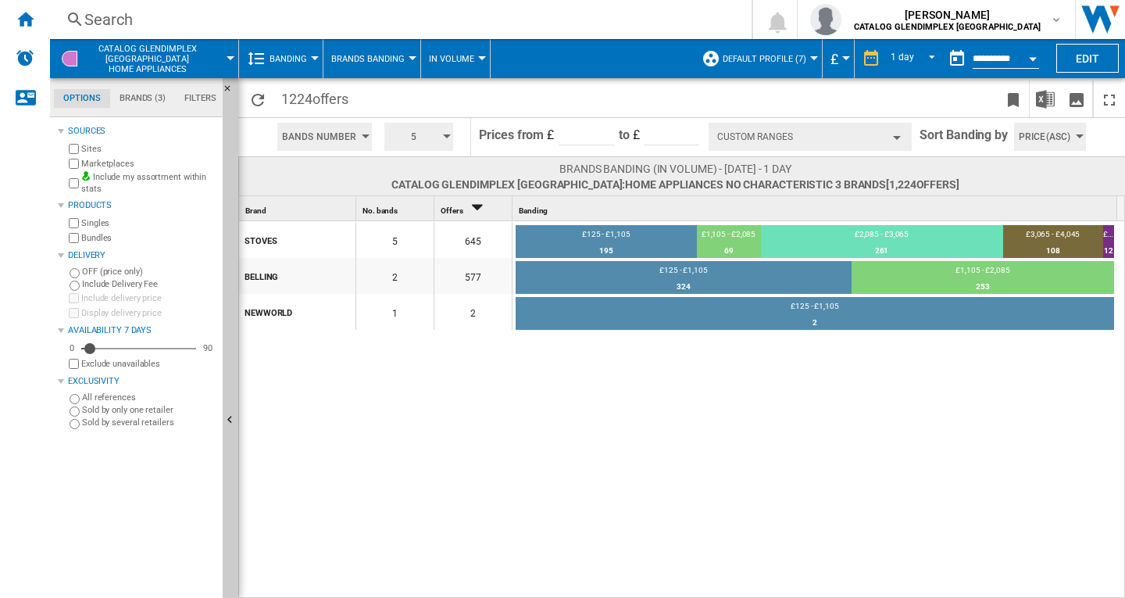
click at [853, 141] on button "Custom Ranges" at bounding box center [810, 137] width 203 height 28
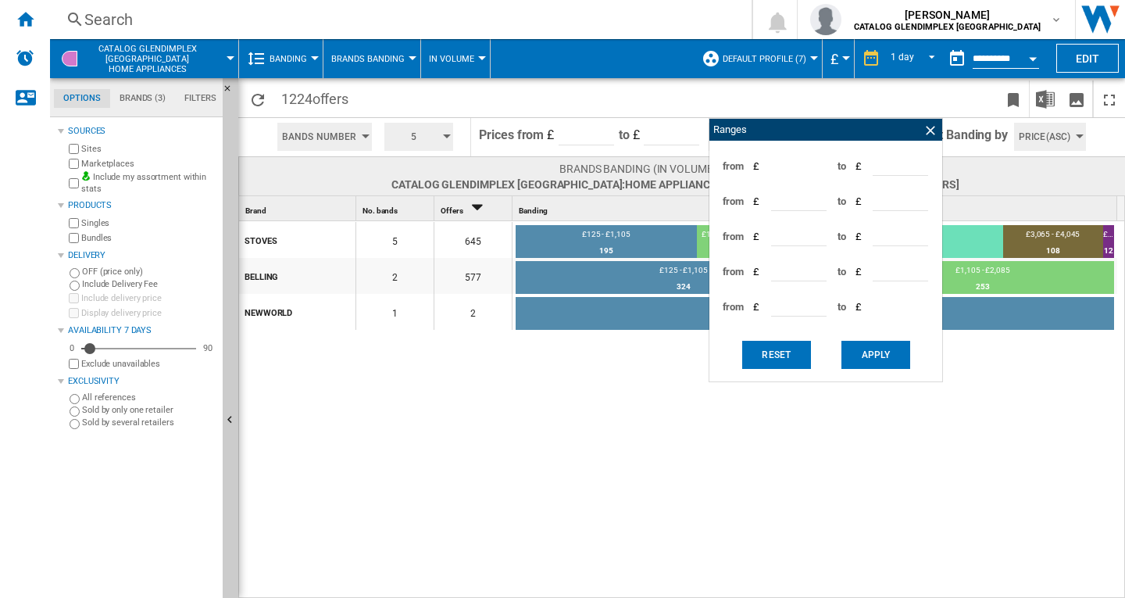
click at [1014, 393] on div "STOVES 5 645 £125 - £1,105 195 30.23% £1,105 - £2,085 69 10.7% £2,085 - £3,065 …" at bounding box center [682, 410] width 887 height 378
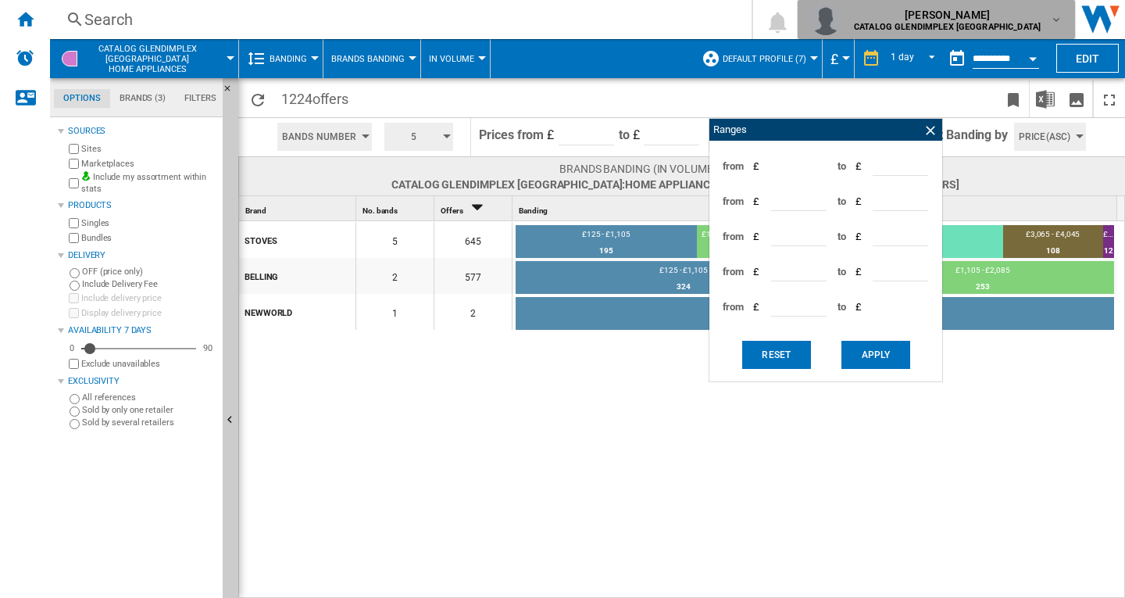
click at [1012, 20] on span "[PERSON_NAME]" at bounding box center [947, 15] width 187 height 16
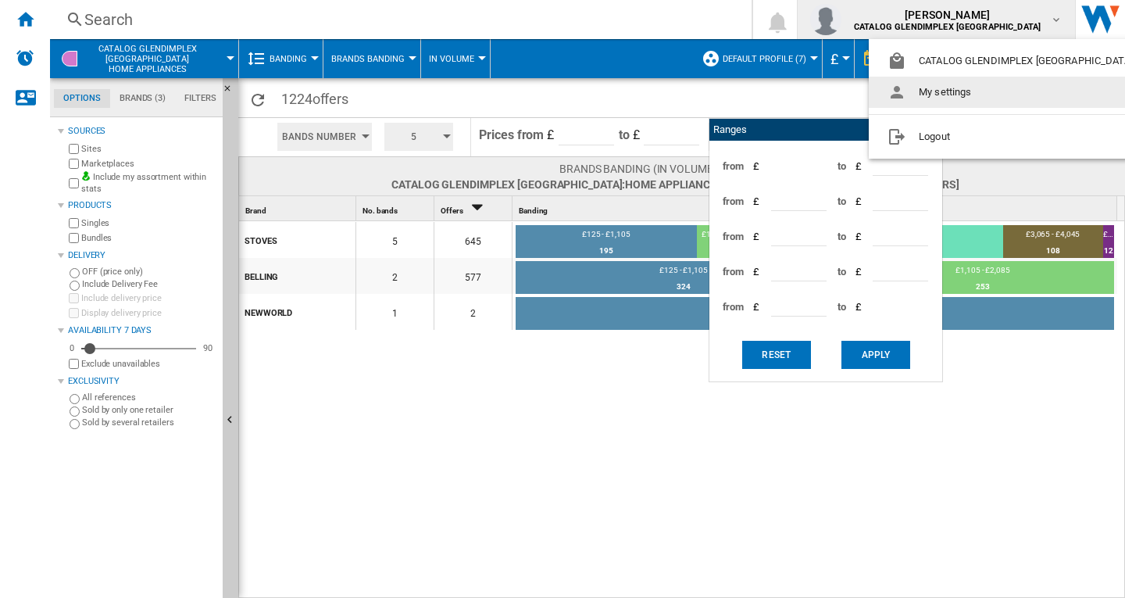
click at [1027, 381] on md-backdrop at bounding box center [562, 299] width 1125 height 598
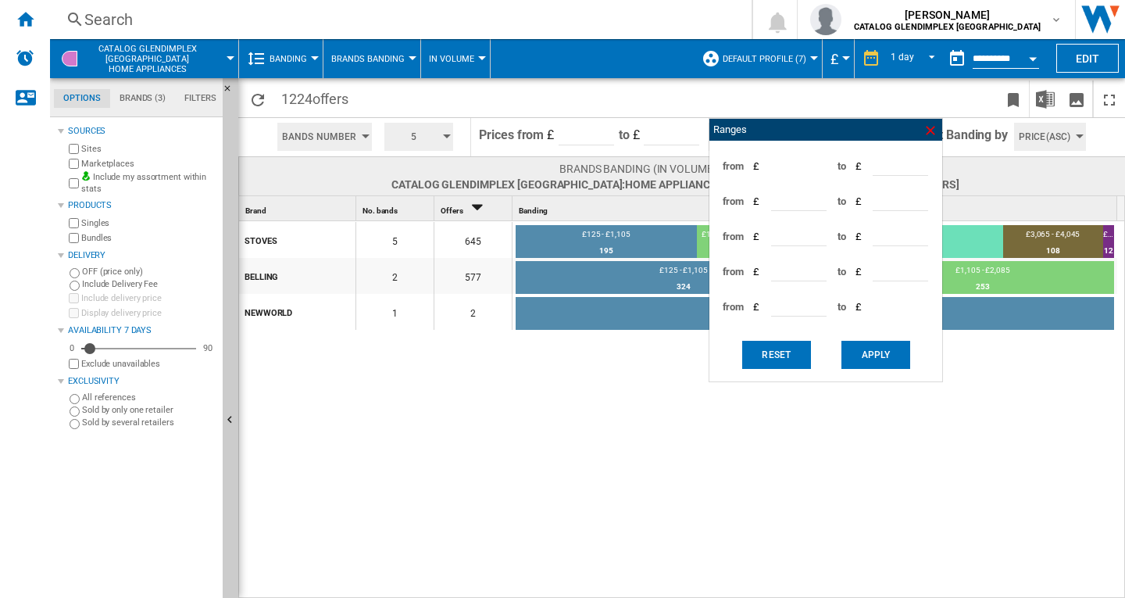
click at [929, 132] on ng-md-icon at bounding box center [931, 131] width 16 height 16
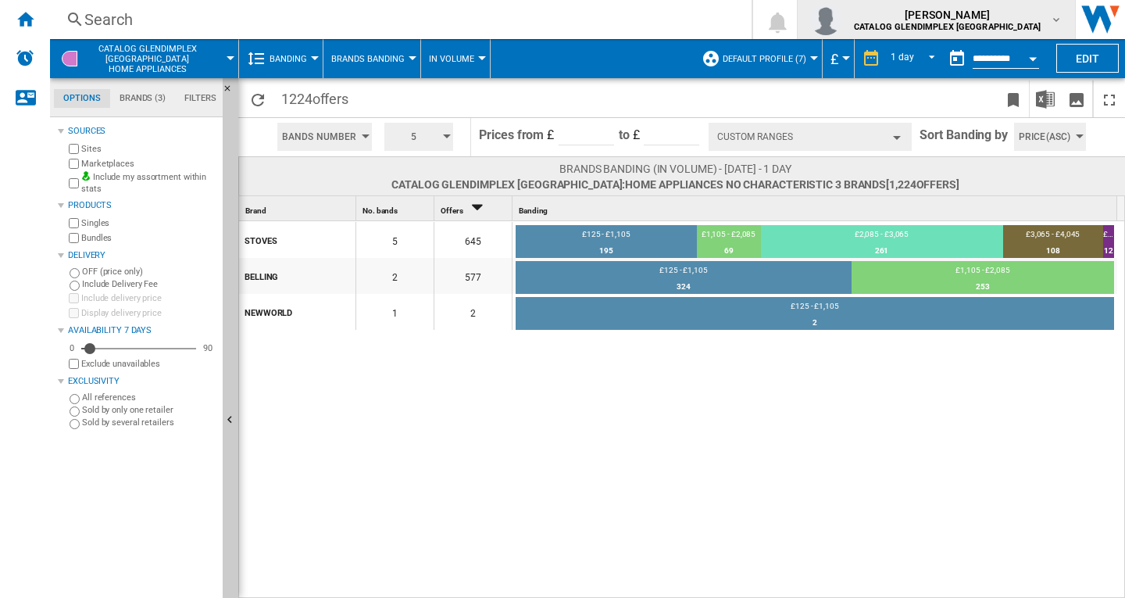
click at [1017, 23] on b "CATALOG GLENDIMPLEX [GEOGRAPHIC_DATA]" at bounding box center [947, 27] width 187 height 10
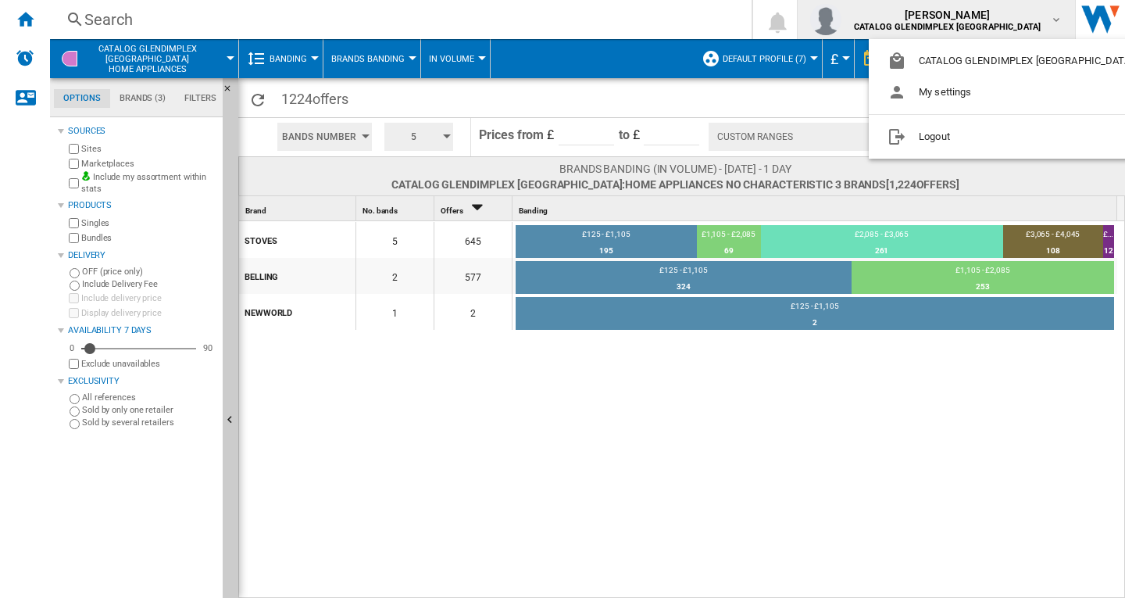
click at [937, 368] on md-backdrop at bounding box center [562, 299] width 1125 height 598
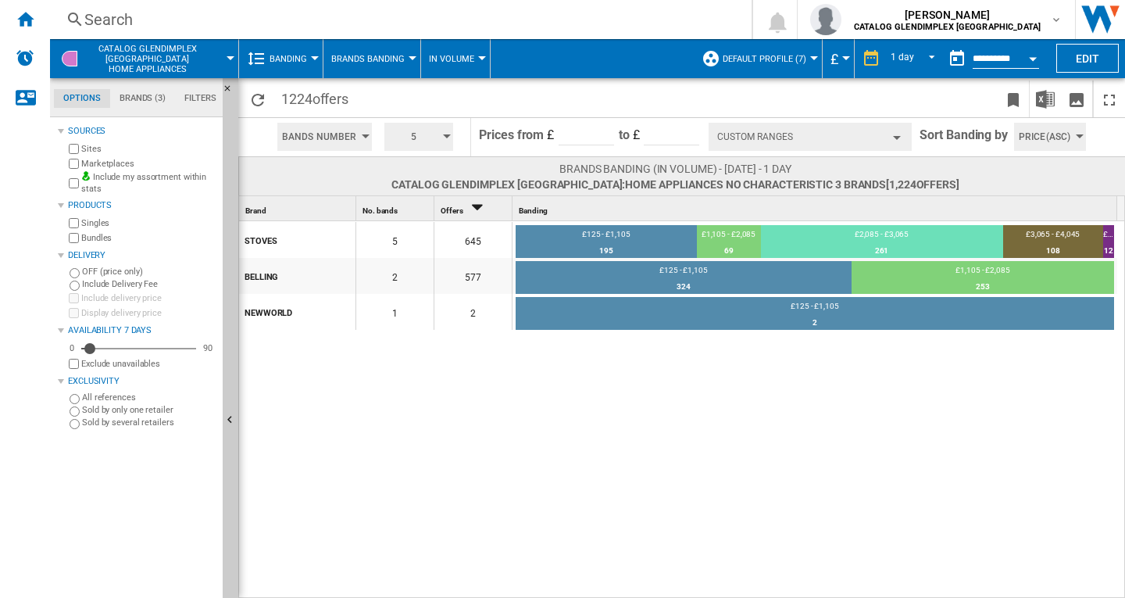
click at [413, 59] on div at bounding box center [413, 58] width 8 height 4
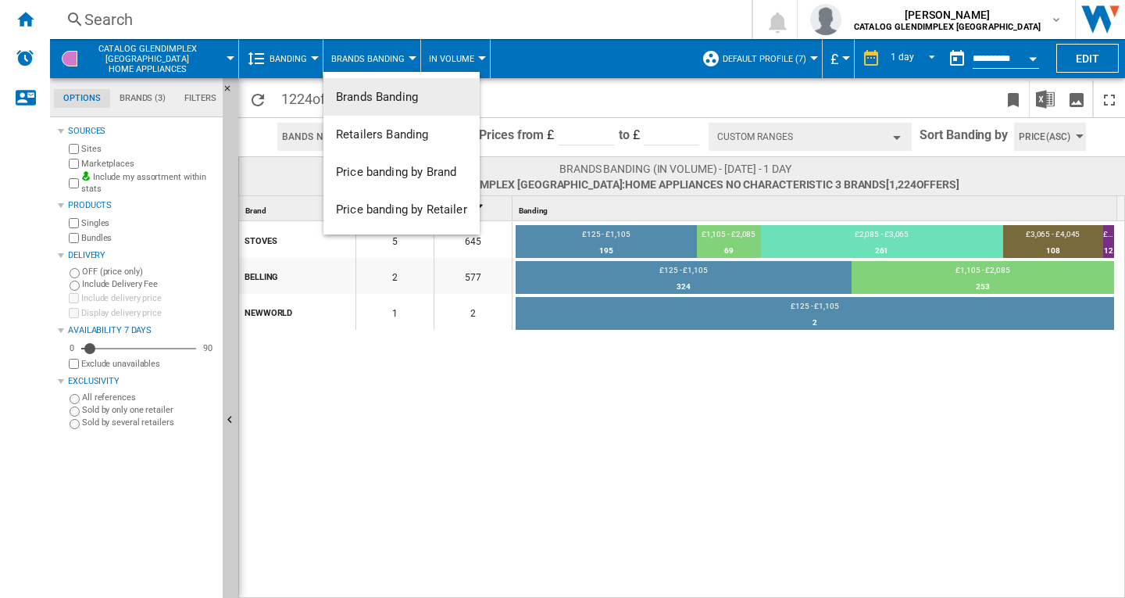
click at [413, 59] on md-backdrop at bounding box center [562, 299] width 1125 height 598
